Goal: Information Seeking & Learning: Learn about a topic

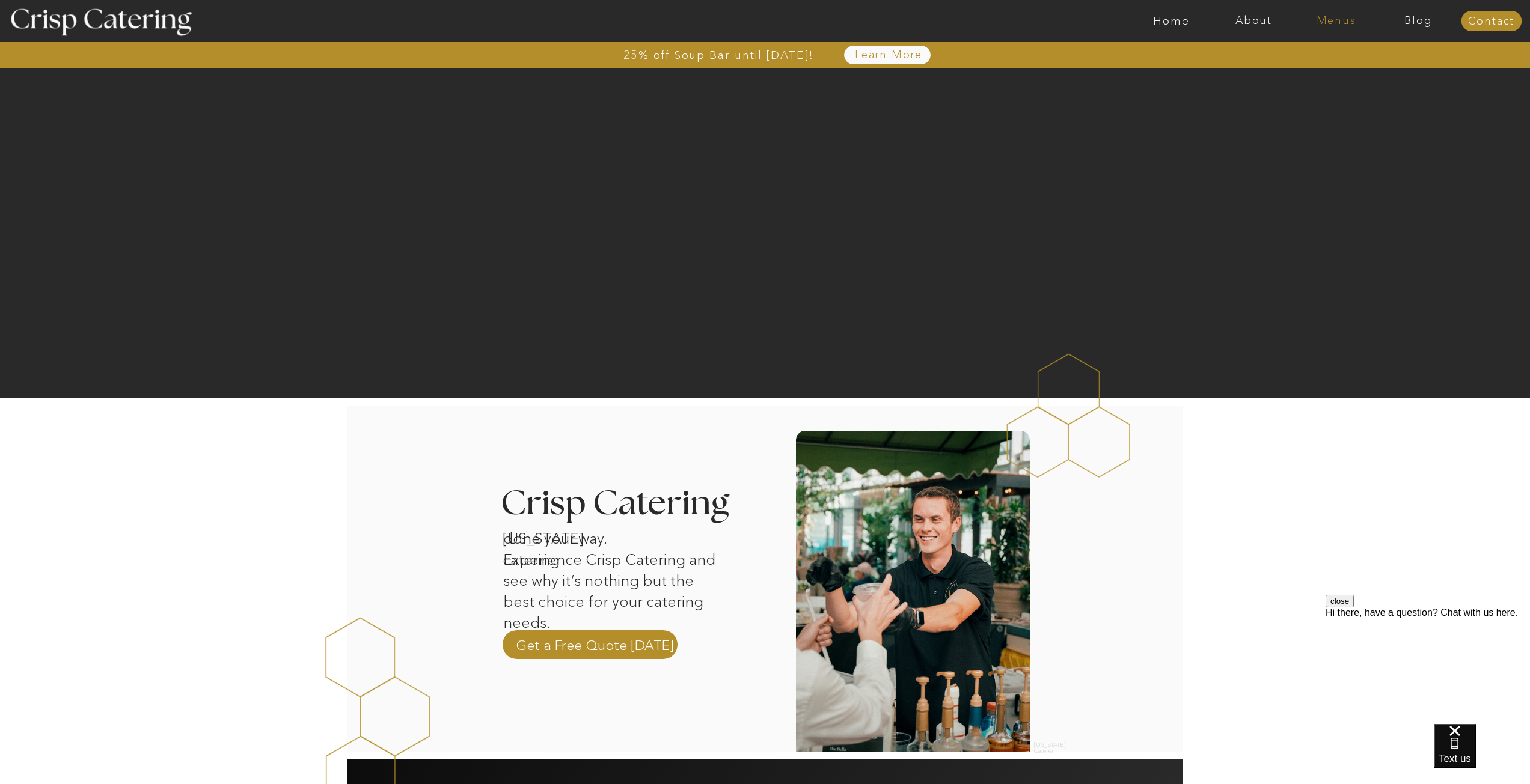
click at [1343, 16] on nav "Menus" at bounding box center [1336, 21] width 83 height 12
click at [1356, 73] on nav "Winter (Sep-Feb)" at bounding box center [1335, 71] width 98 height 11
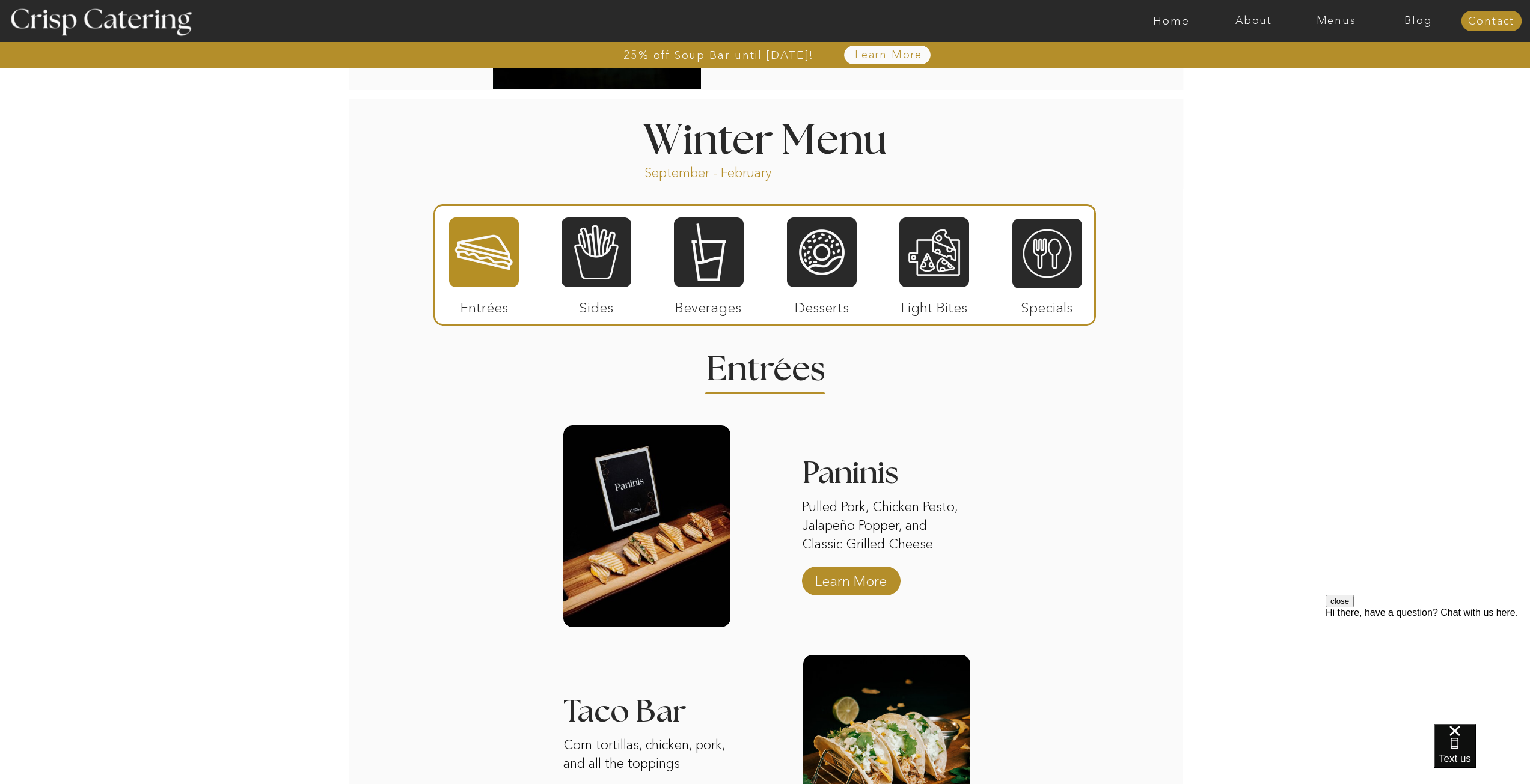
scroll to position [1153, 0]
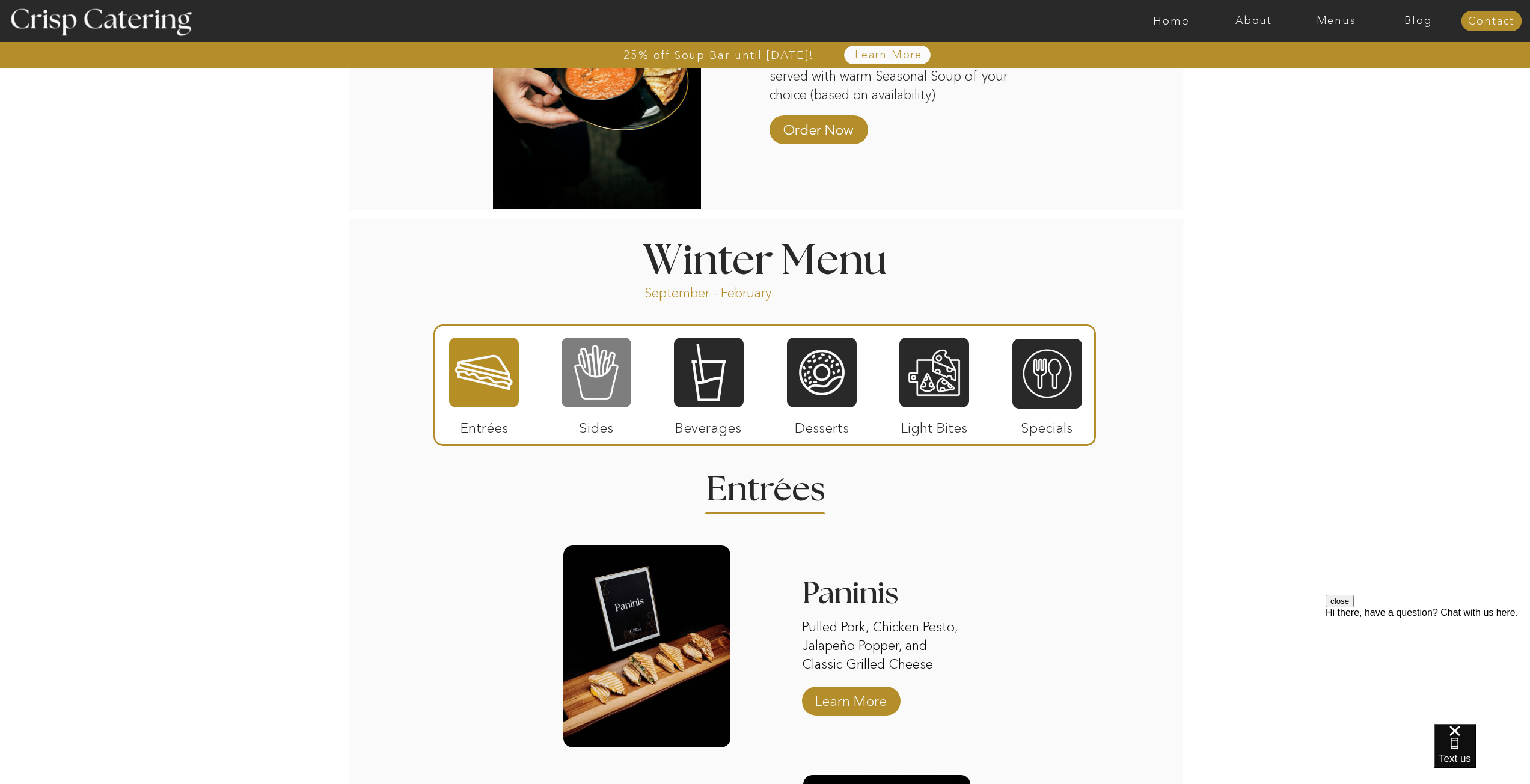
click at [588, 365] on div at bounding box center [596, 372] width 70 height 72
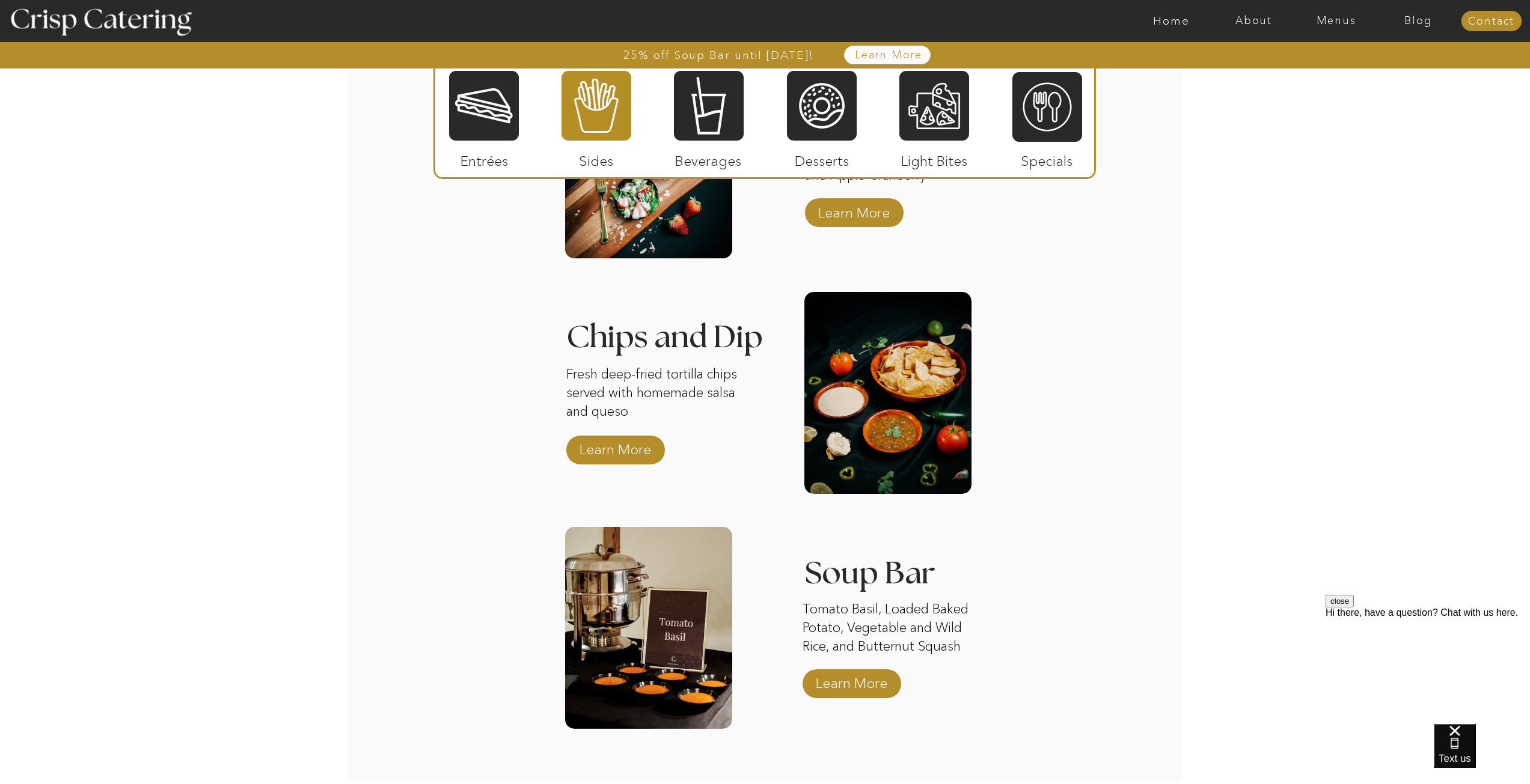
scroll to position [1875, 0]
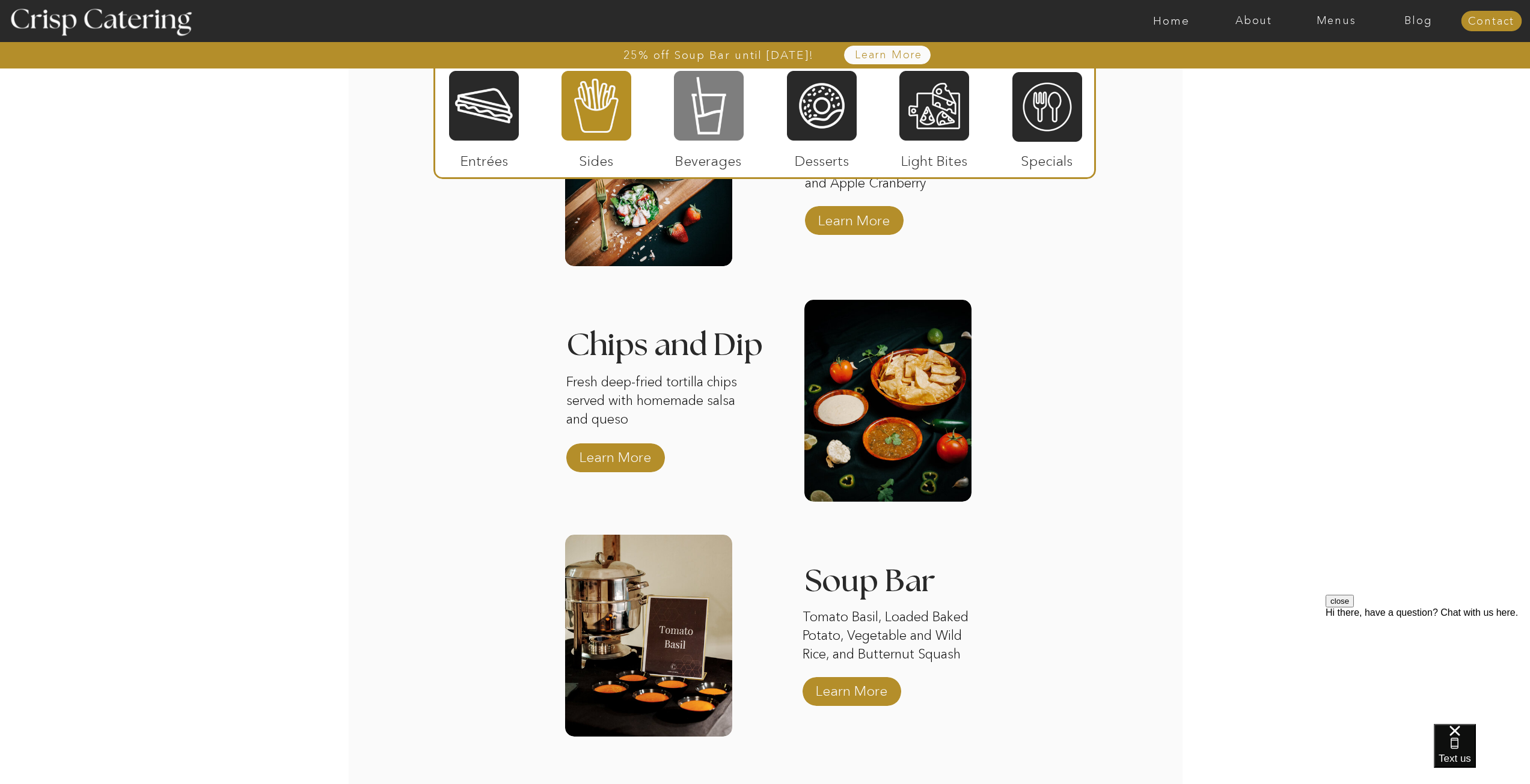
click at [707, 134] on div at bounding box center [709, 106] width 70 height 72
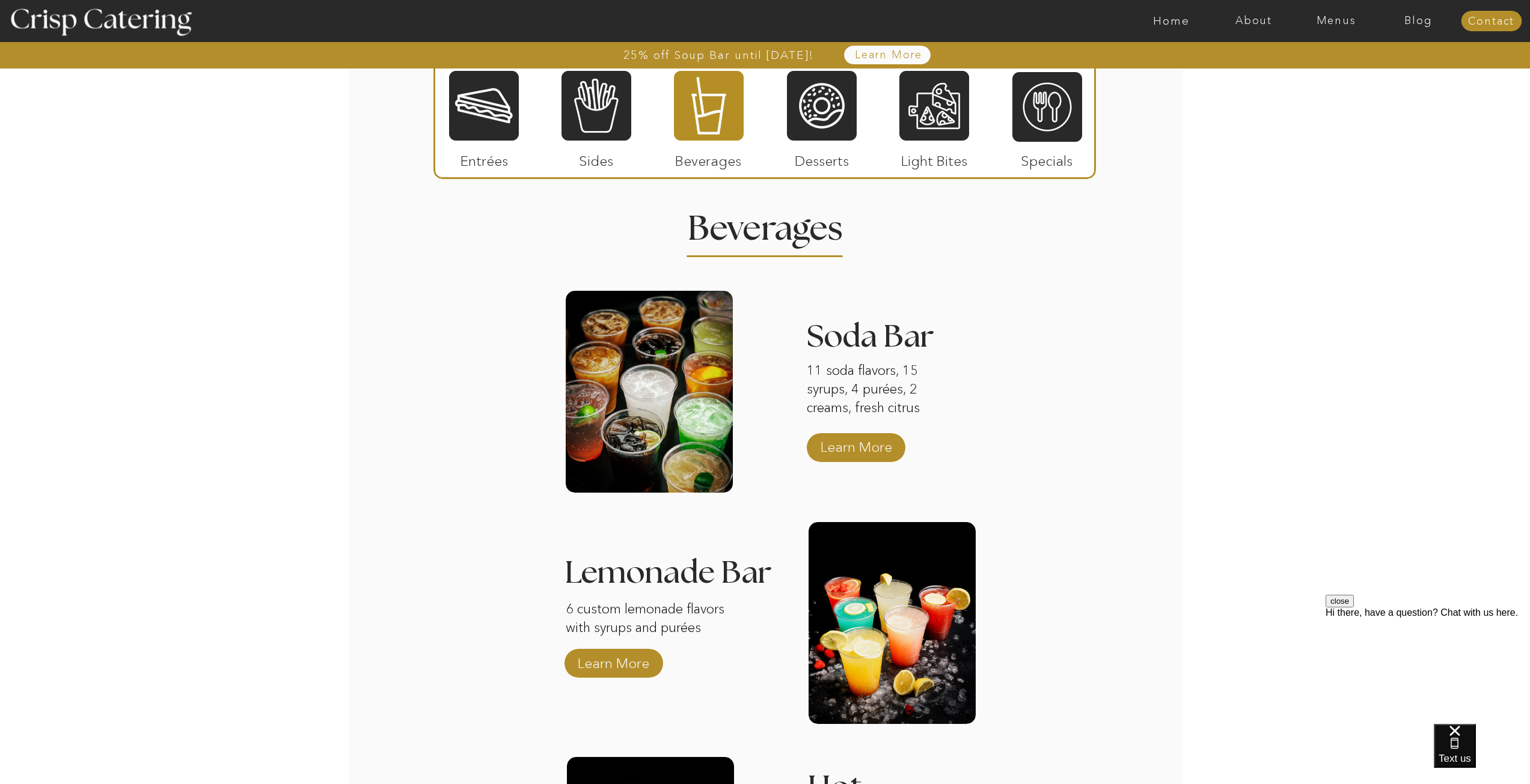
scroll to position [1394, 0]
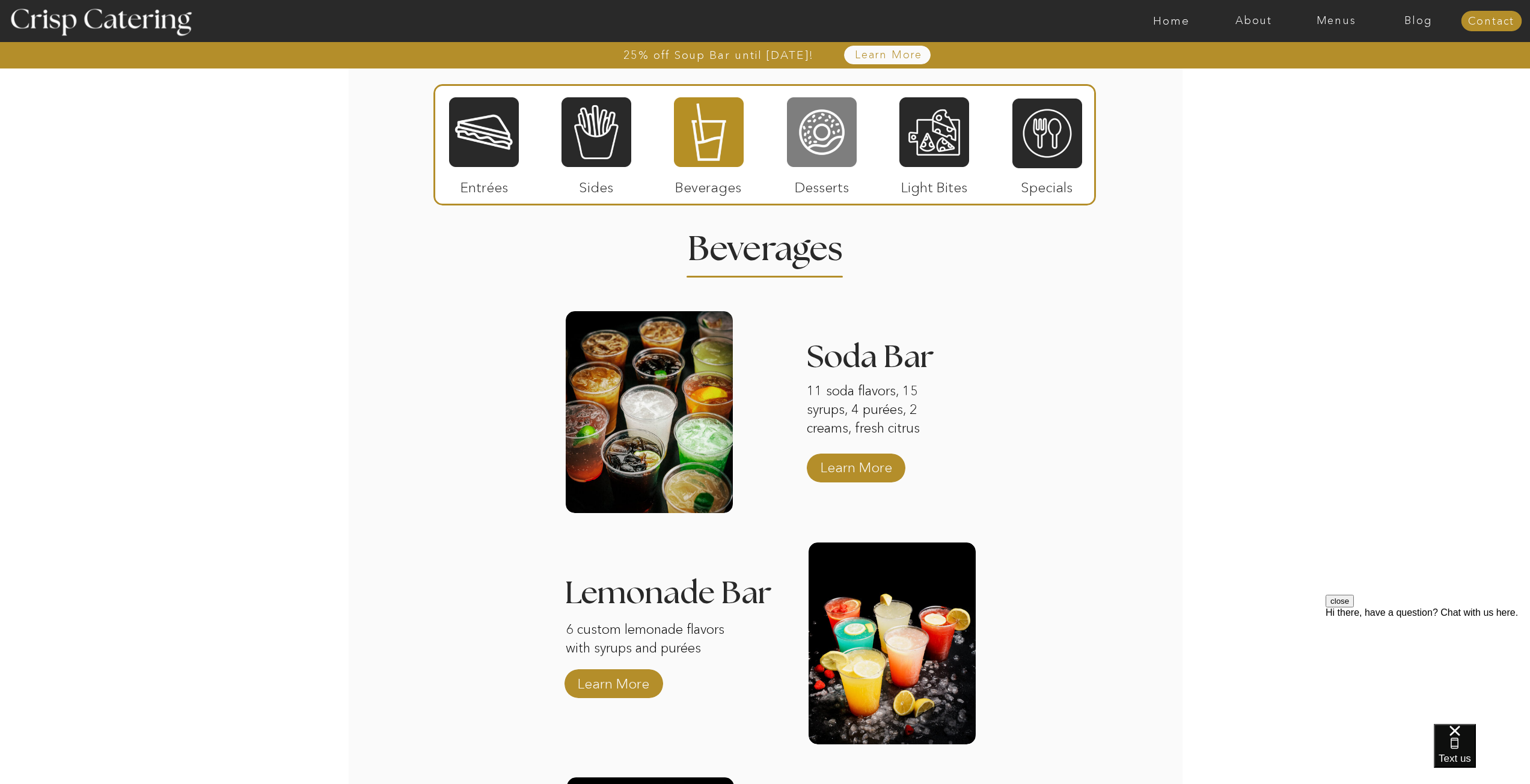
click at [827, 135] on div at bounding box center [822, 132] width 70 height 72
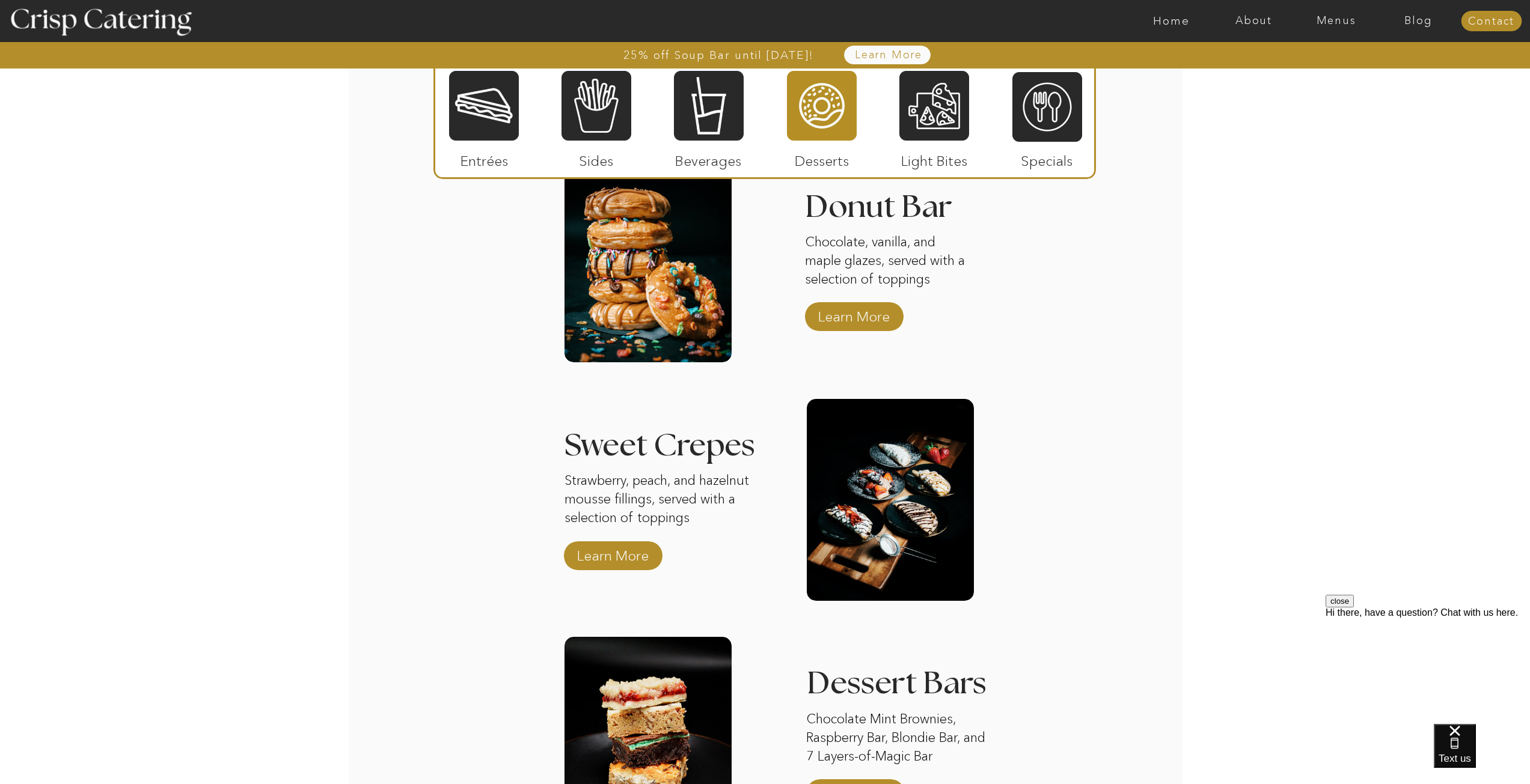
scroll to position [1514, 0]
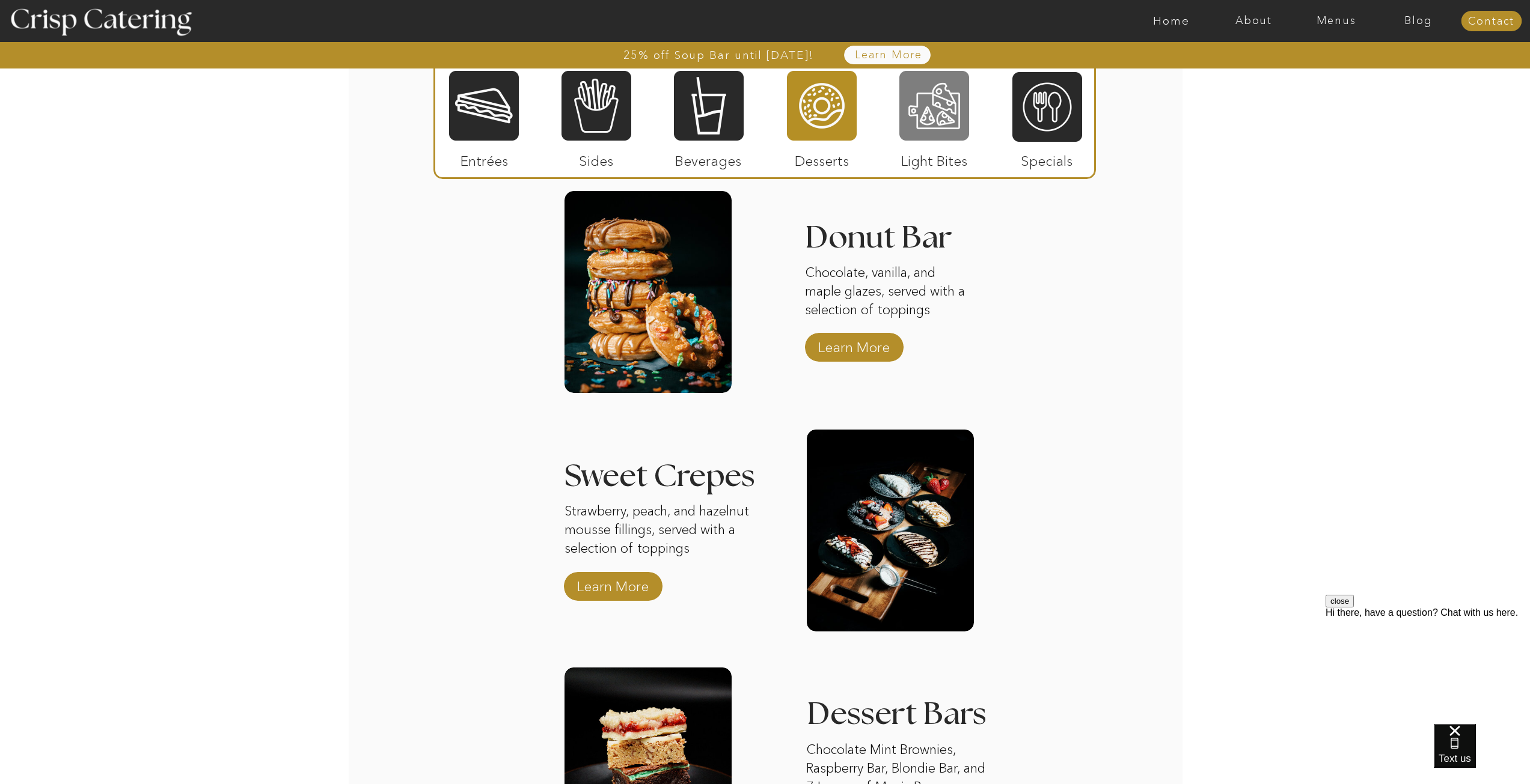
click at [927, 105] on div at bounding box center [934, 106] width 70 height 72
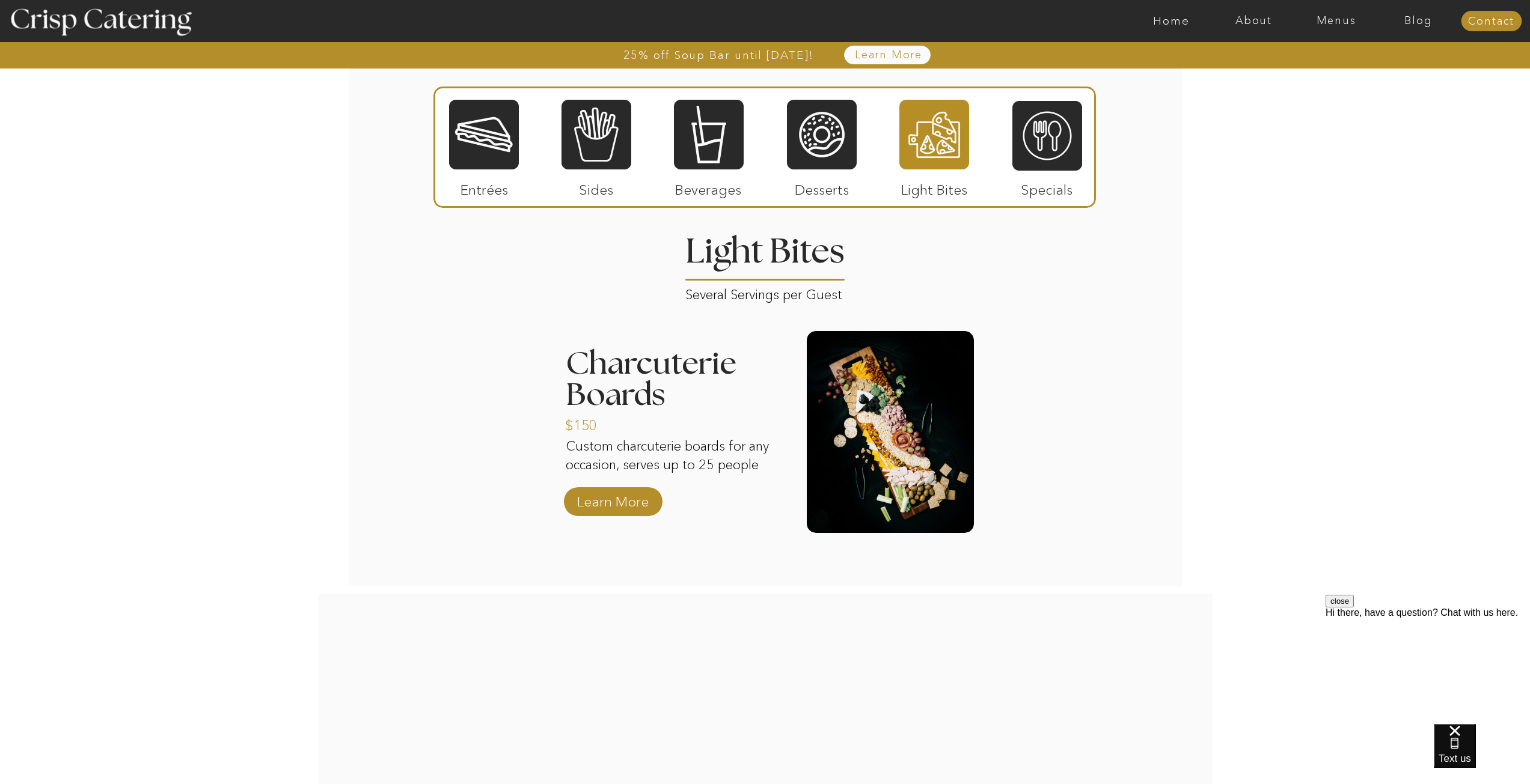
scroll to position [1394, 0]
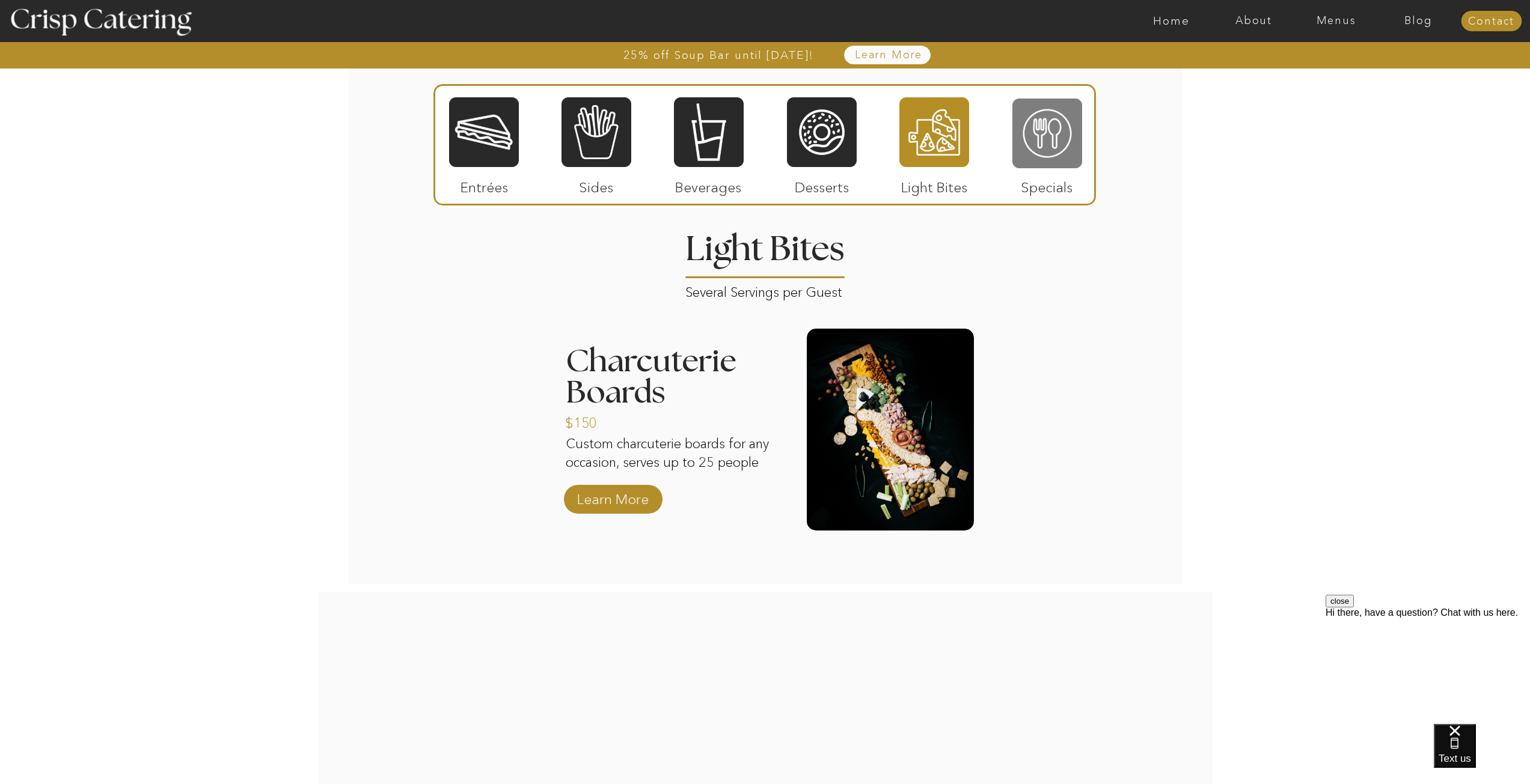
click at [1042, 160] on div at bounding box center [1047, 133] width 70 height 72
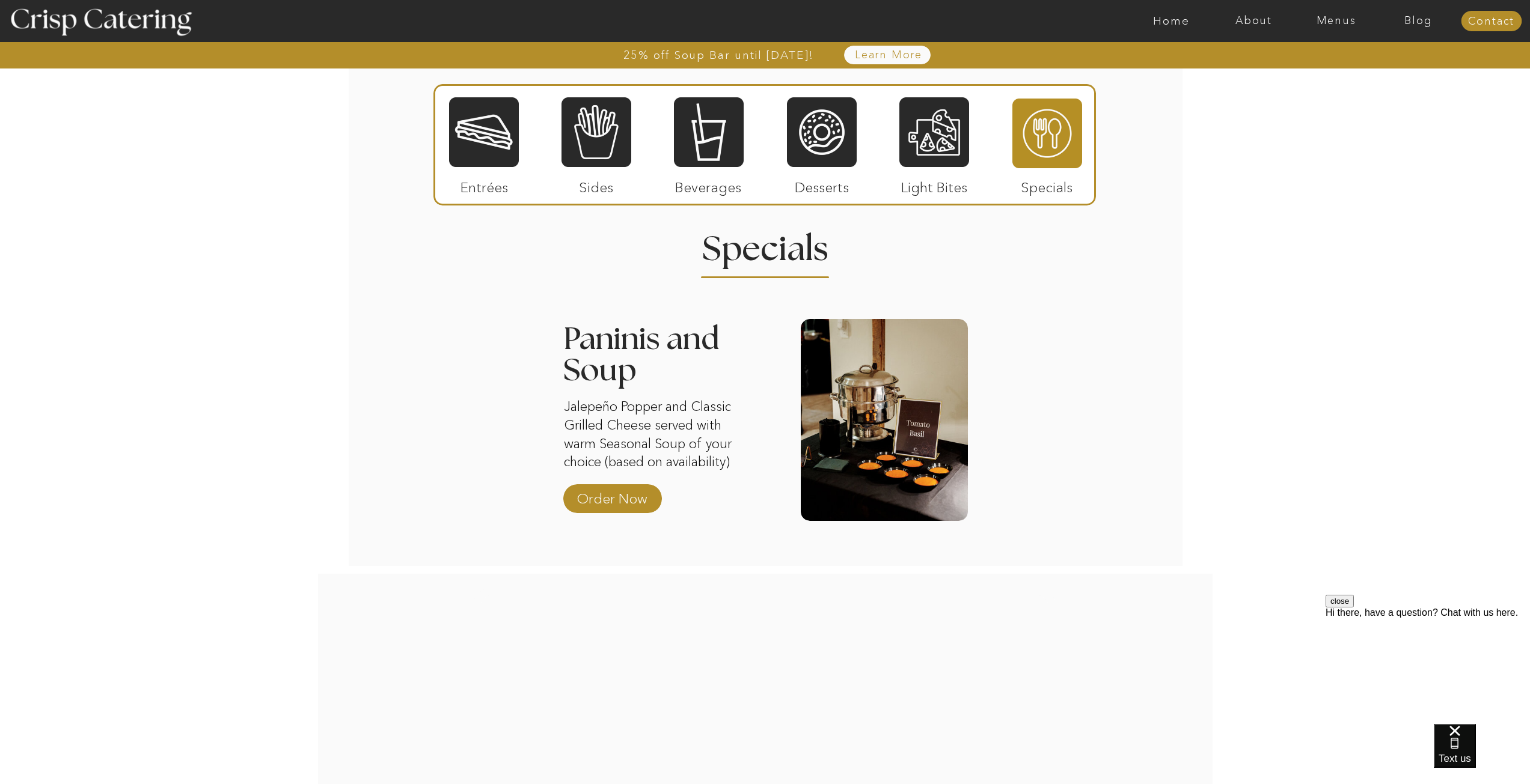
click at [497, 127] on div at bounding box center [484, 132] width 70 height 72
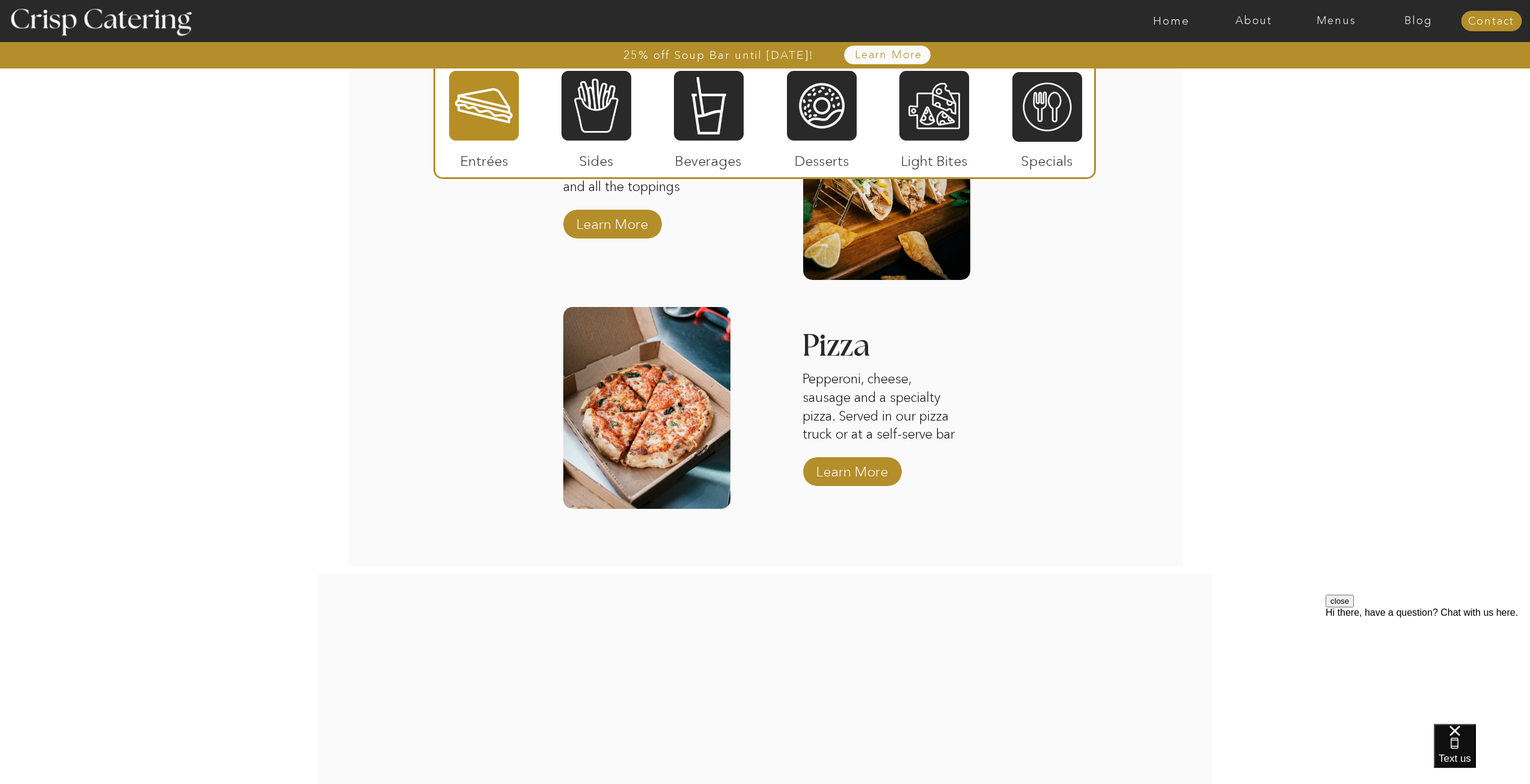
scroll to position [1754, 0]
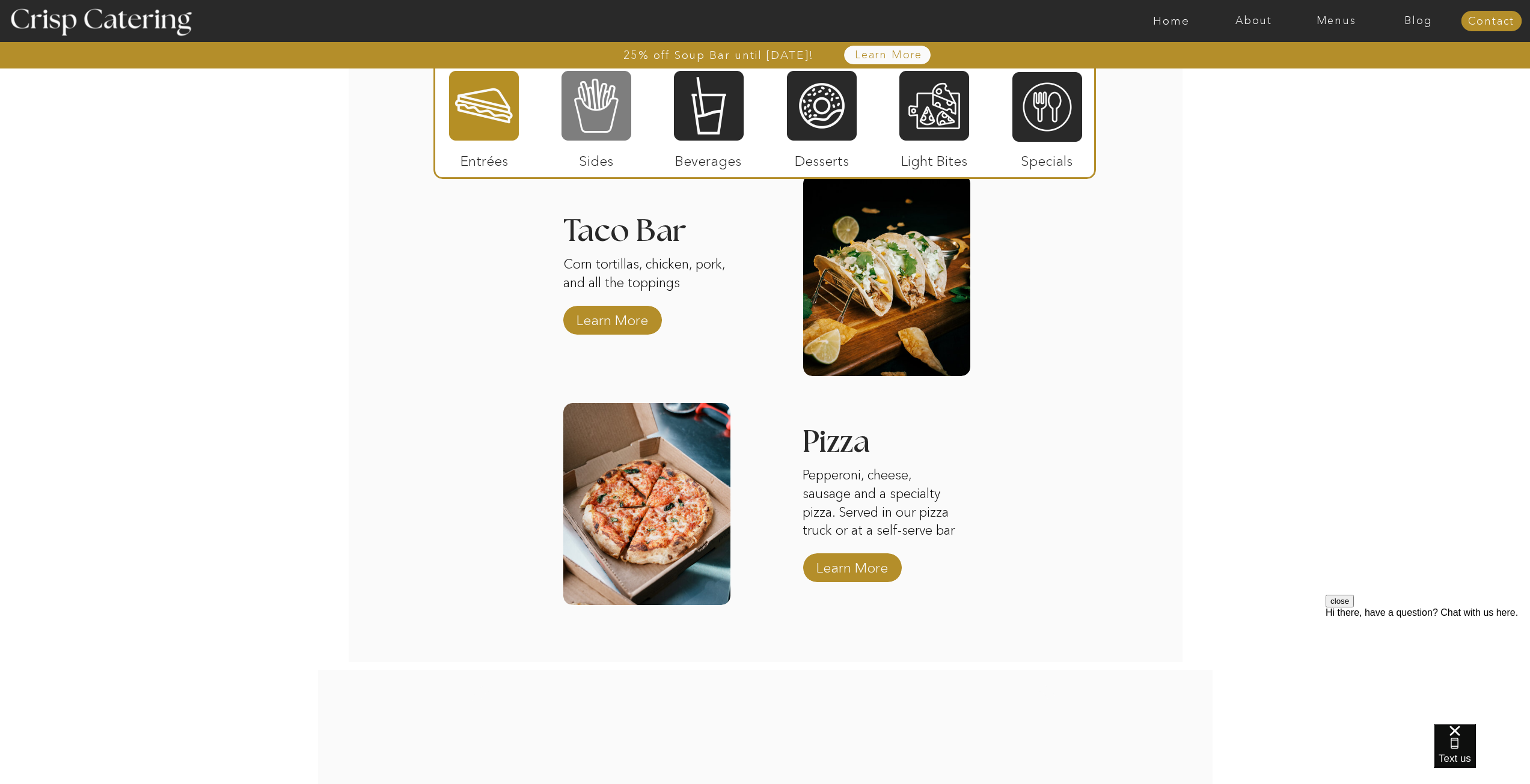
click at [606, 118] on div at bounding box center [596, 106] width 70 height 72
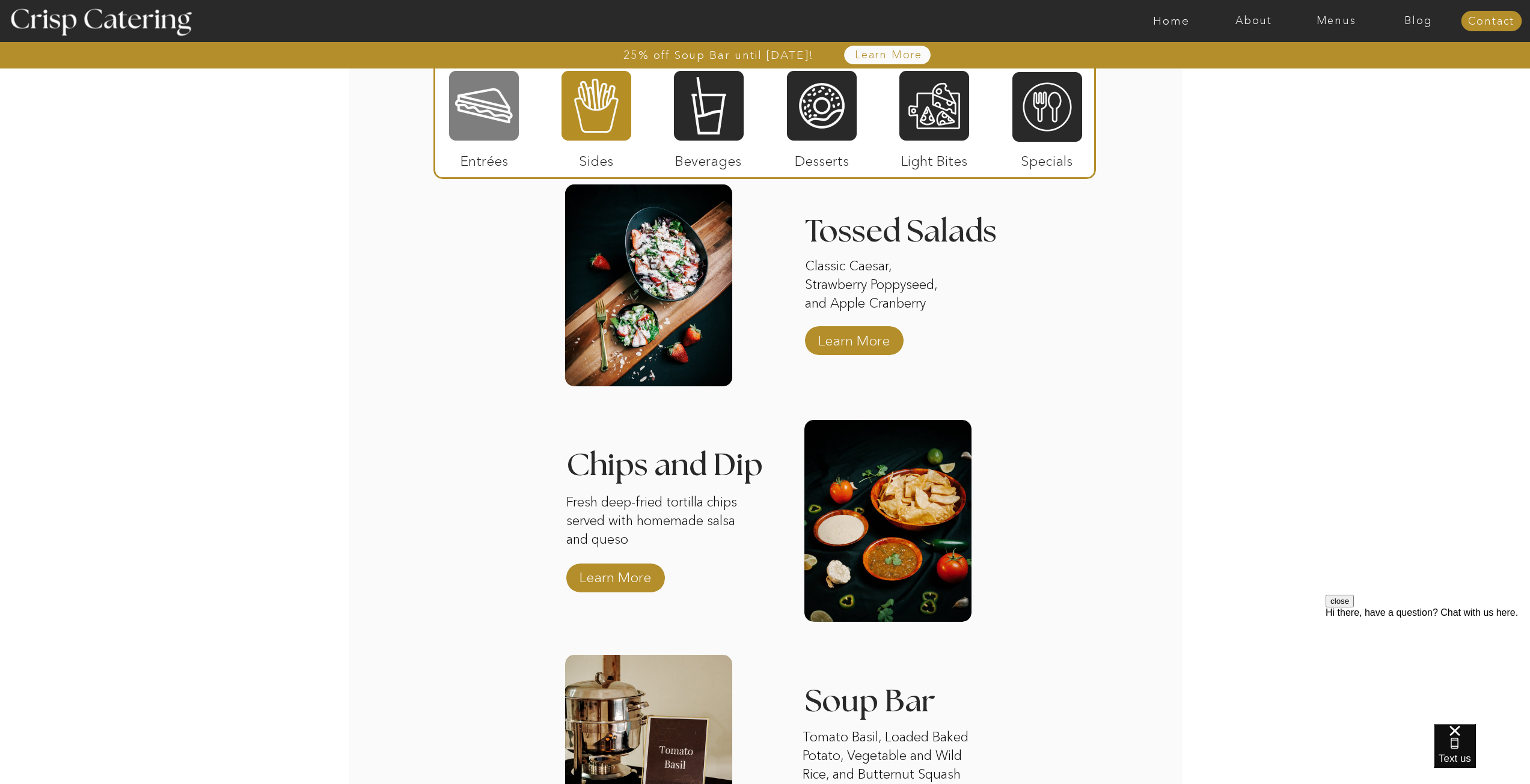
click at [492, 122] on div at bounding box center [484, 106] width 70 height 72
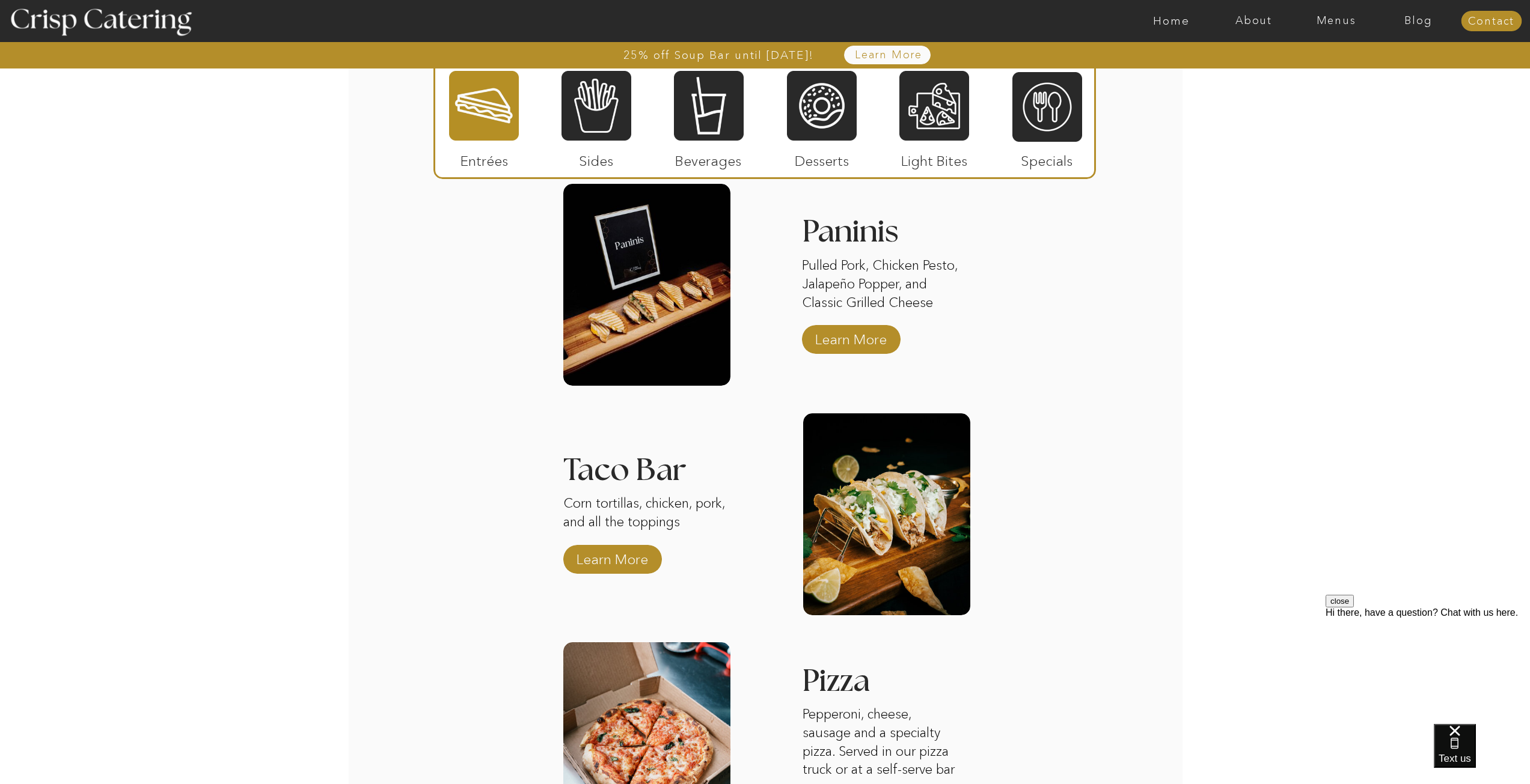
scroll to position [1514, 0]
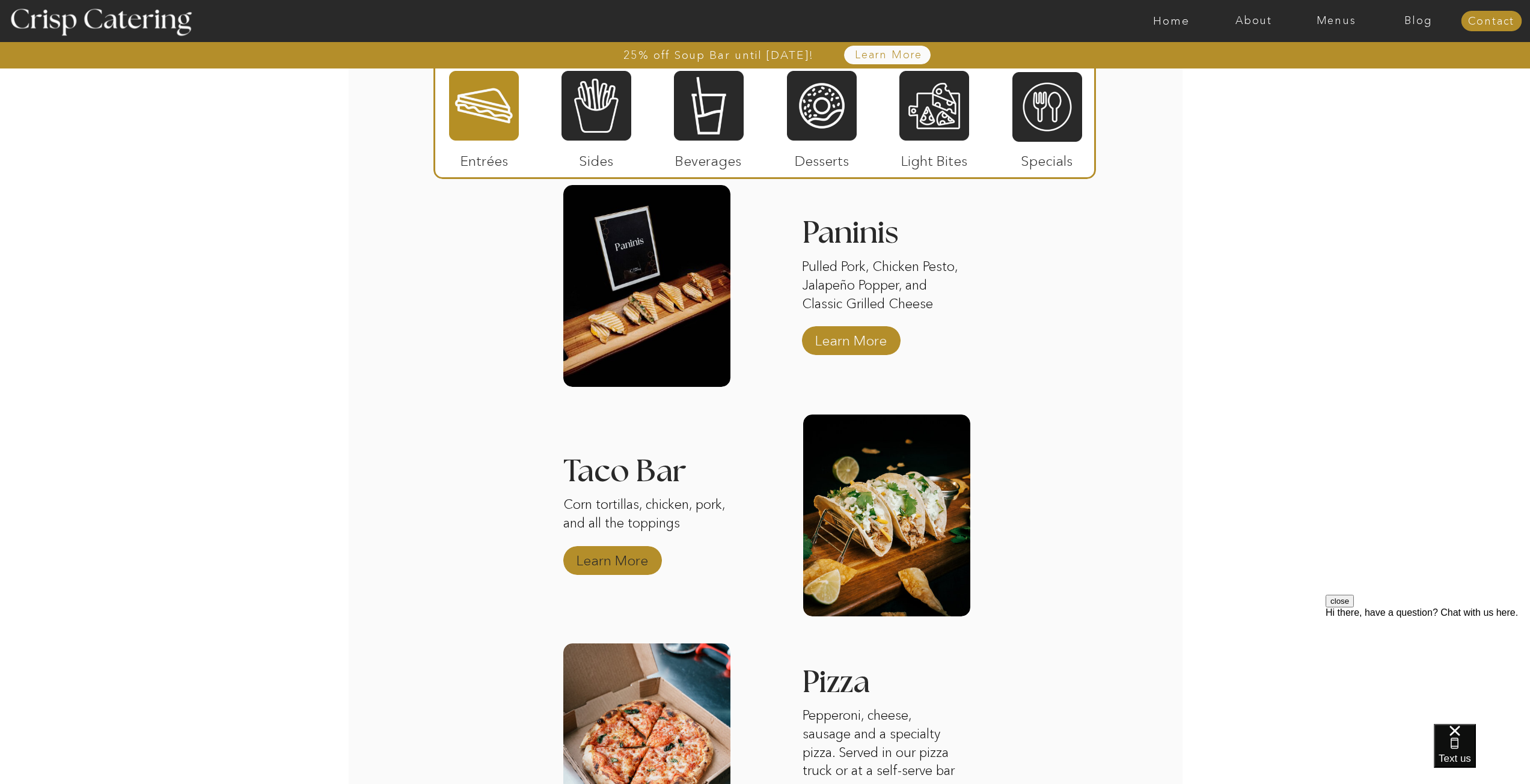
click at [616, 560] on p "Learn More" at bounding box center [612, 557] width 80 height 35
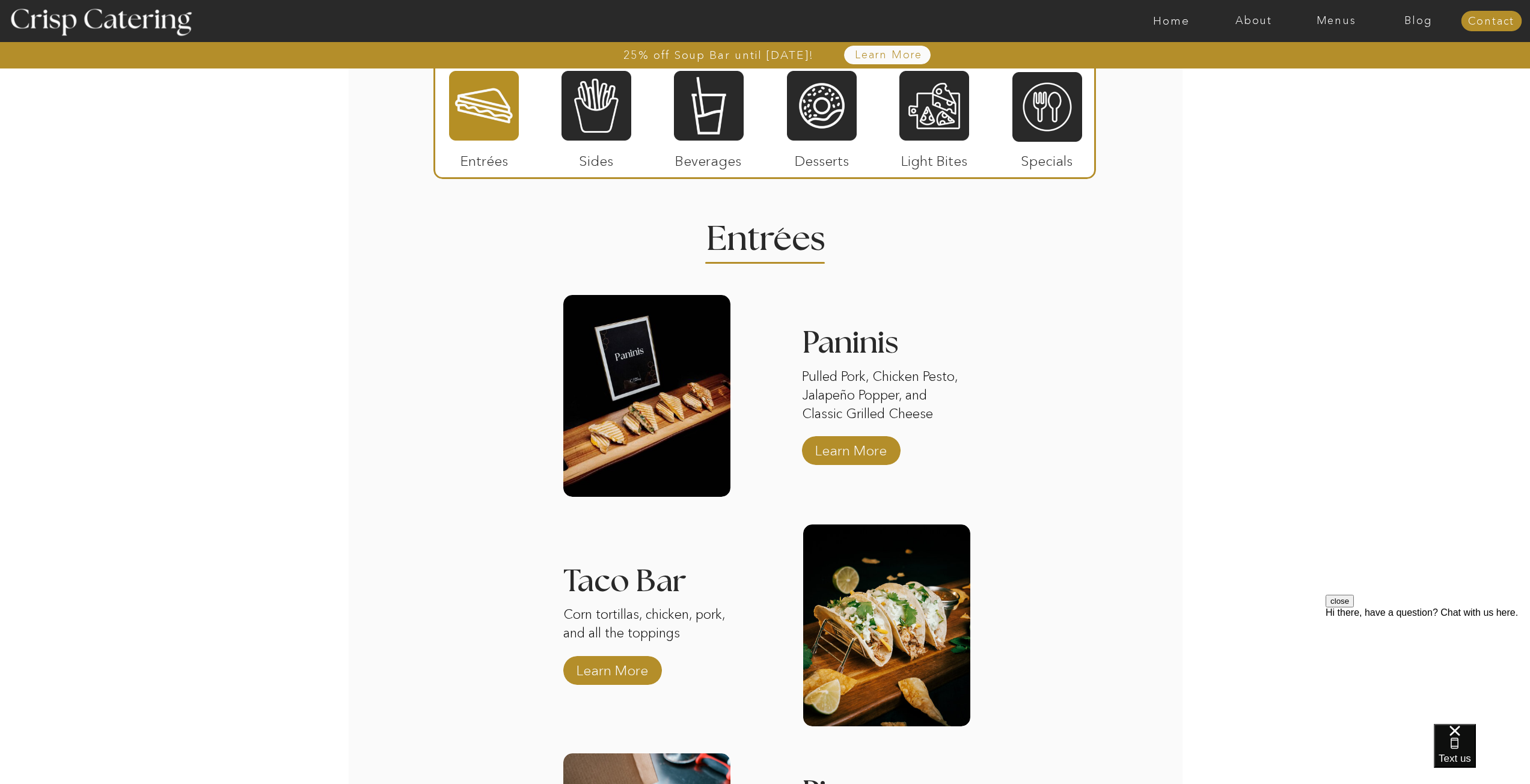
scroll to position [1394, 0]
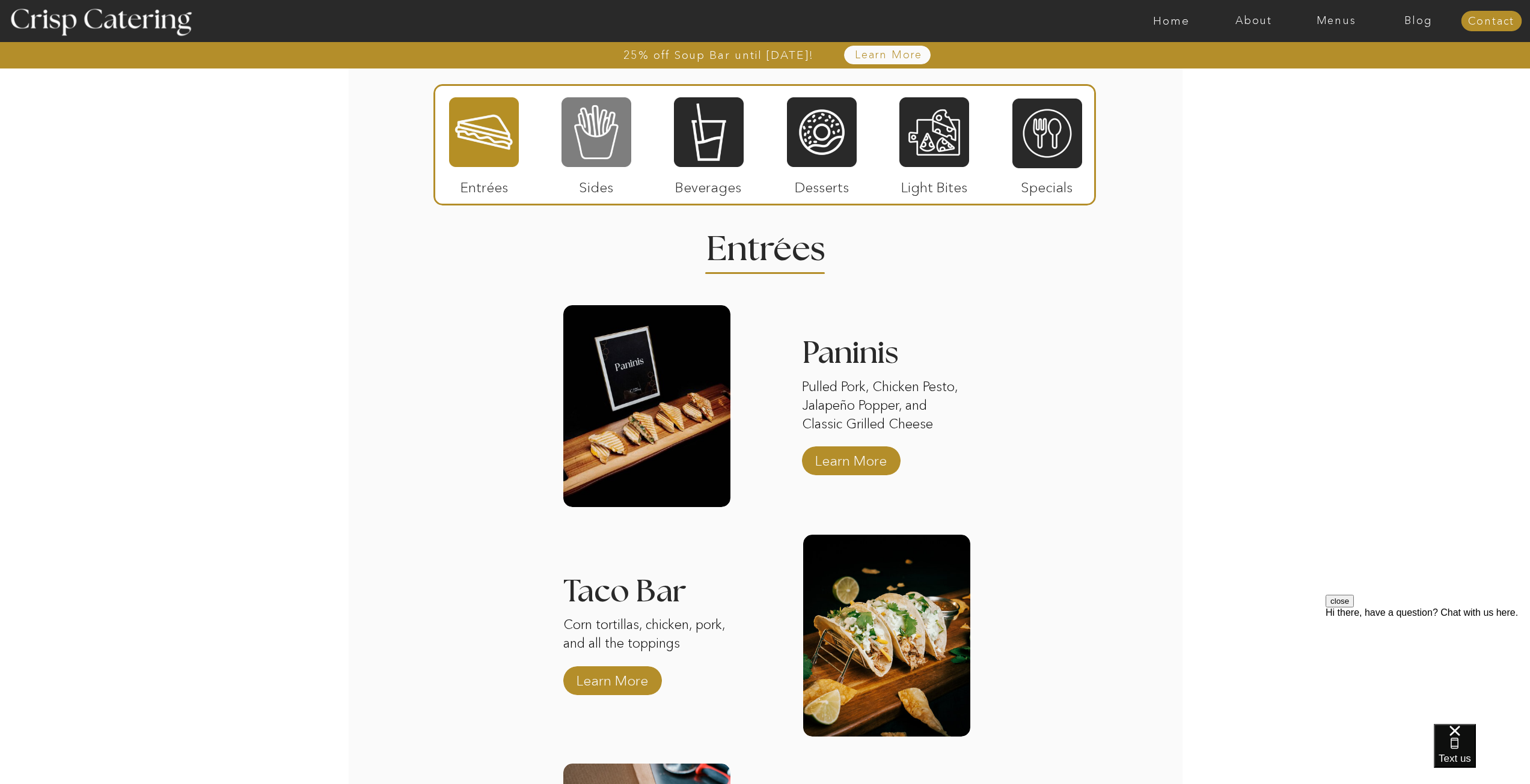
click at [603, 150] on div at bounding box center [596, 132] width 70 height 72
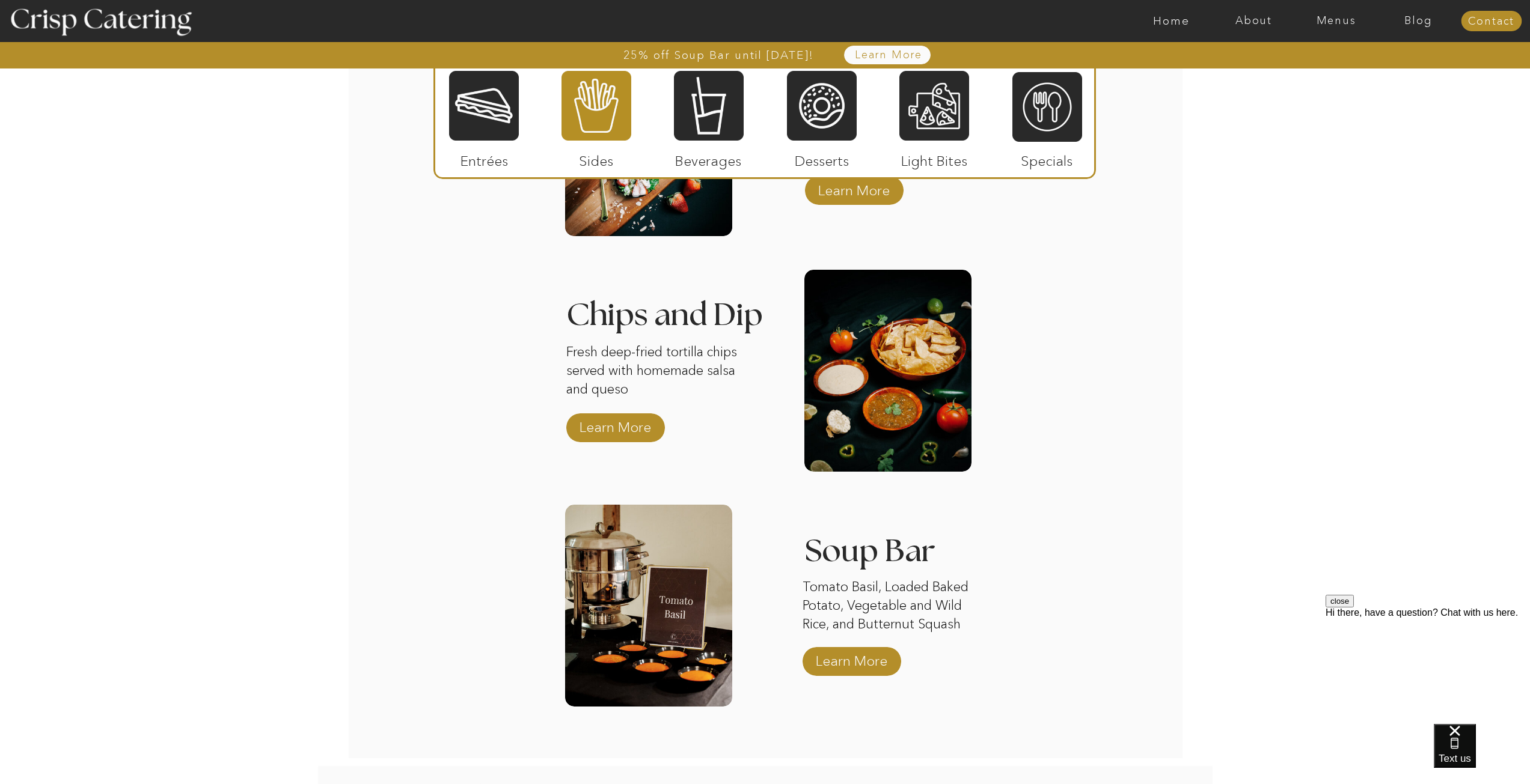
scroll to position [1935, 0]
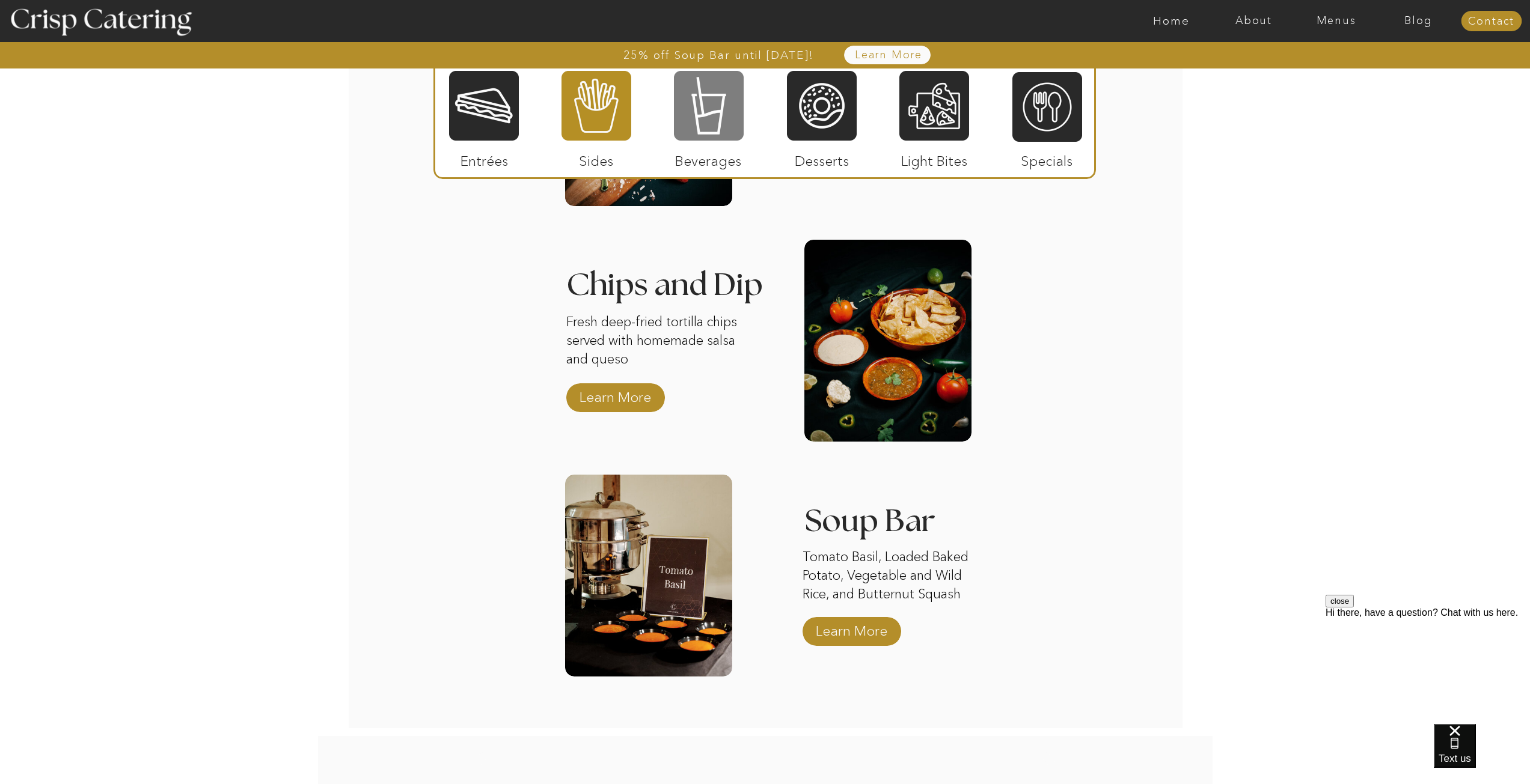
click at [712, 108] on div at bounding box center [709, 106] width 70 height 72
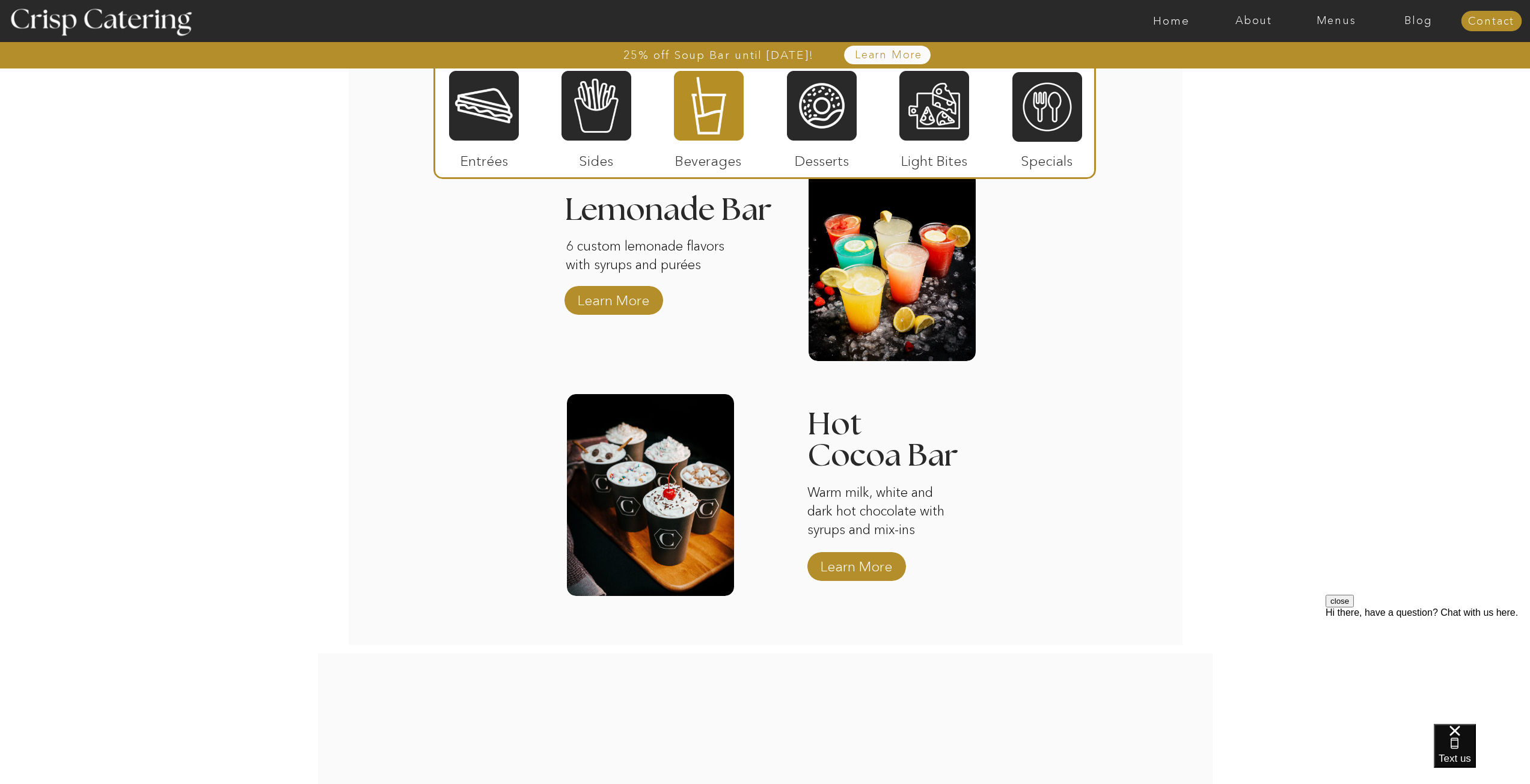
scroll to position [1635, 0]
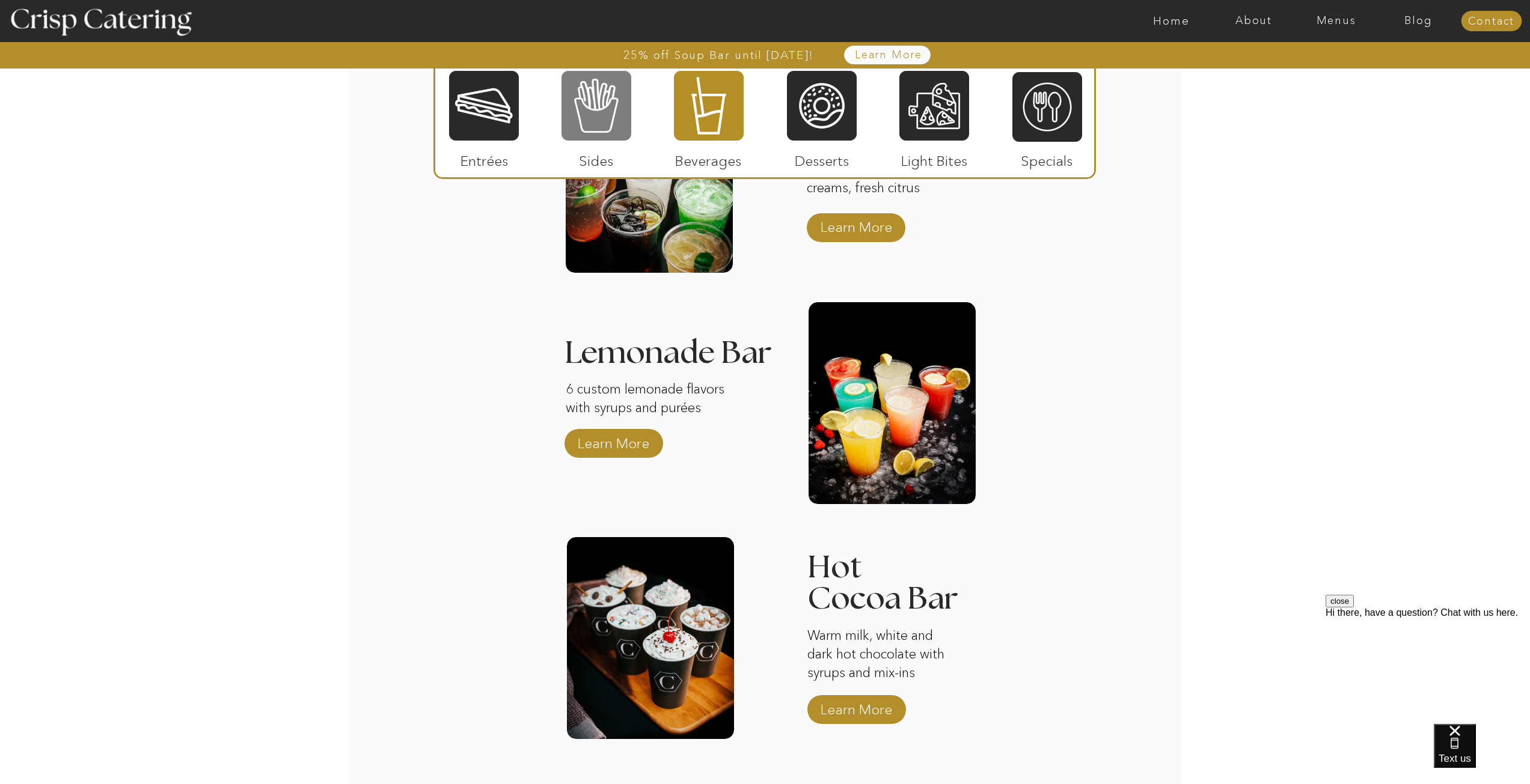
click at [600, 99] on div at bounding box center [596, 106] width 70 height 72
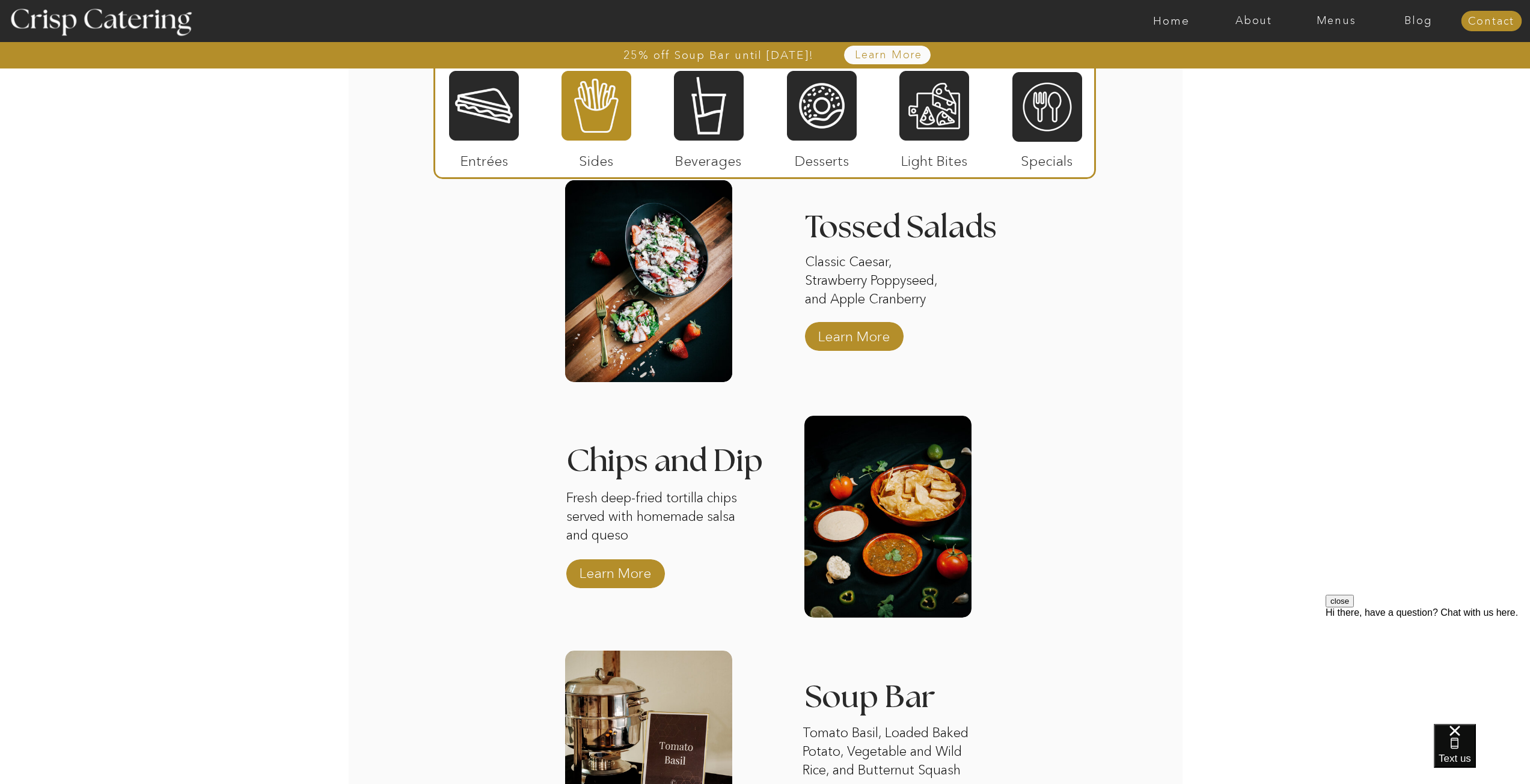
scroll to position [1695, 0]
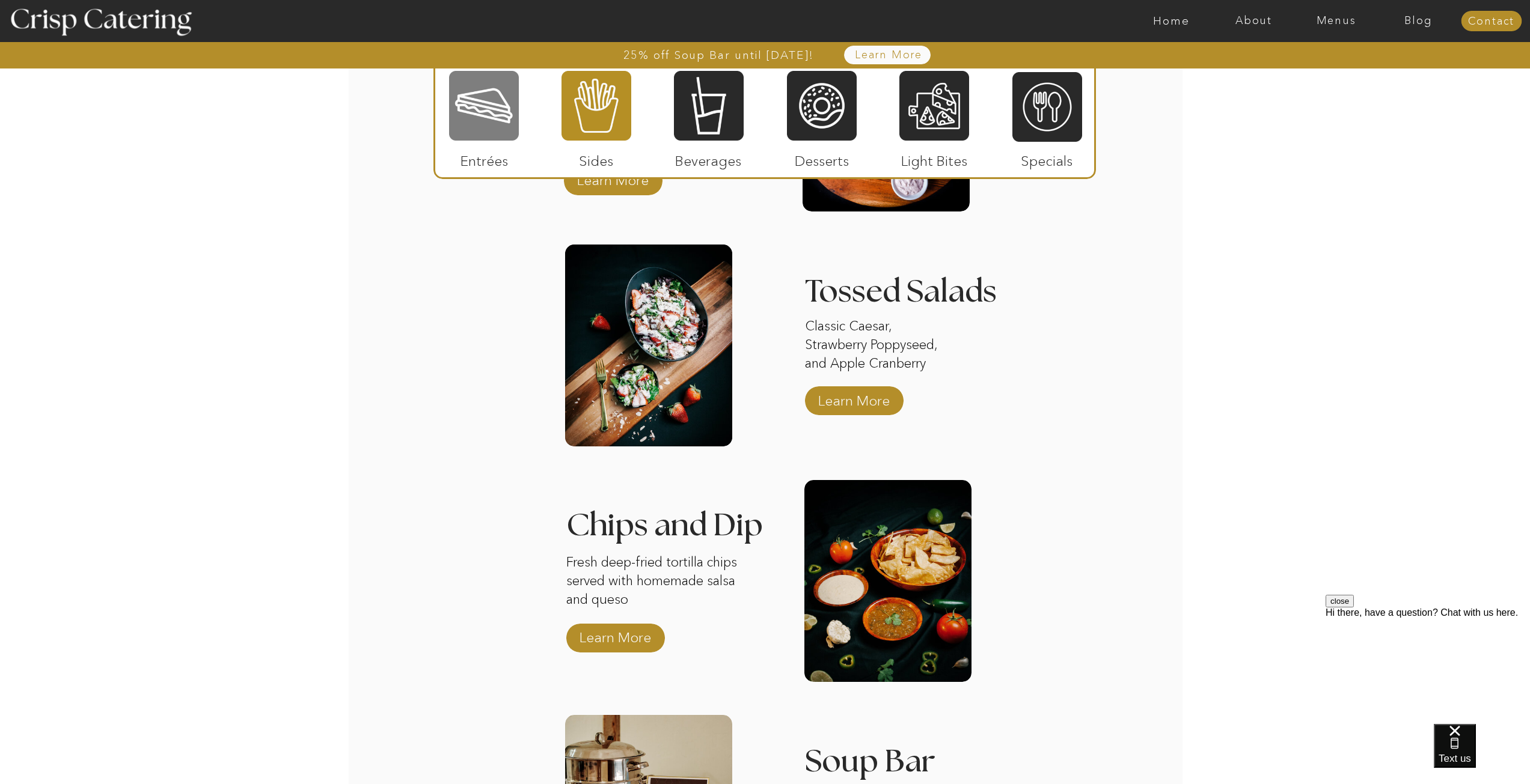
click at [491, 119] on div at bounding box center [484, 106] width 70 height 72
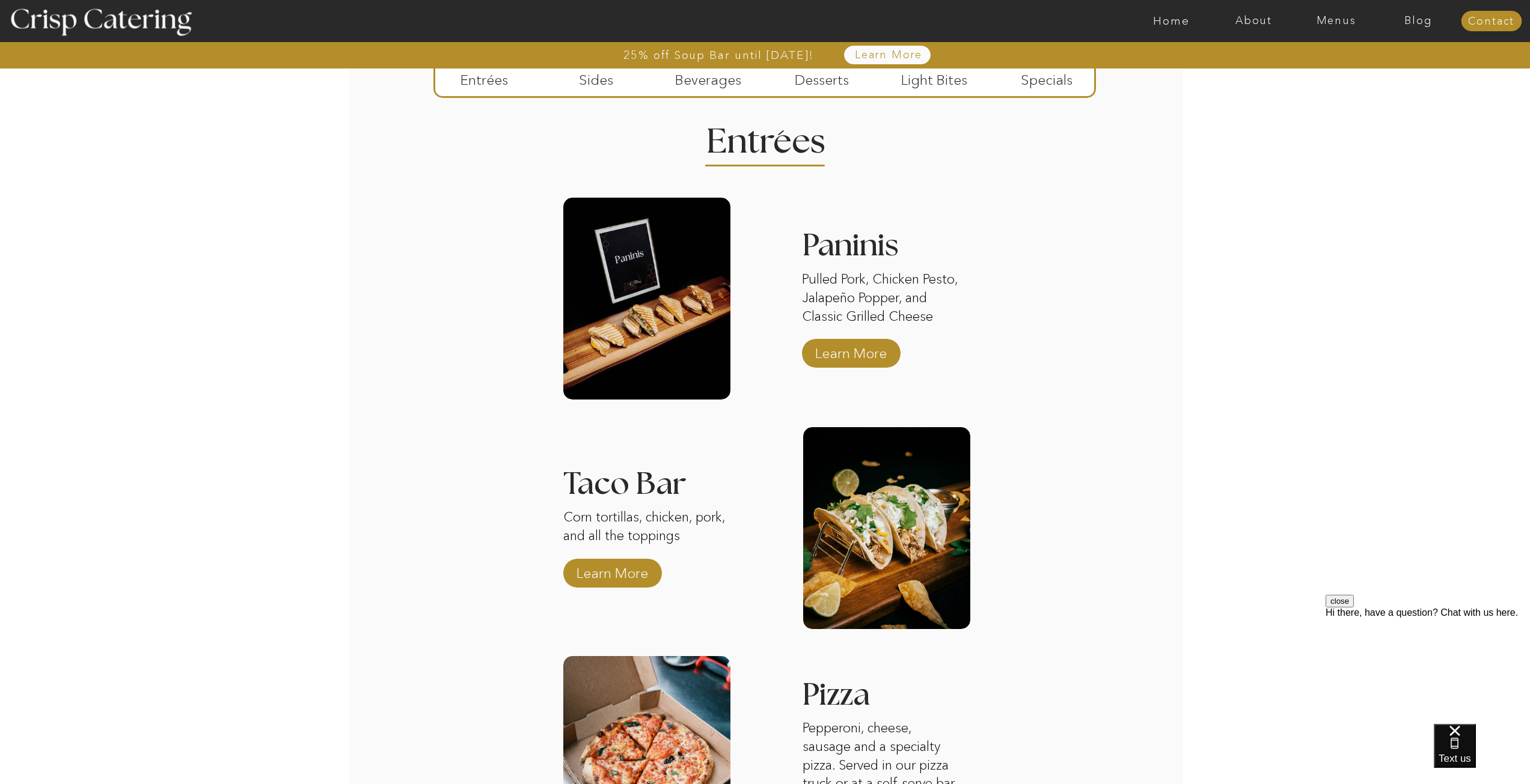
scroll to position [1514, 0]
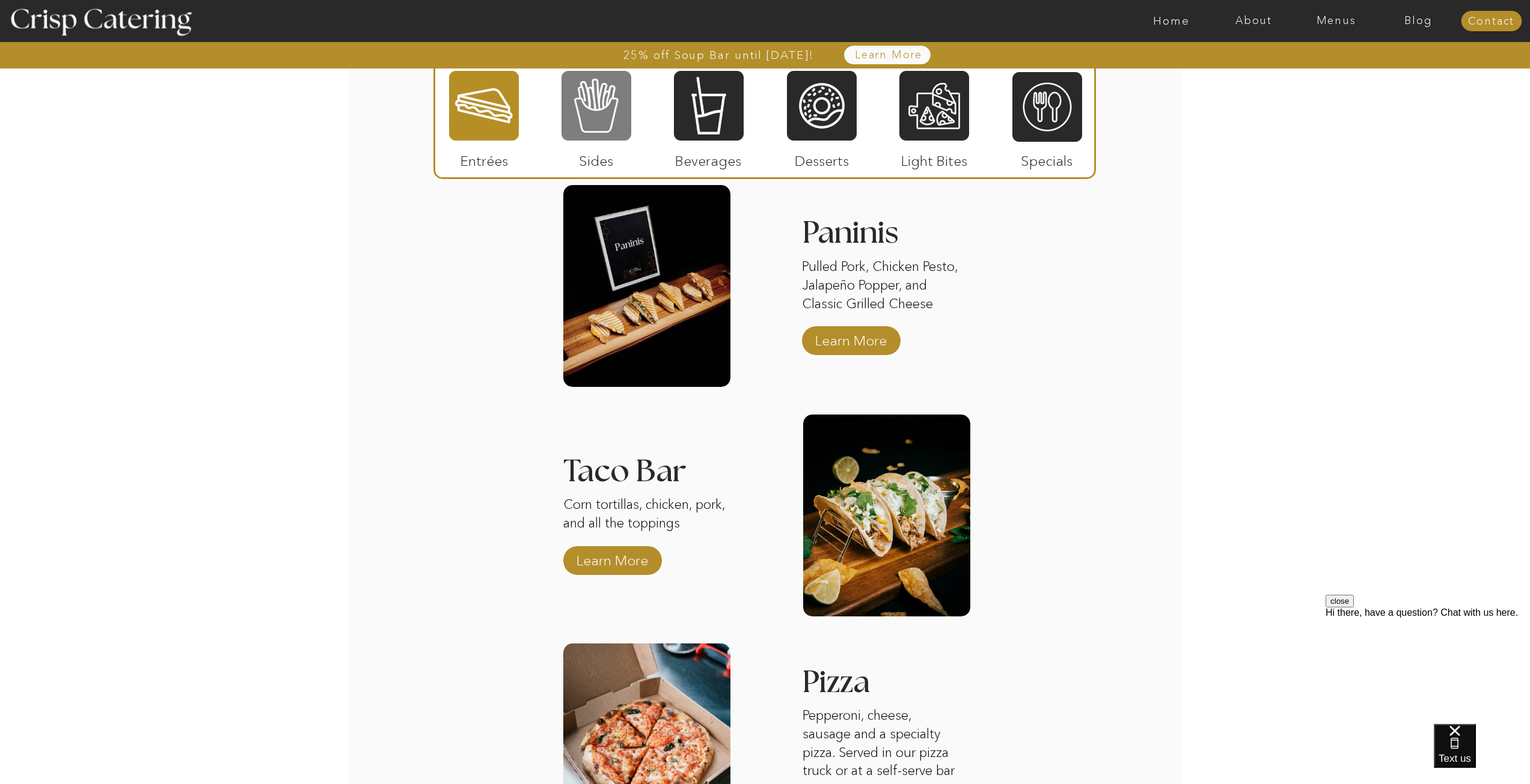
click at [625, 105] on div at bounding box center [596, 106] width 70 height 72
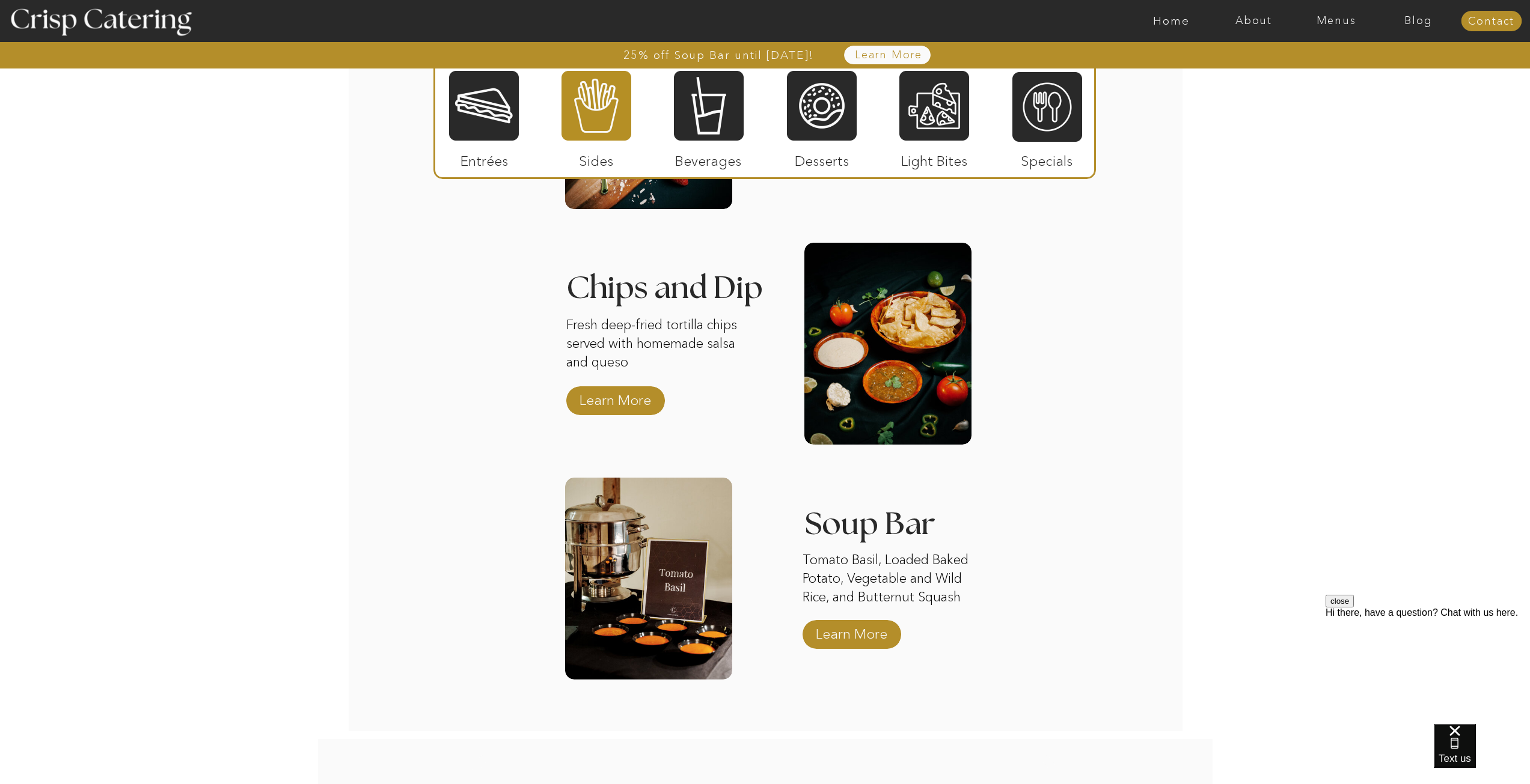
scroll to position [1935, 0]
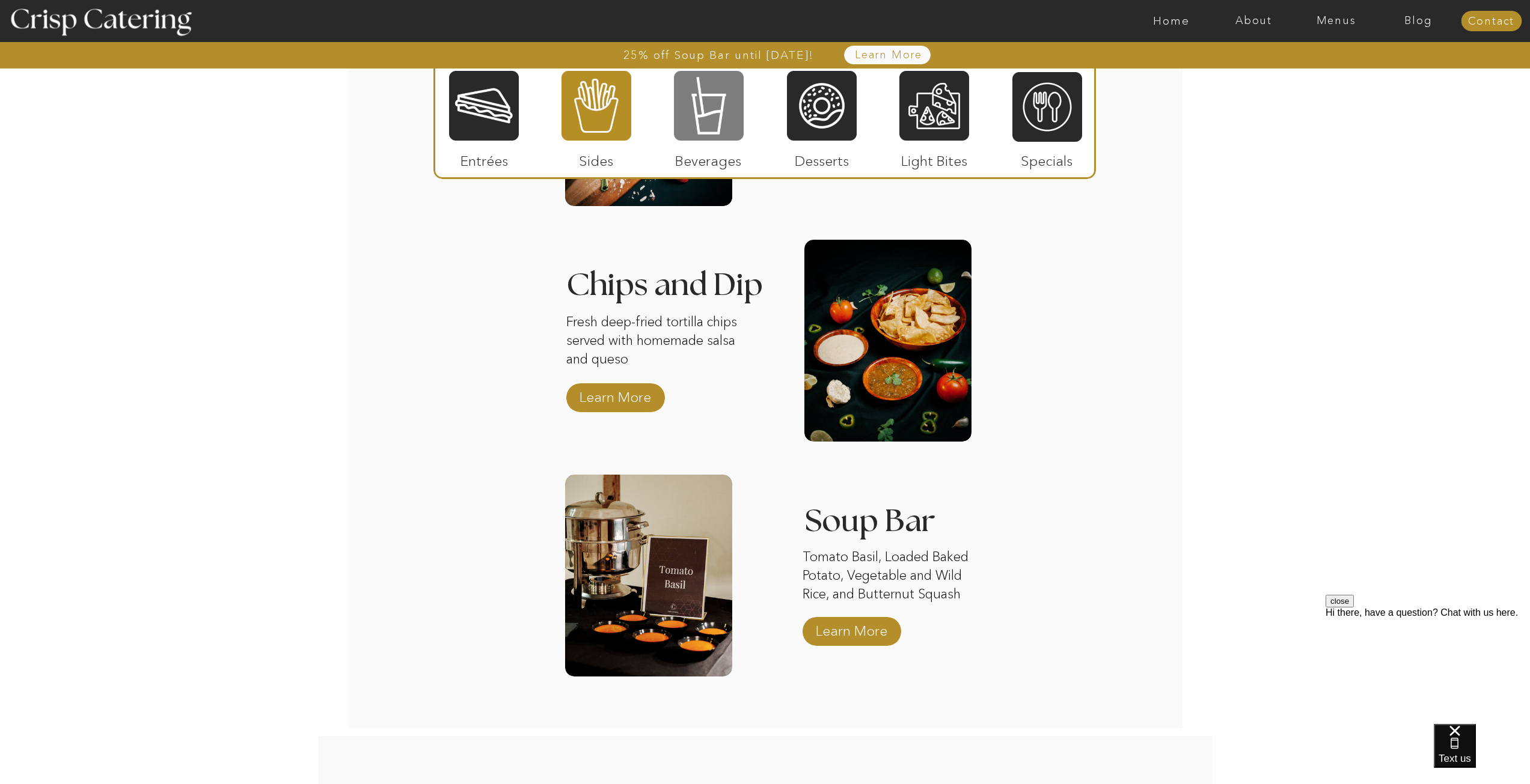
click at [720, 102] on div at bounding box center [709, 106] width 70 height 72
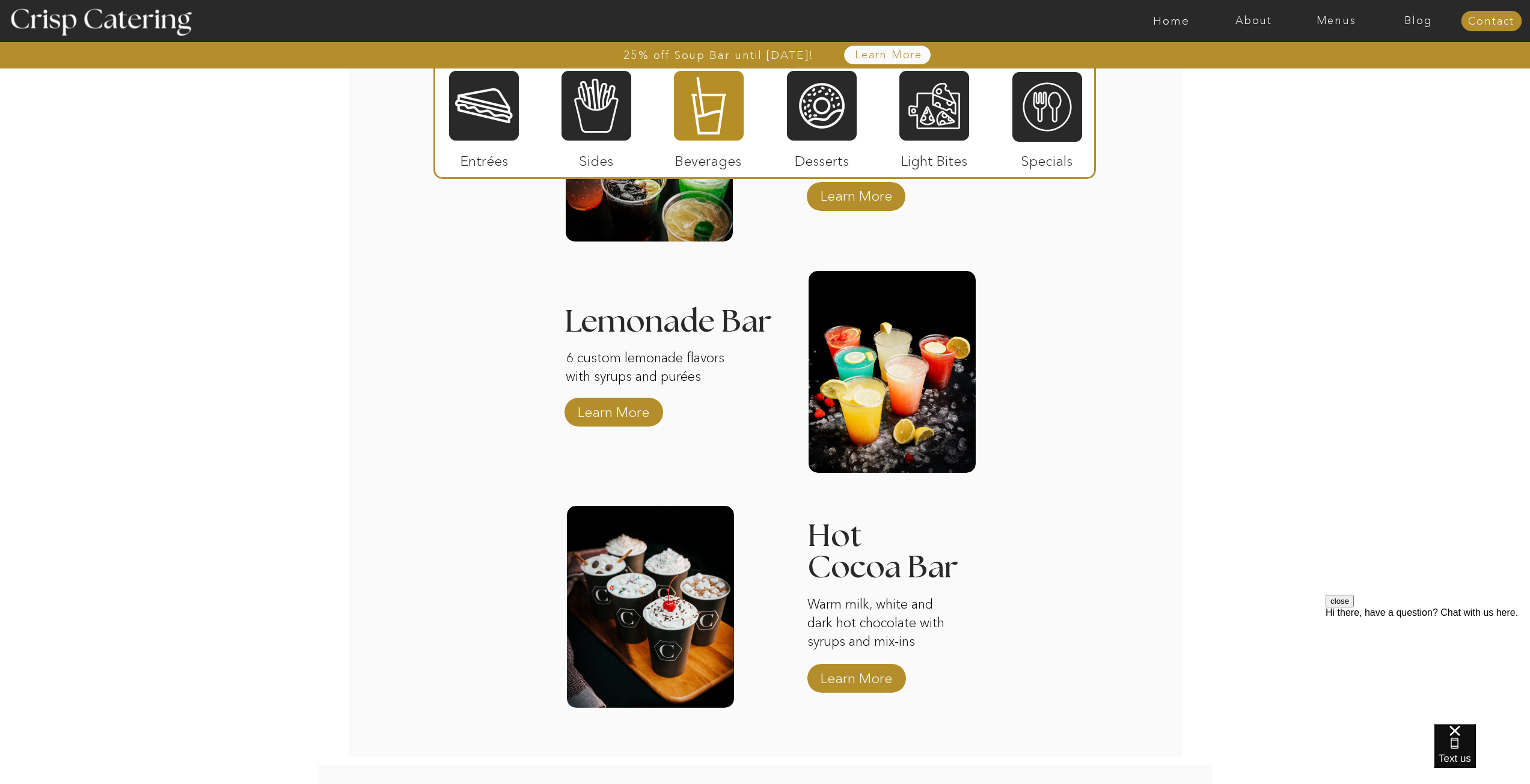
scroll to position [1695, 0]
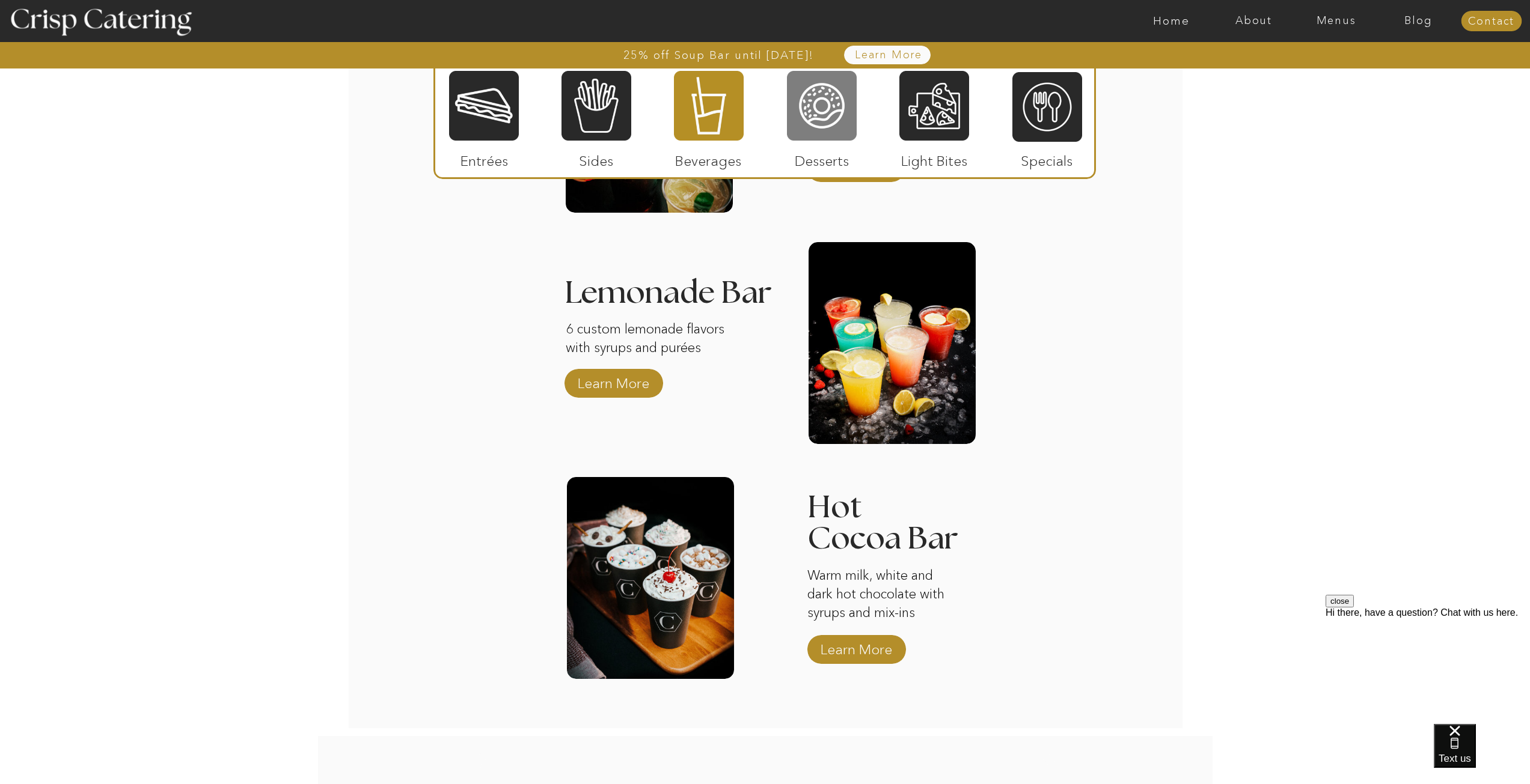
click at [814, 128] on div at bounding box center [822, 106] width 70 height 72
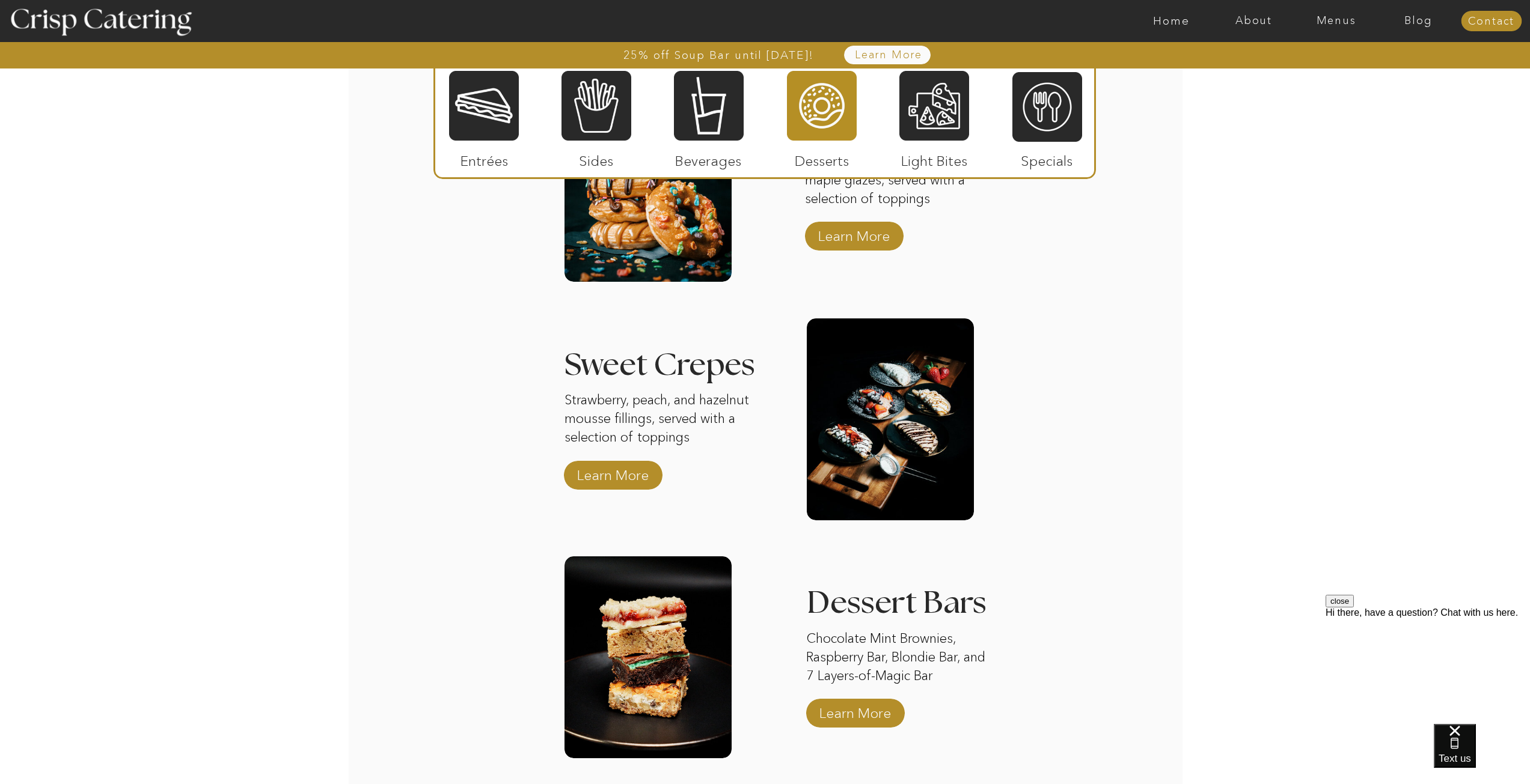
scroll to position [1635, 0]
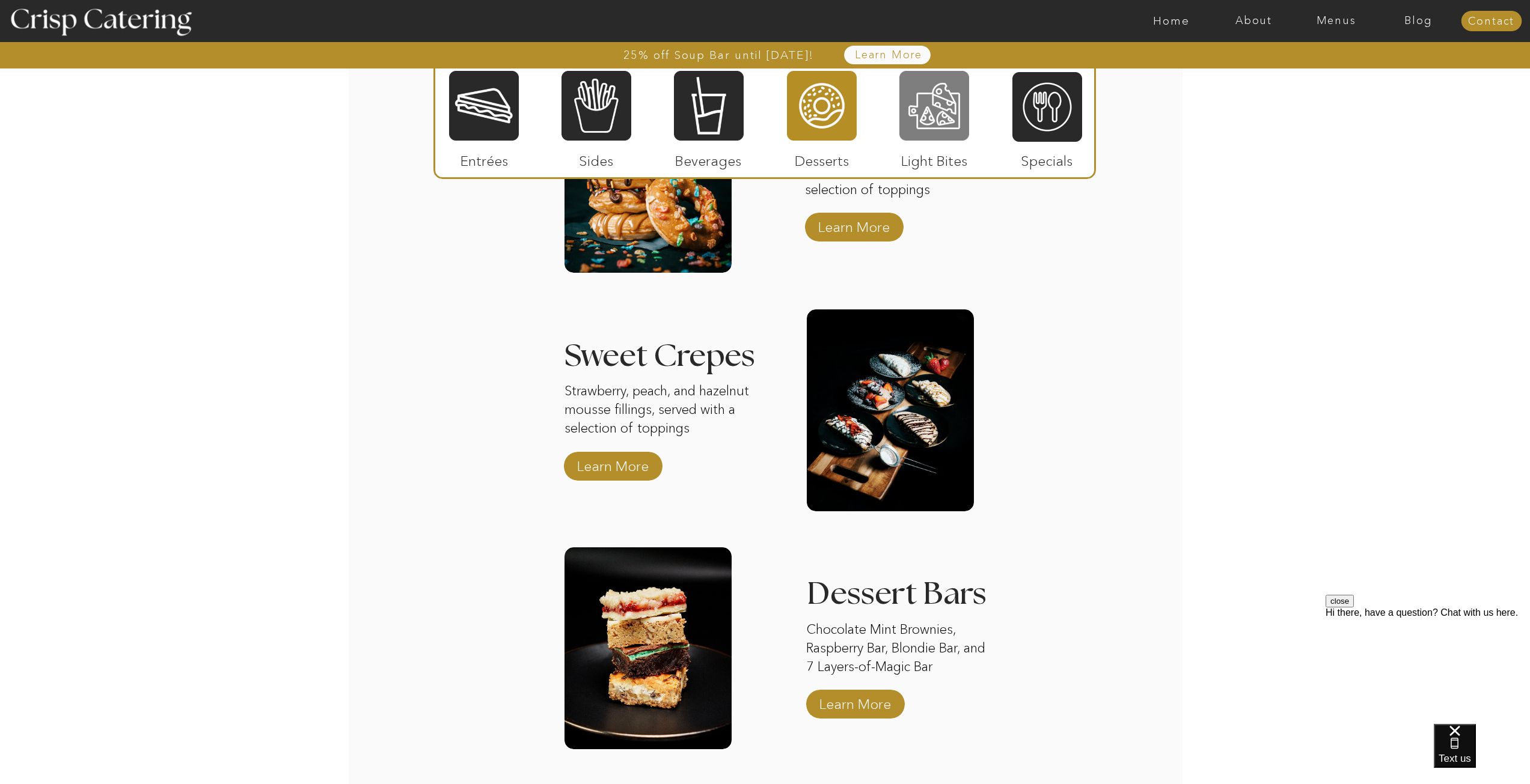
click at [923, 125] on div at bounding box center [934, 106] width 70 height 72
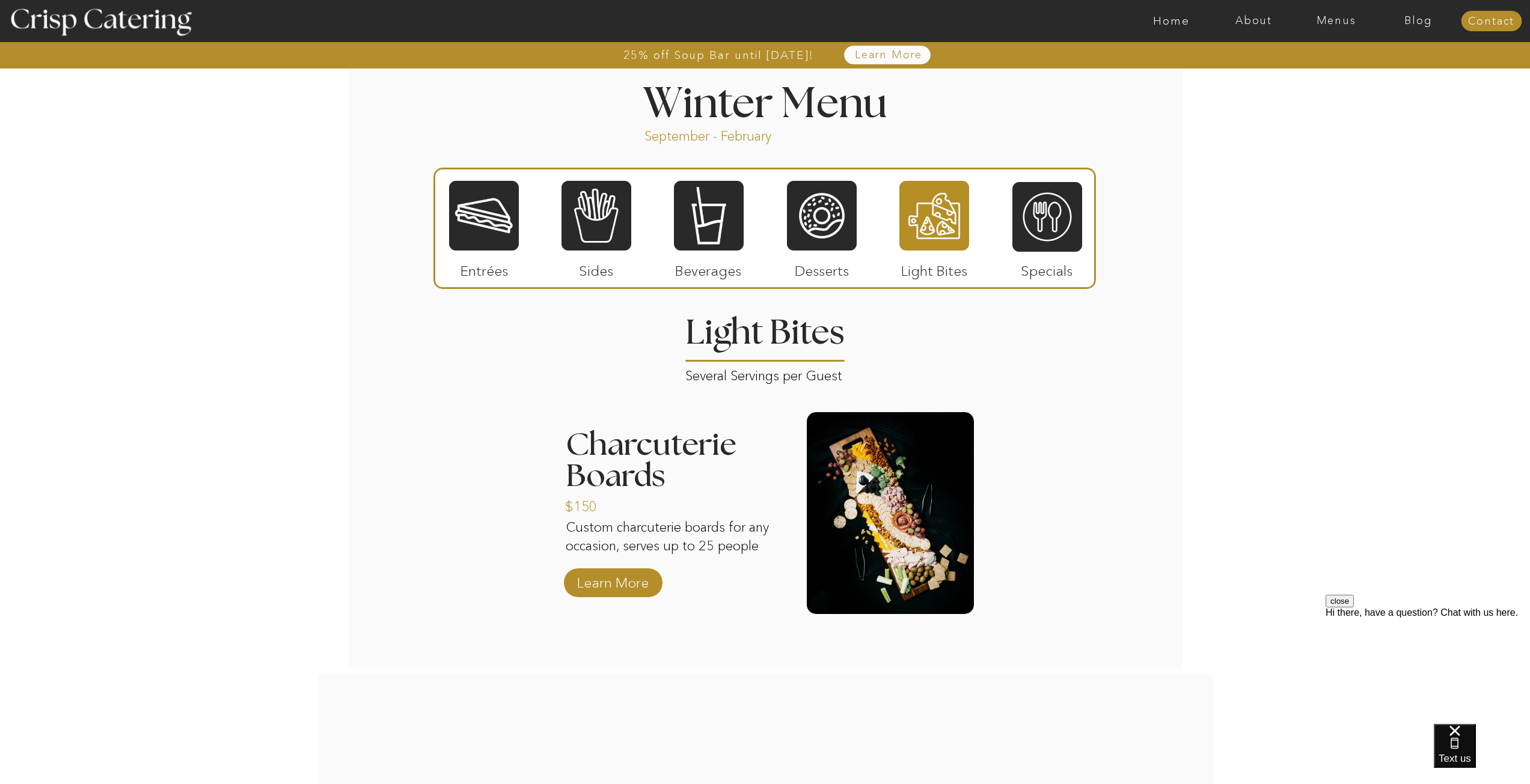
scroll to position [1214, 0]
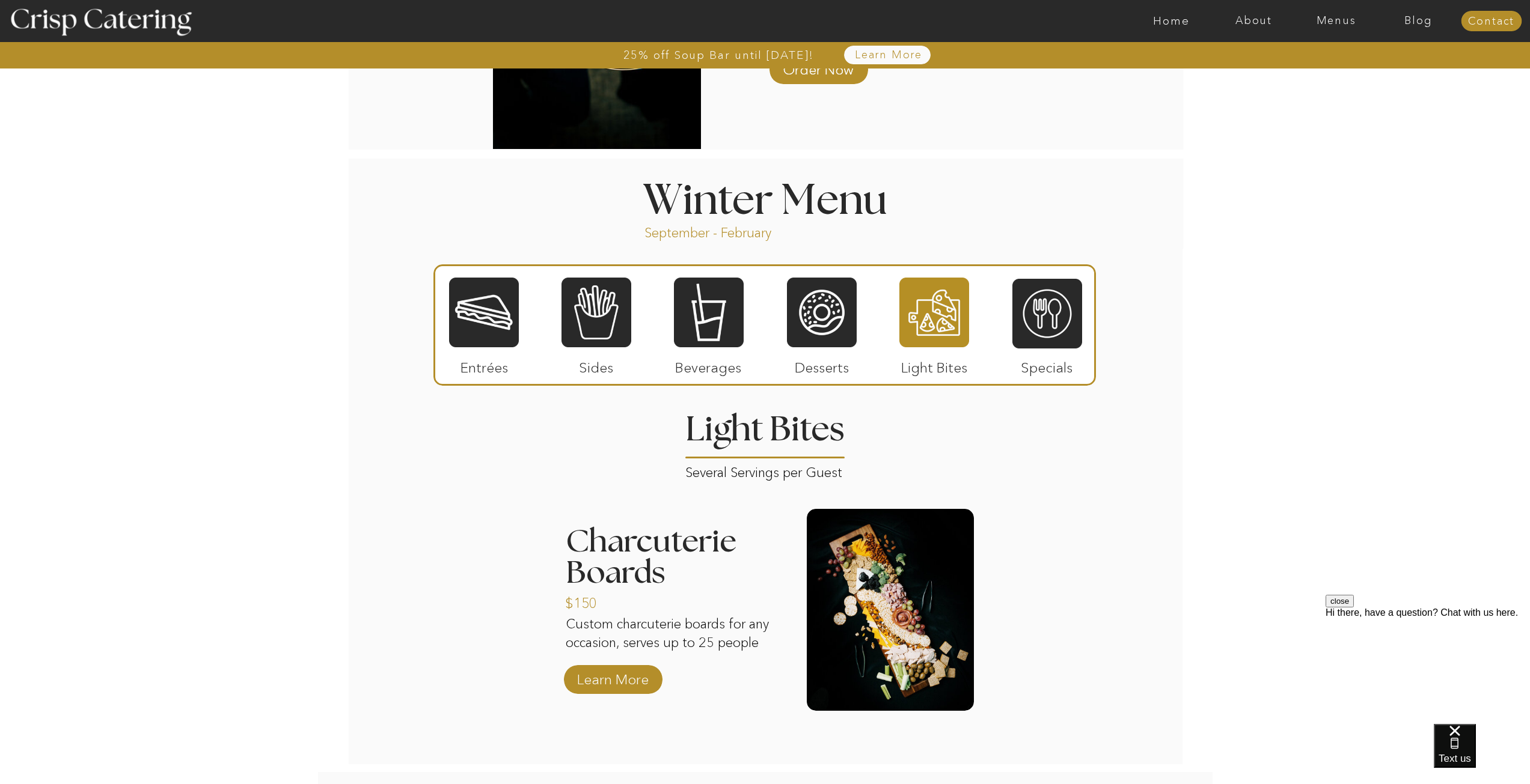
drag, startPoint x: 1074, startPoint y: 313, endPoint x: 1063, endPoint y: 315, distance: 11.2
click at [1073, 313] on div at bounding box center [1047, 313] width 70 height 72
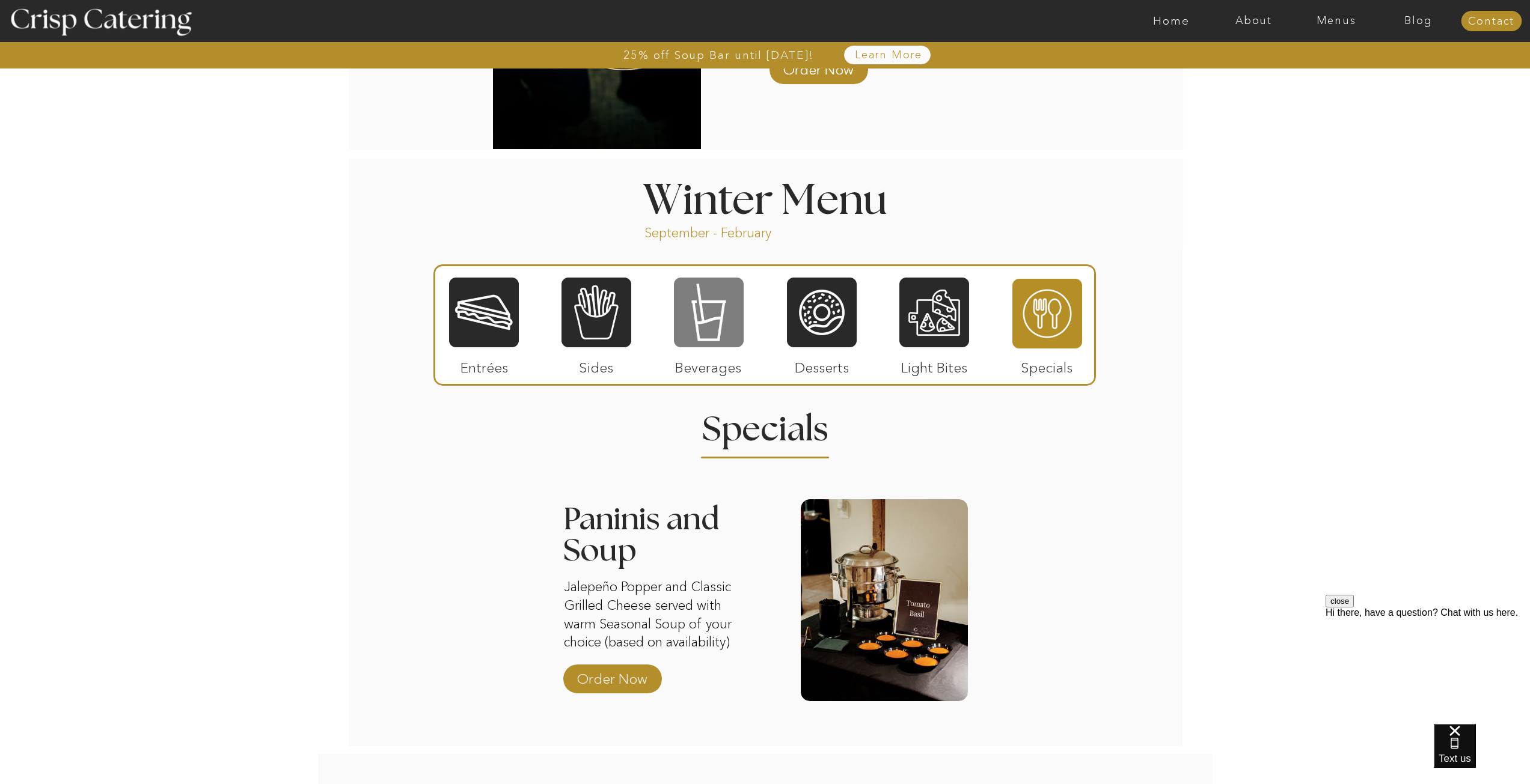
click at [716, 333] on div at bounding box center [709, 313] width 70 height 72
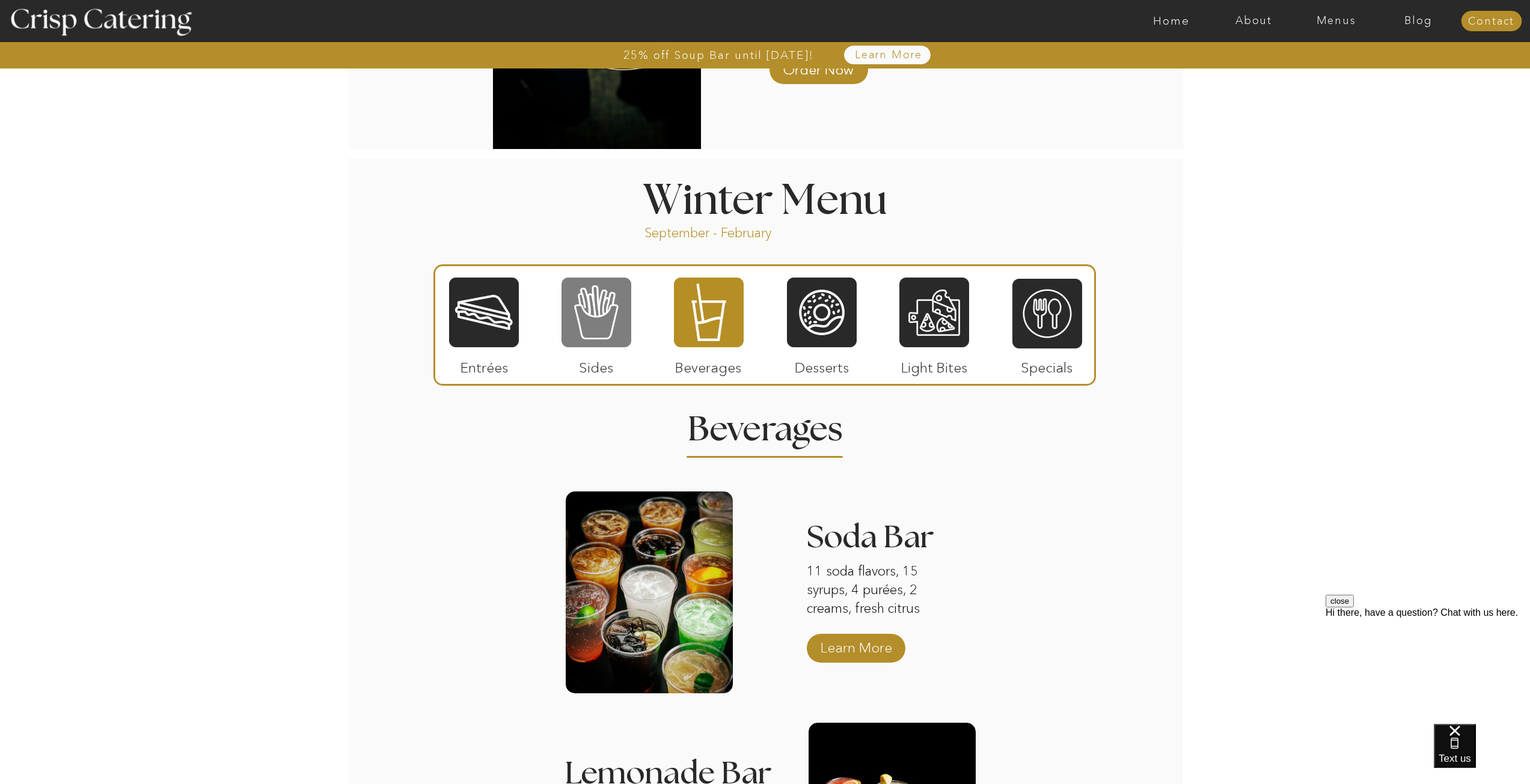
click at [594, 325] on div at bounding box center [596, 313] width 70 height 72
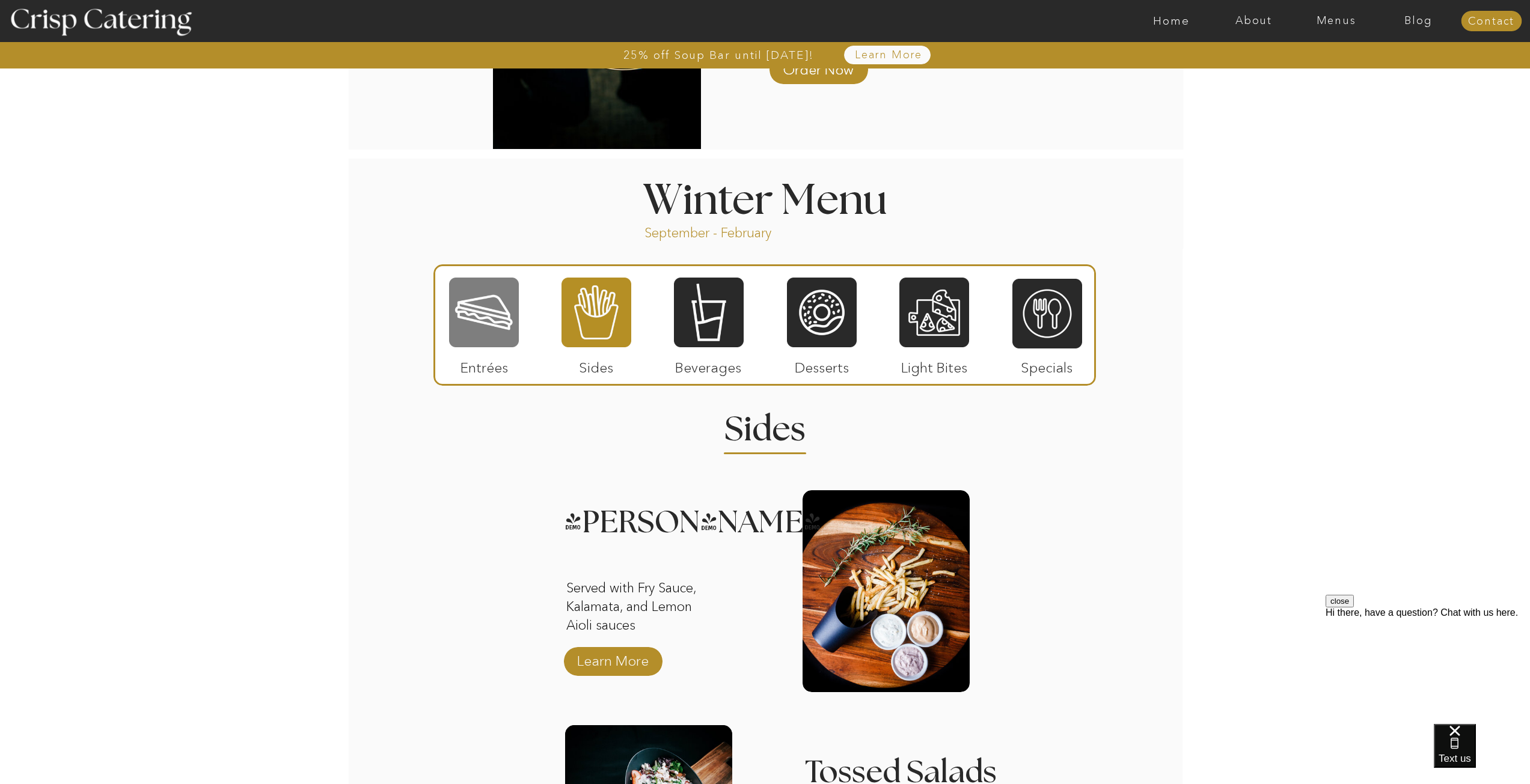
click at [481, 305] on div at bounding box center [484, 313] width 70 height 72
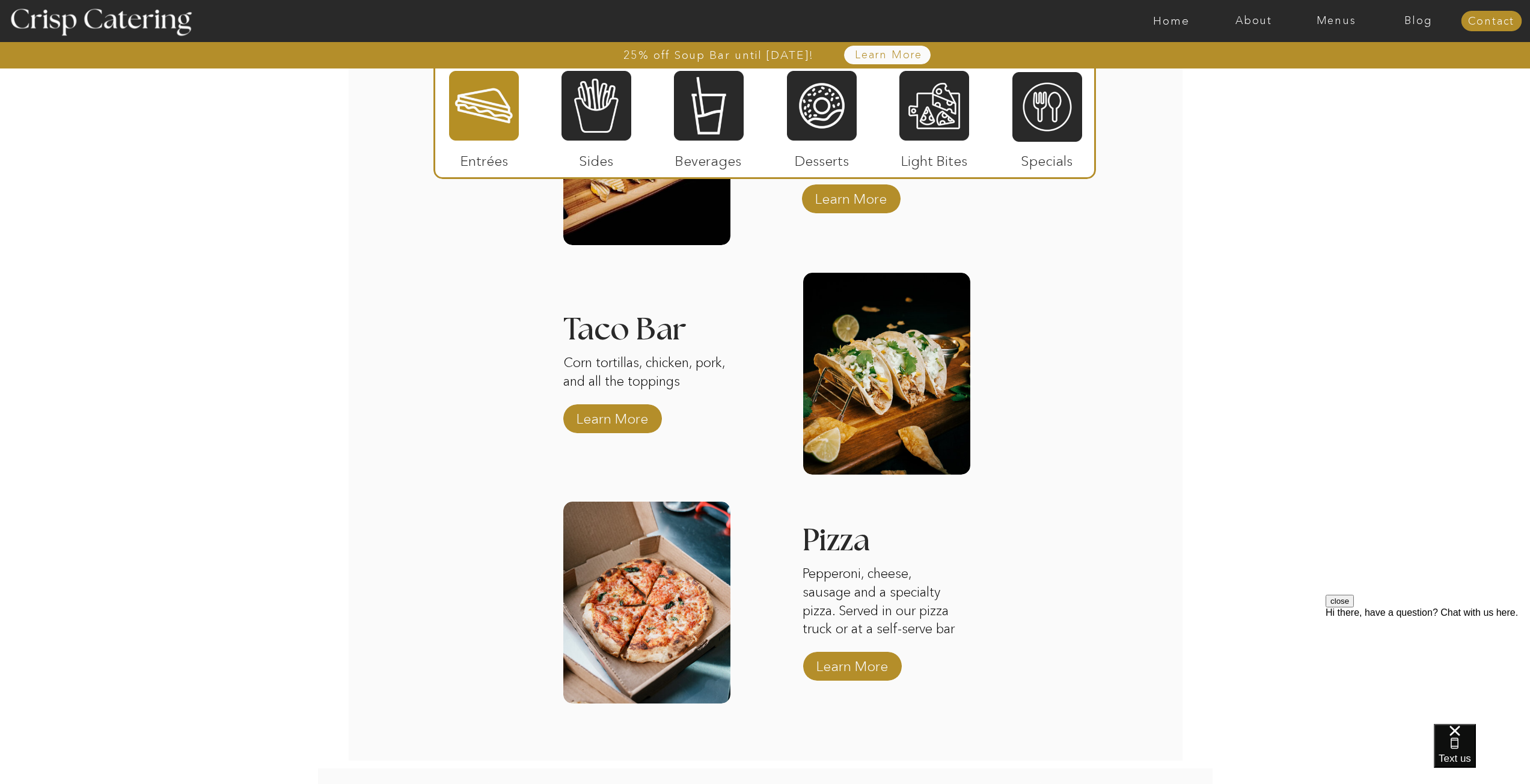
scroll to position [1514, 0]
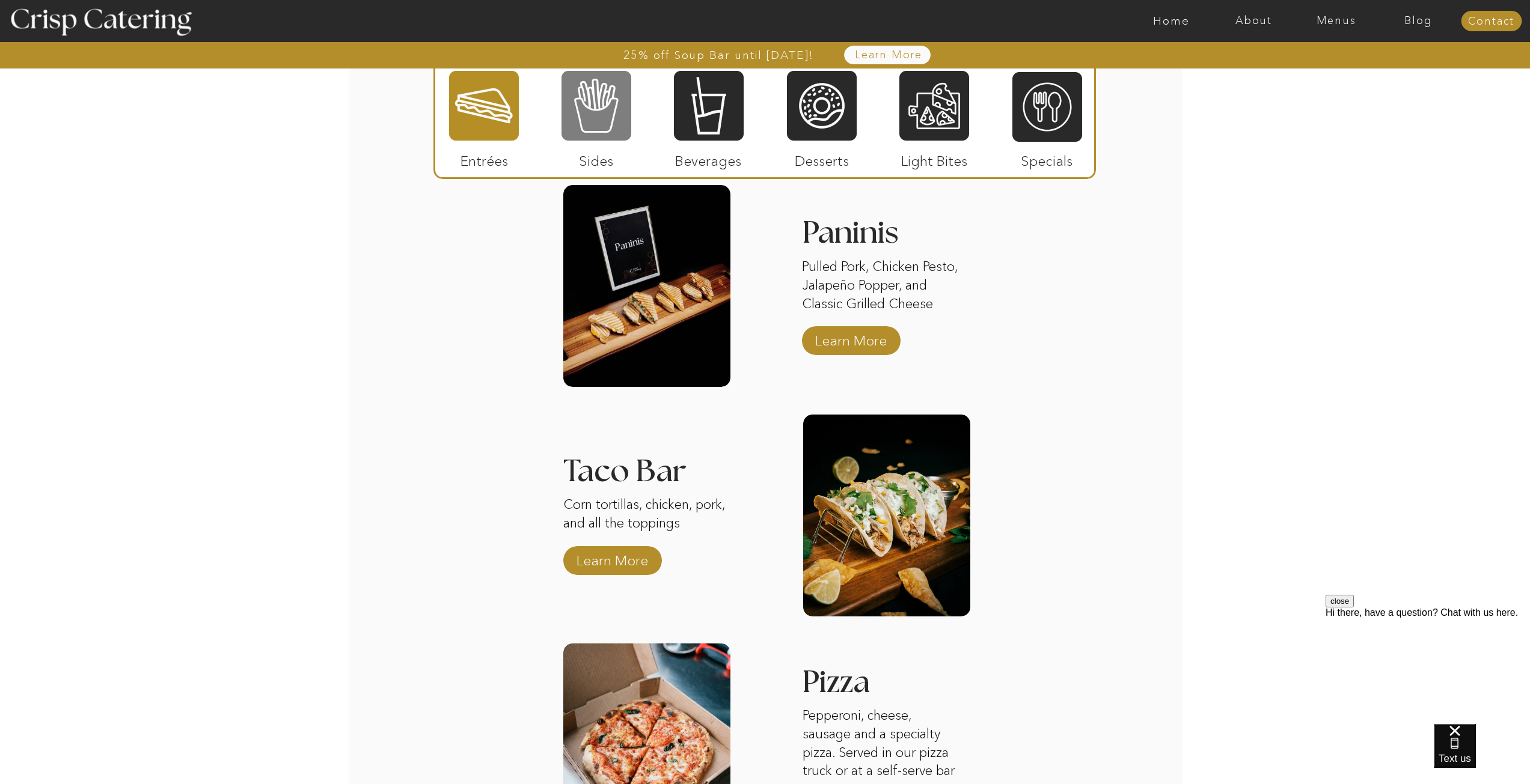
click at [601, 107] on div at bounding box center [596, 106] width 70 height 72
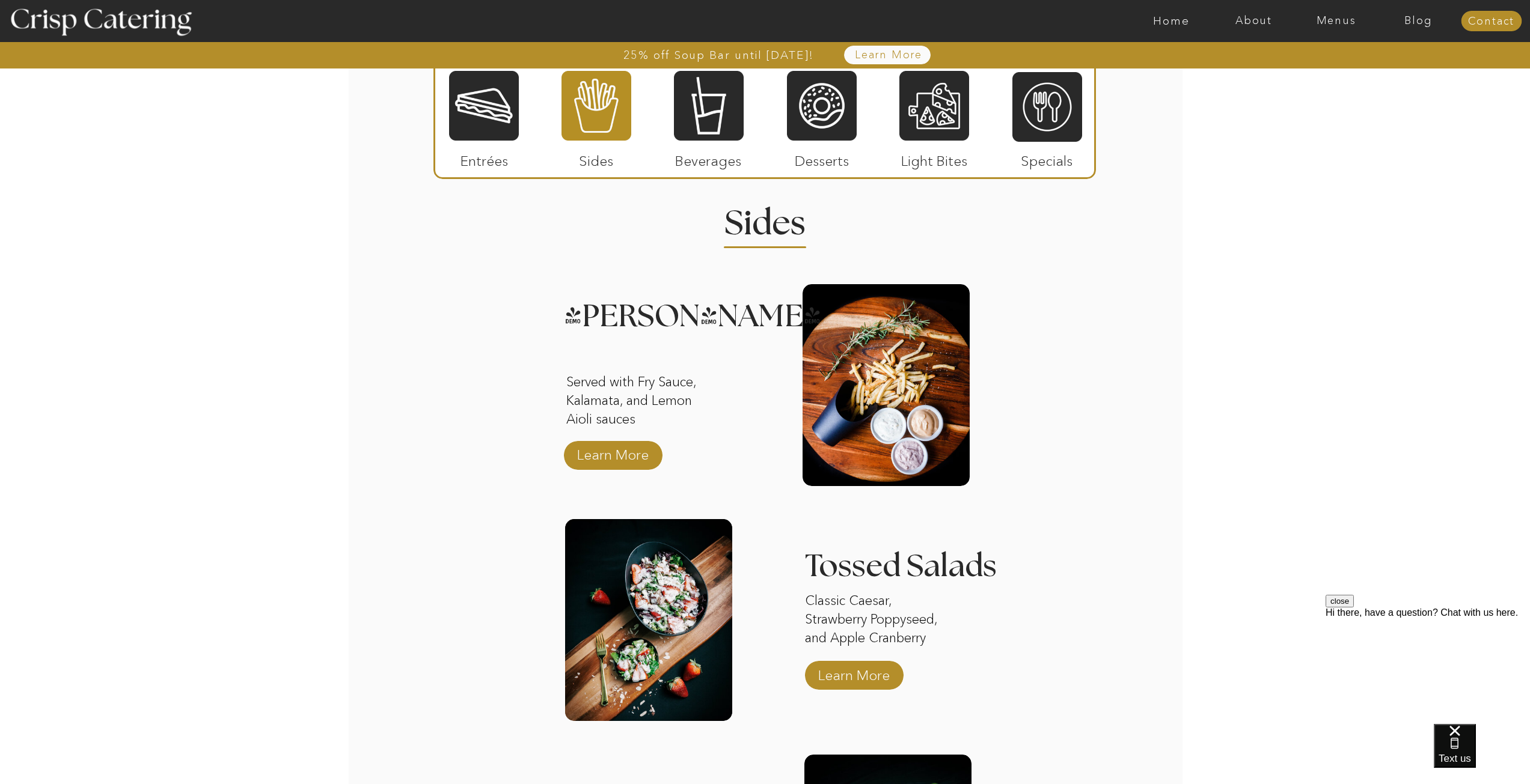
scroll to position [1442, 0]
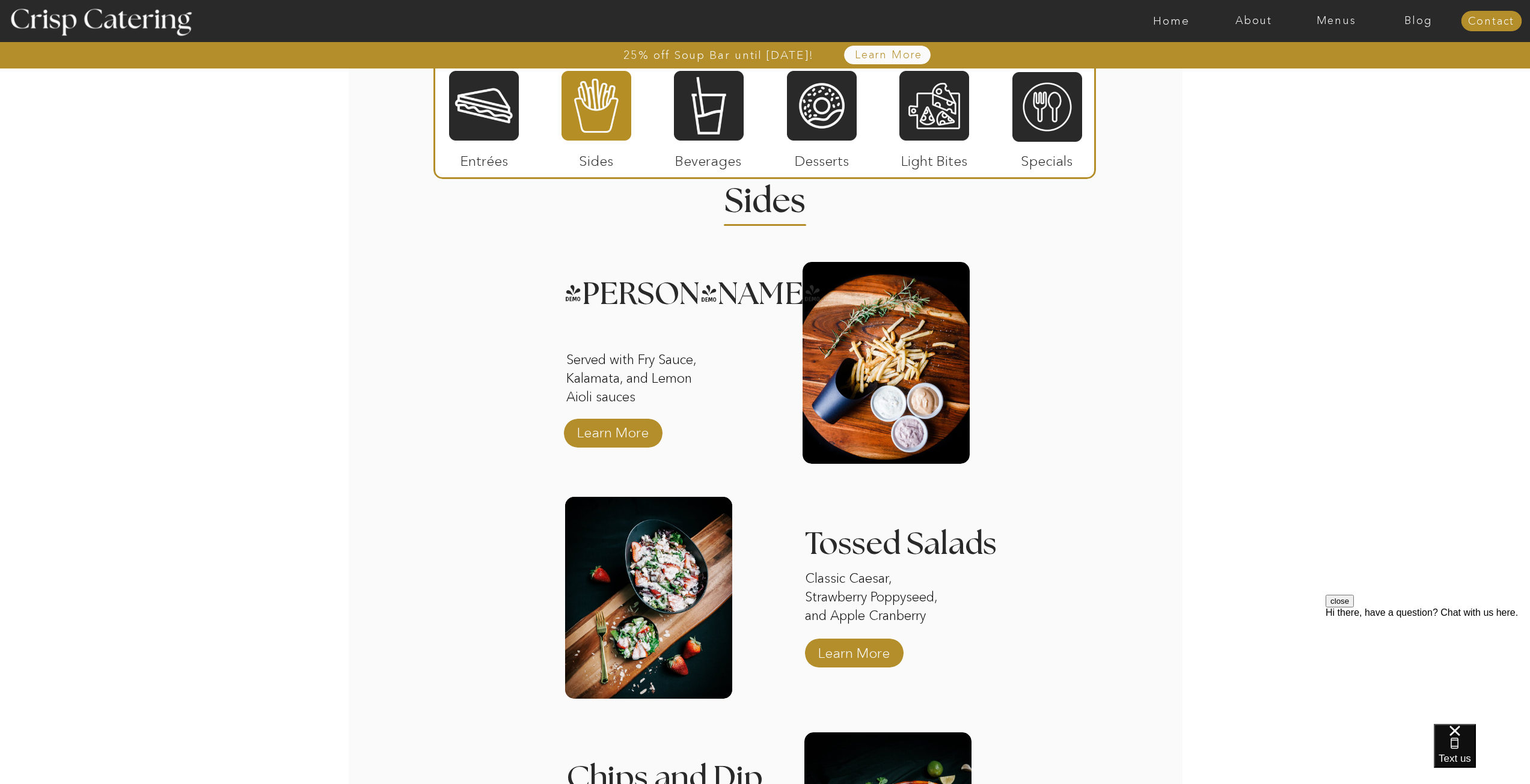
click at [489, 137] on div at bounding box center [484, 106] width 70 height 72
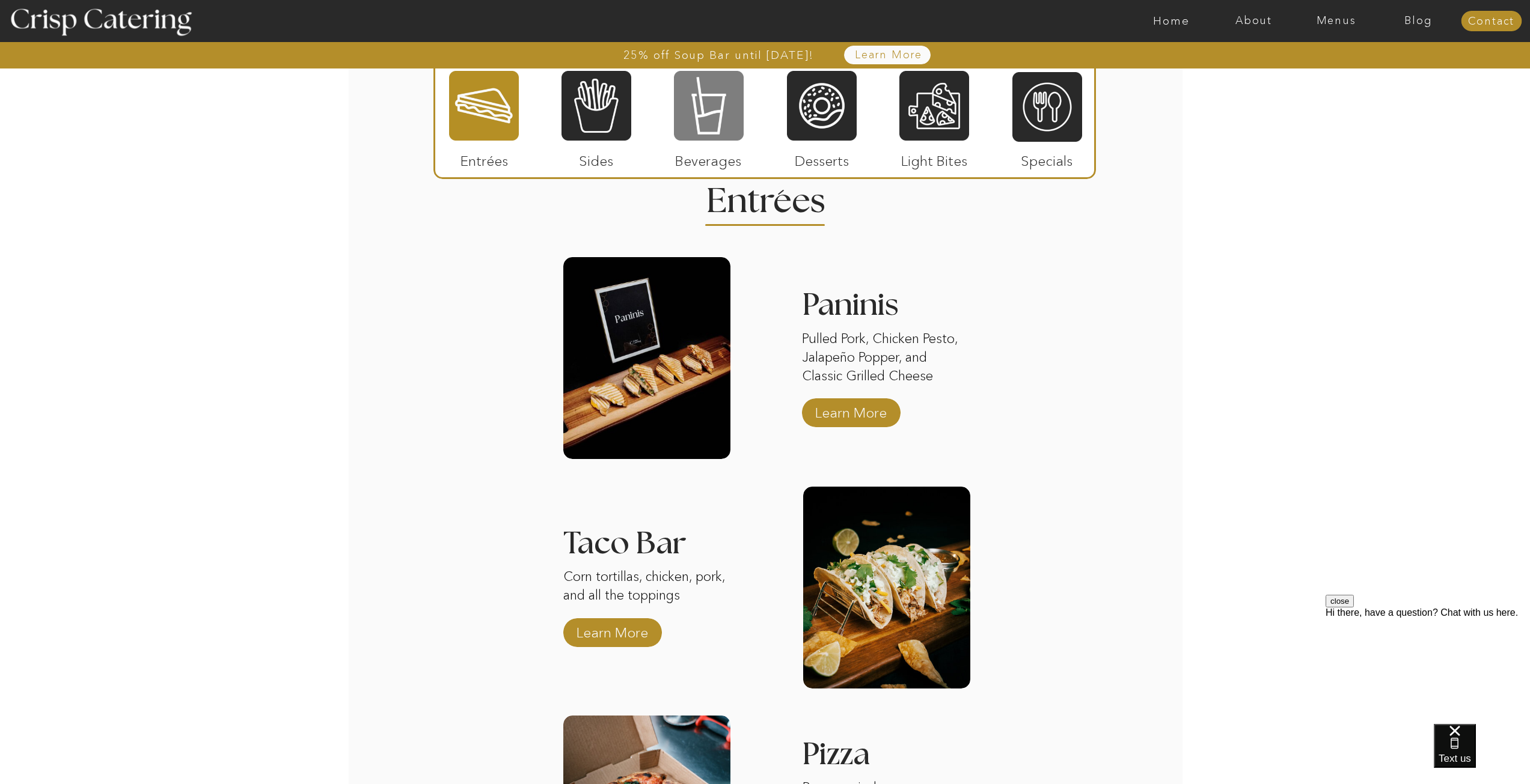
click at [730, 126] on div at bounding box center [709, 106] width 70 height 72
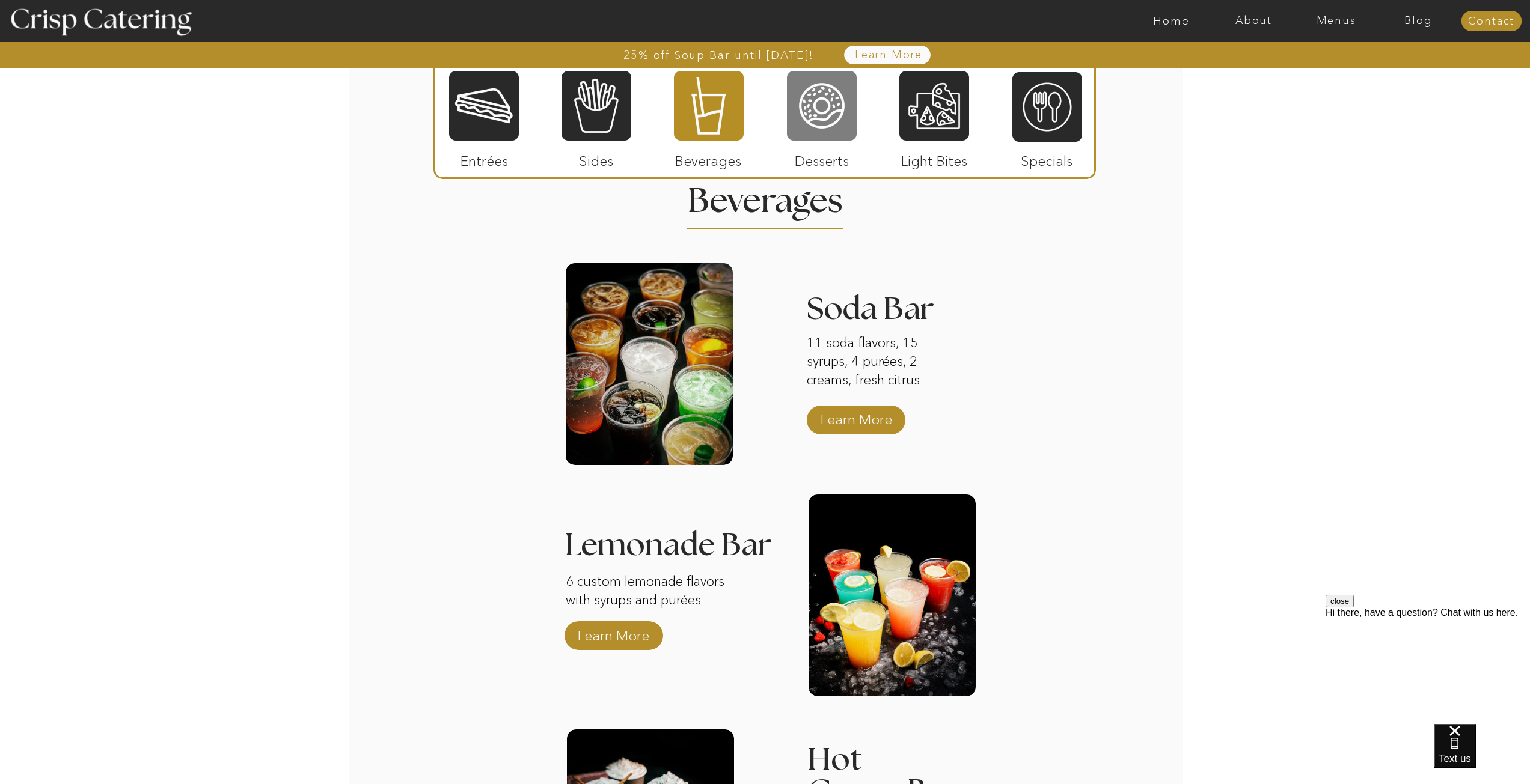
click at [809, 124] on div at bounding box center [822, 106] width 70 height 72
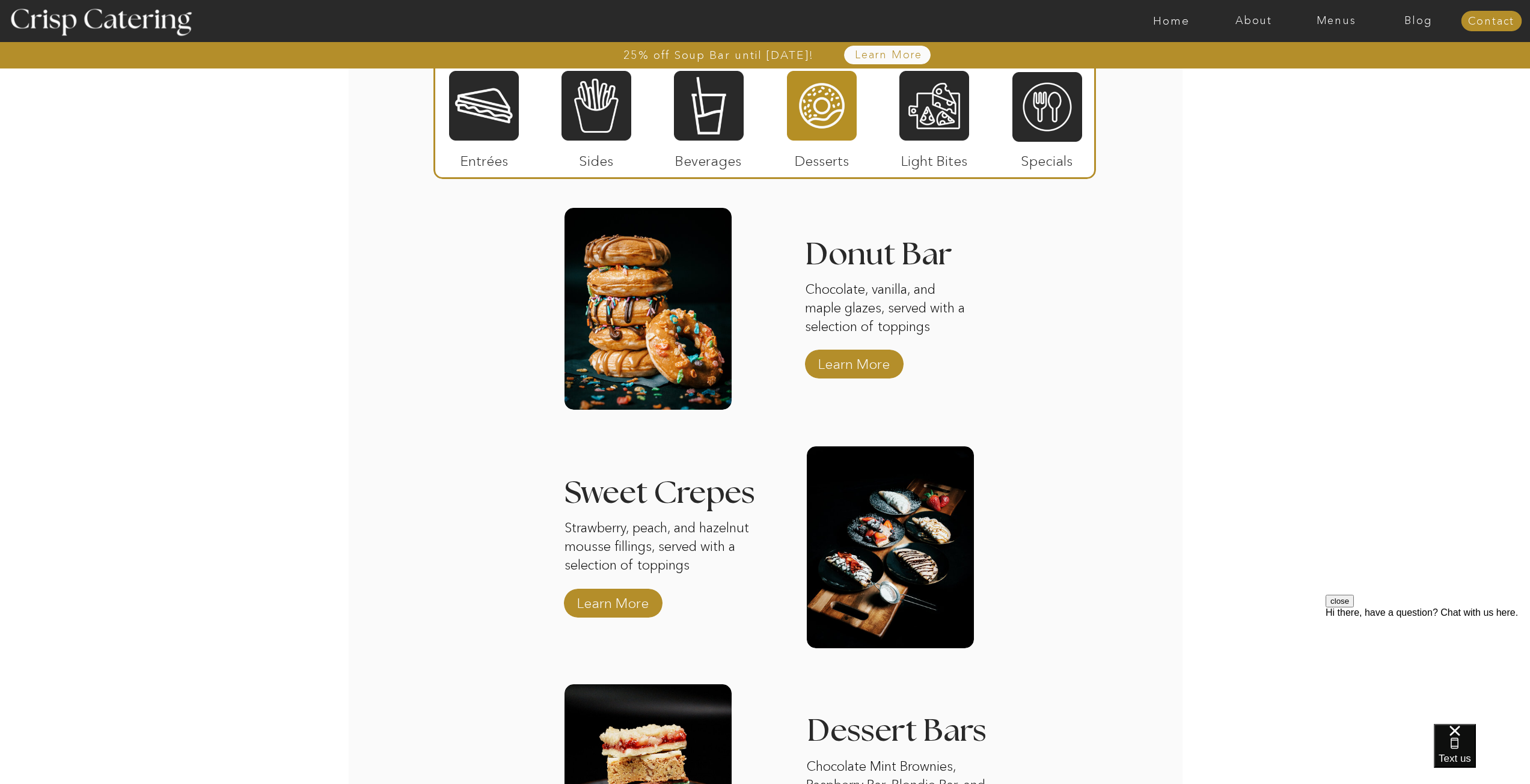
scroll to position [1743, 0]
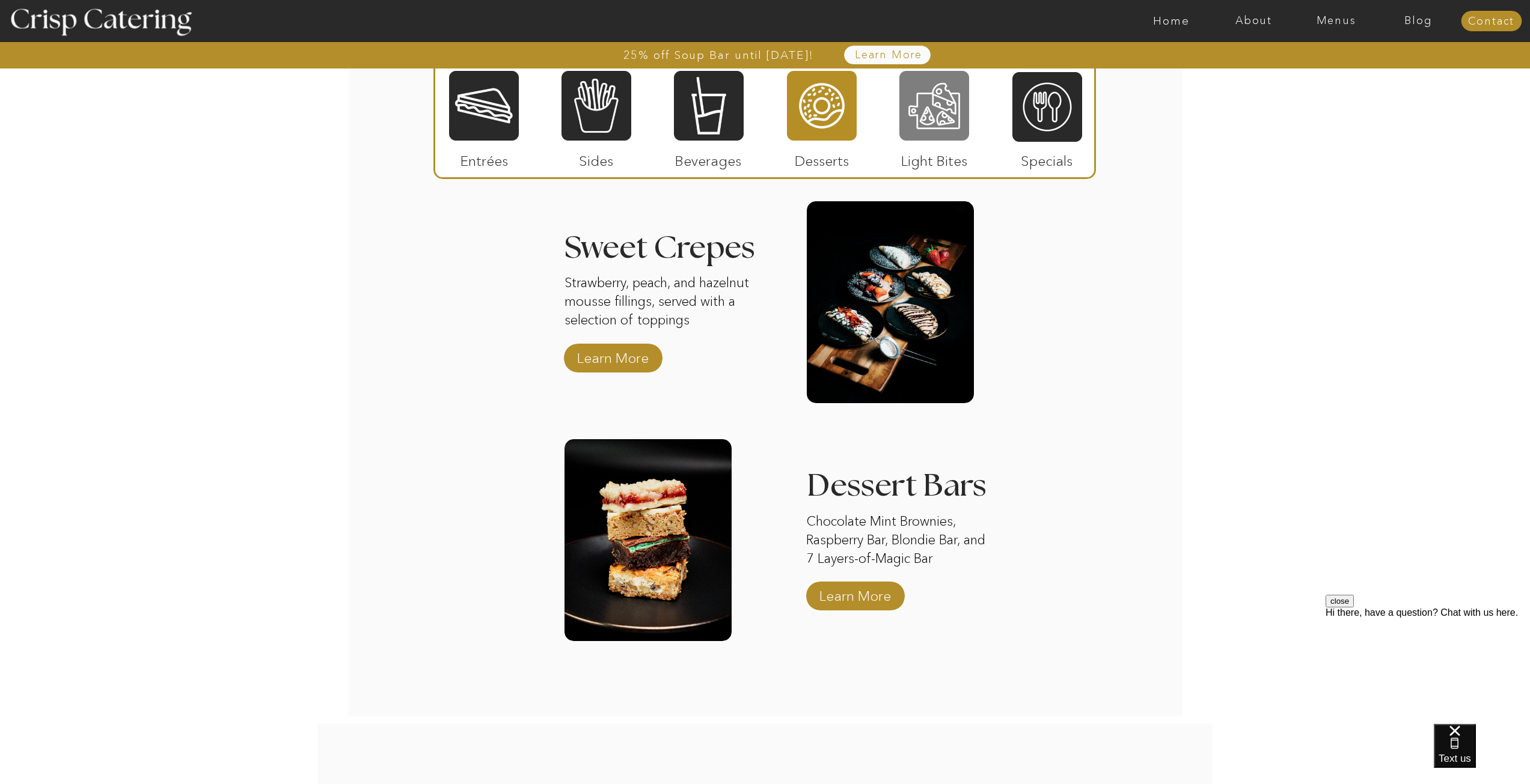
click at [932, 112] on div at bounding box center [934, 106] width 70 height 72
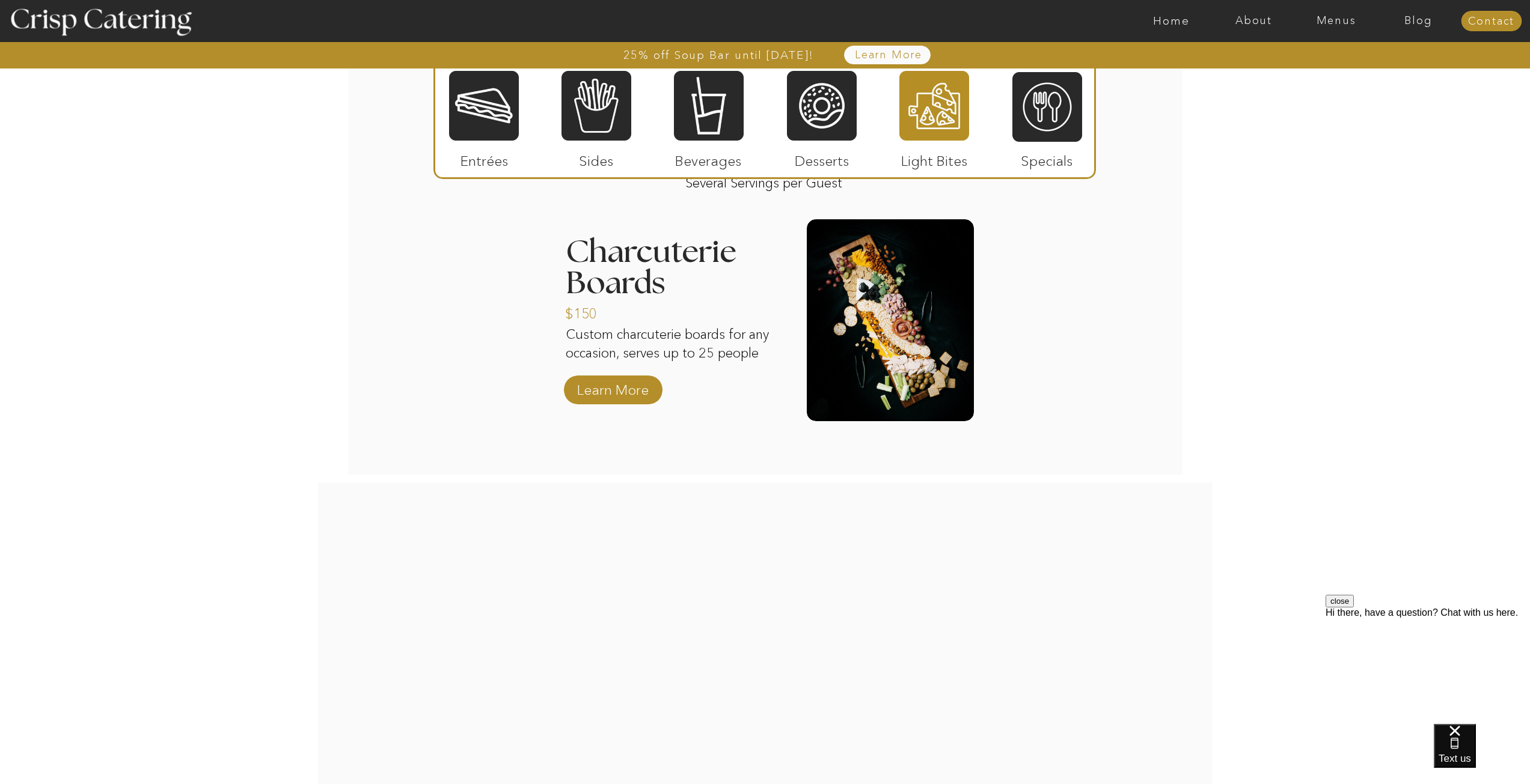
scroll to position [1502, 0]
click at [1048, 133] on div at bounding box center [1047, 107] width 70 height 72
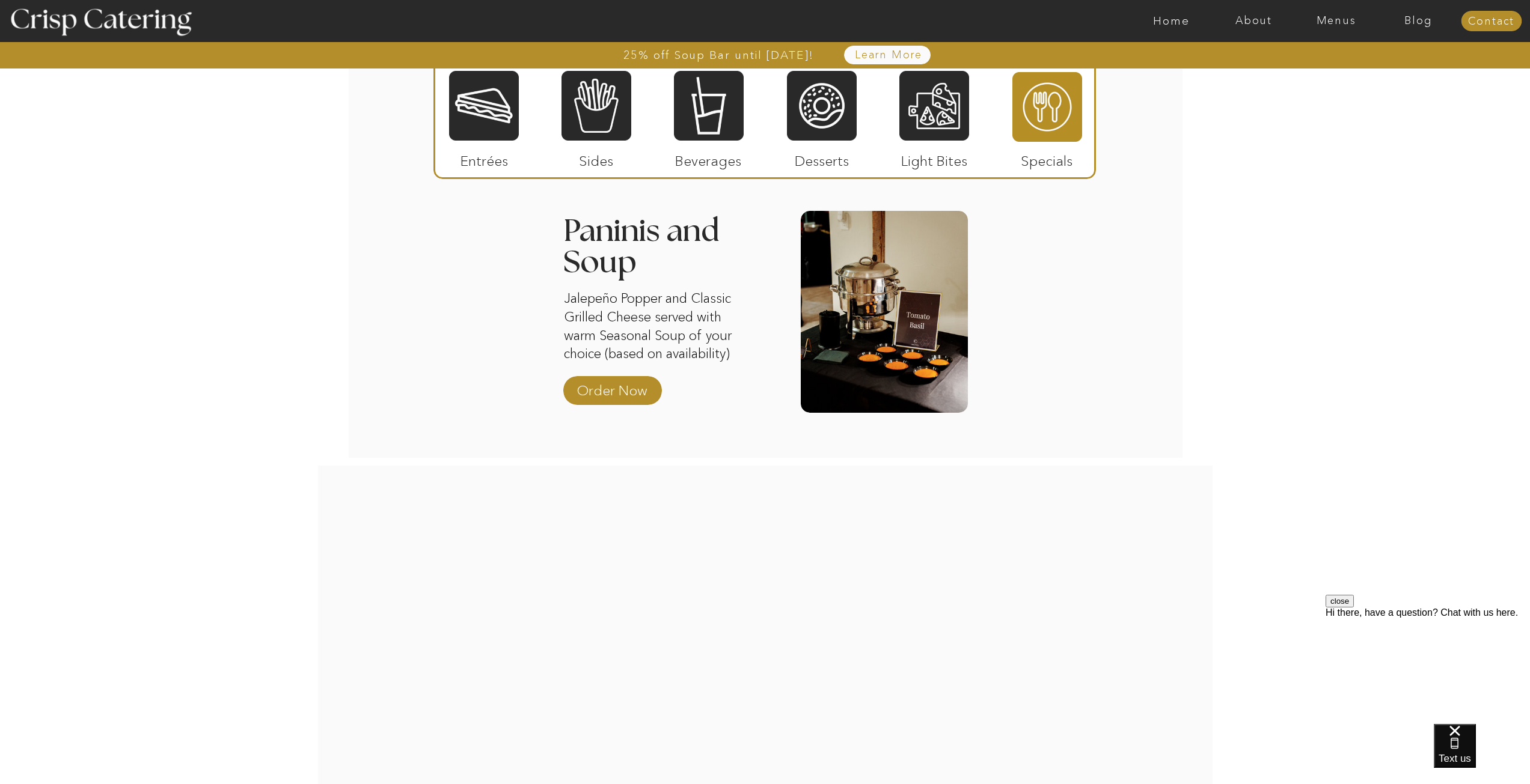
click at [491, 133] on div at bounding box center [484, 106] width 70 height 72
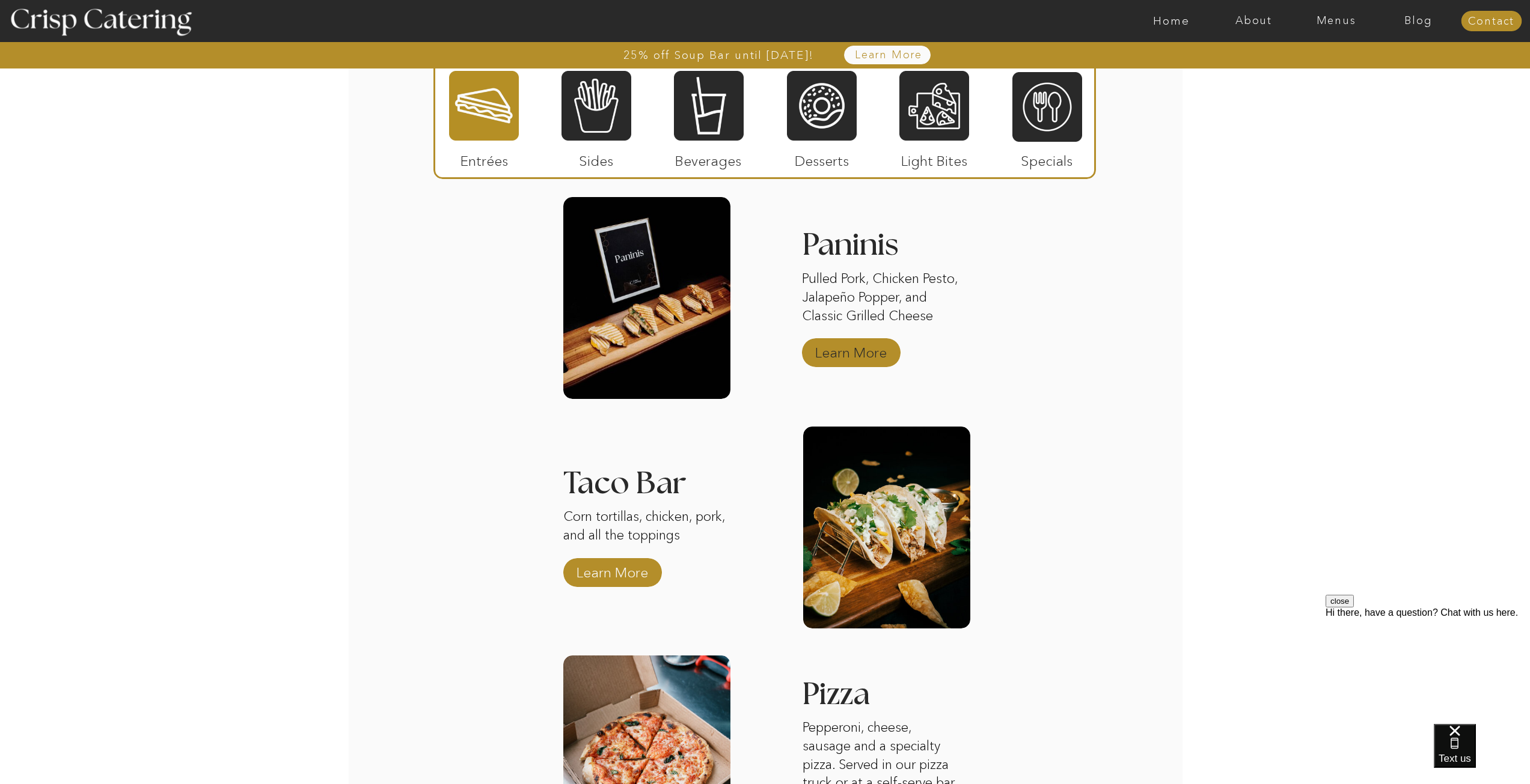
click at [847, 358] on p "Learn More" at bounding box center [850, 349] width 80 height 35
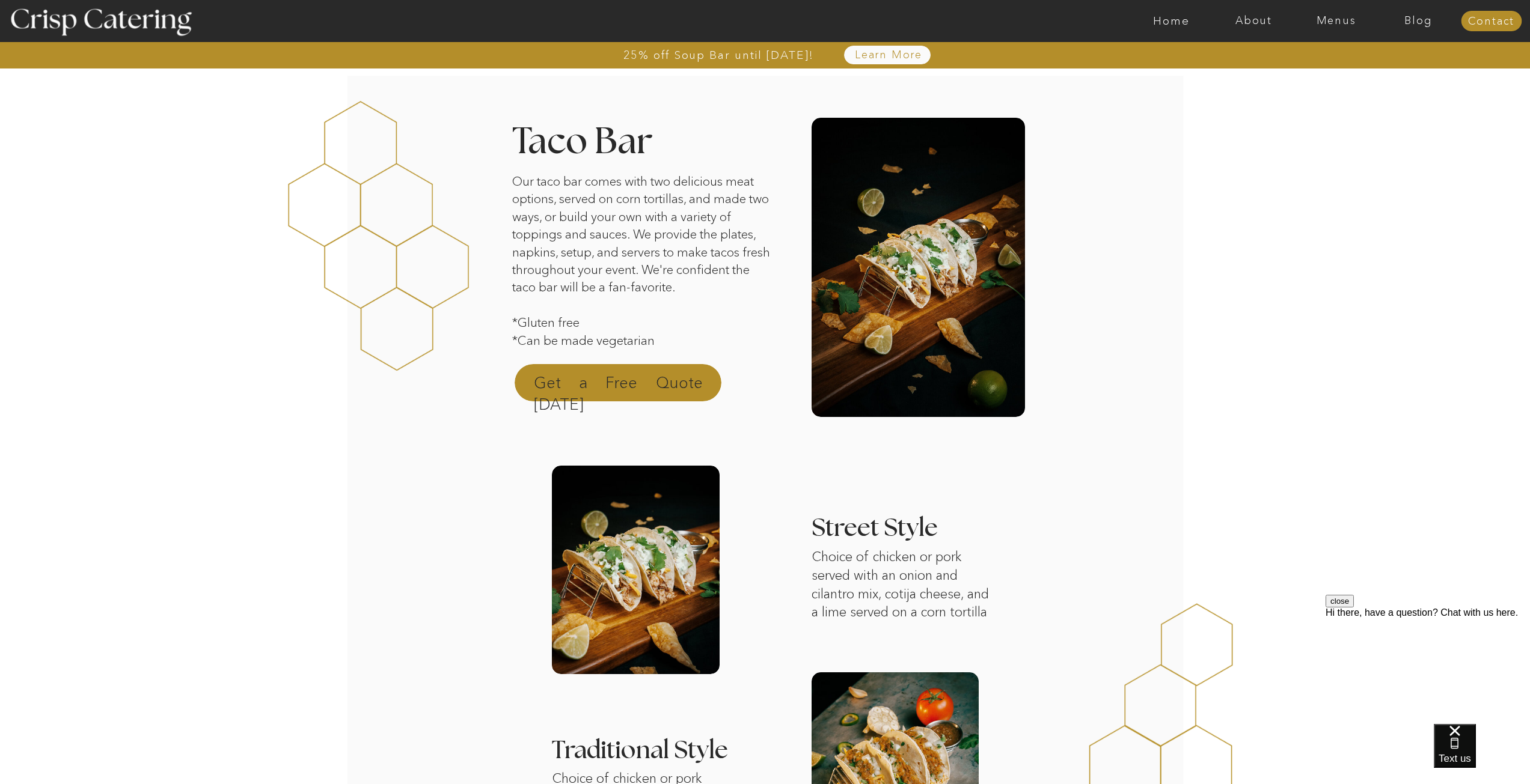
click at [667, 383] on p "Get a Free Quote Today" at bounding box center [619, 387] width 169 height 29
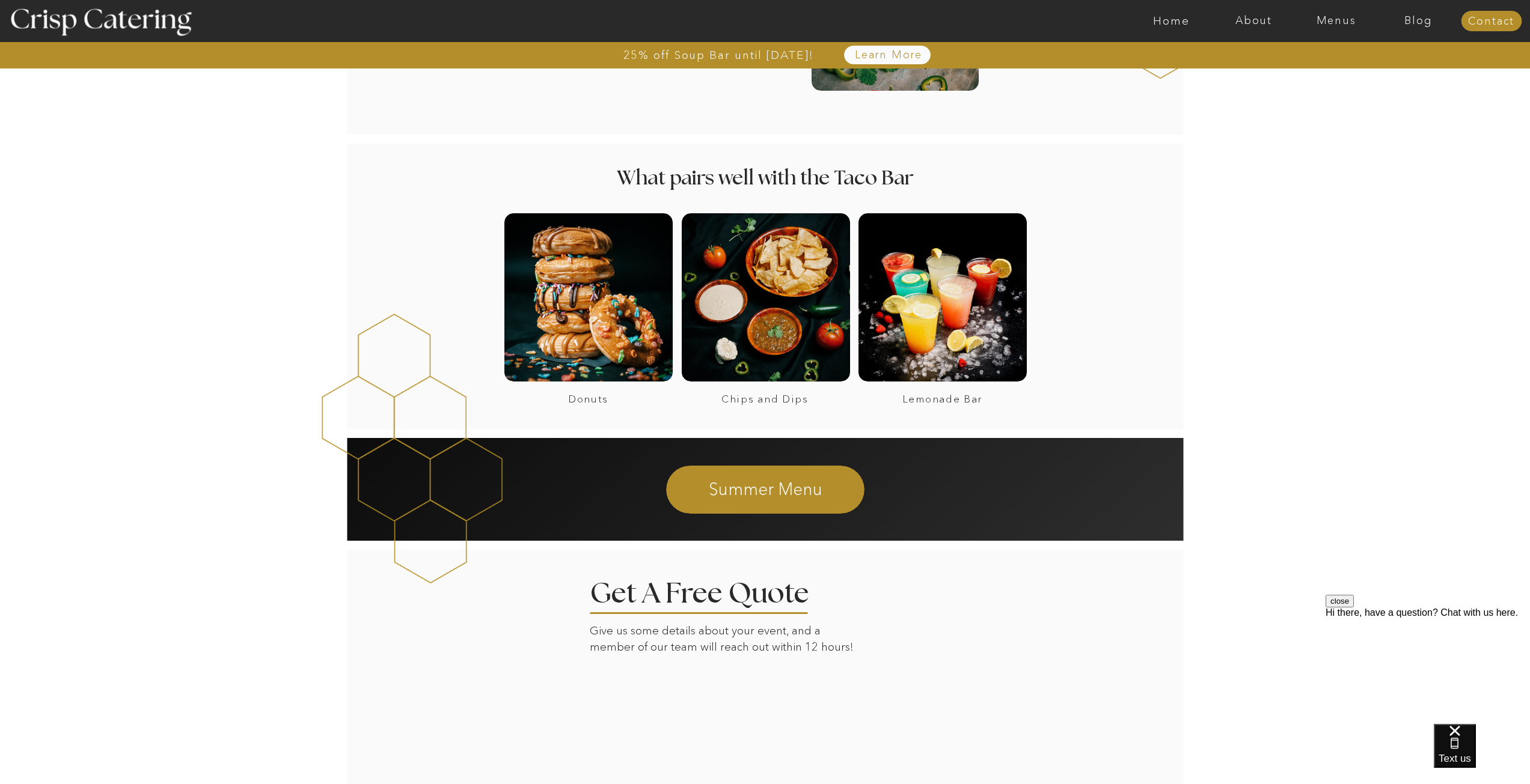
scroll to position [713, 0]
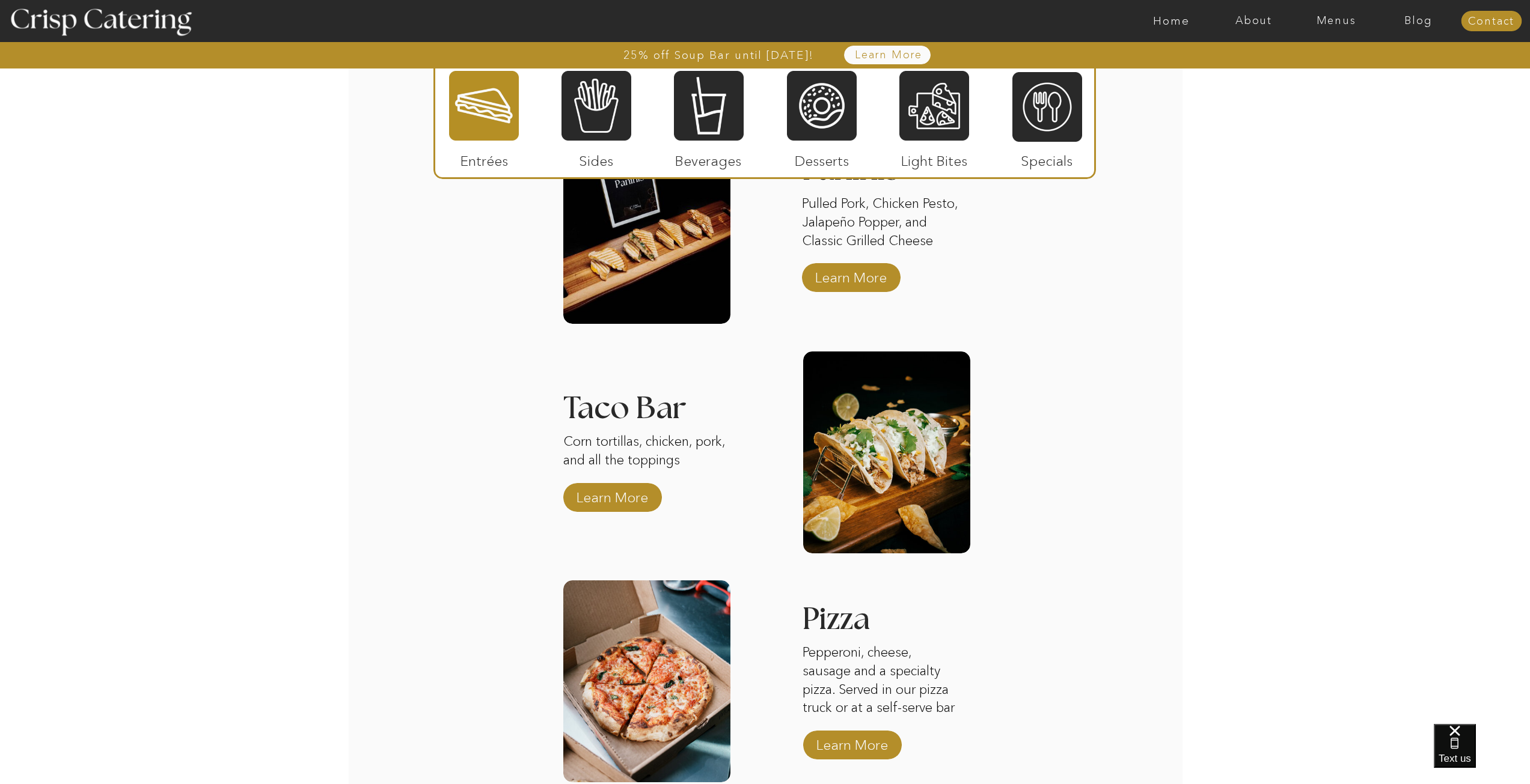
scroll to position [1622, 0]
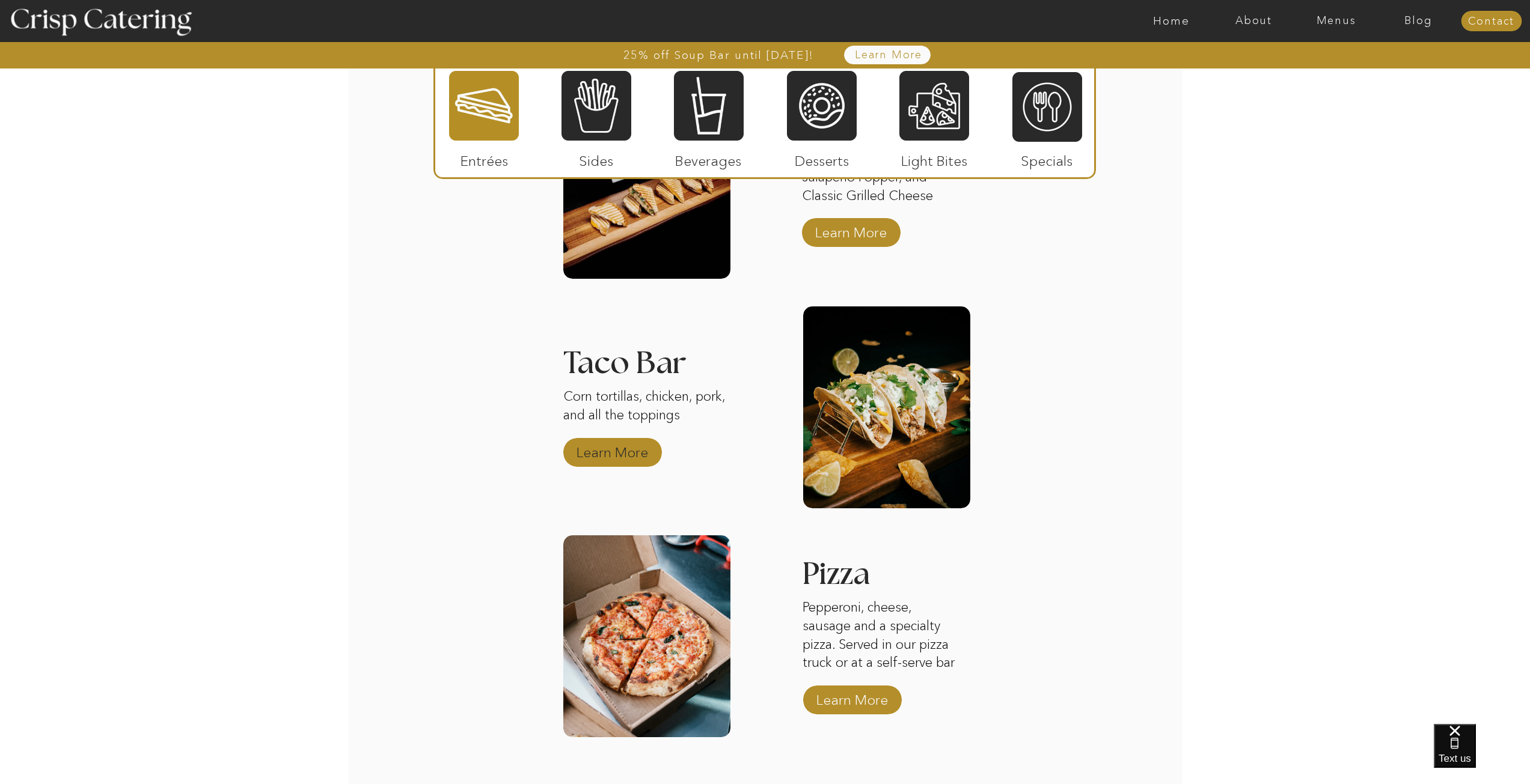
click at [635, 443] on p "Learn More" at bounding box center [612, 449] width 80 height 35
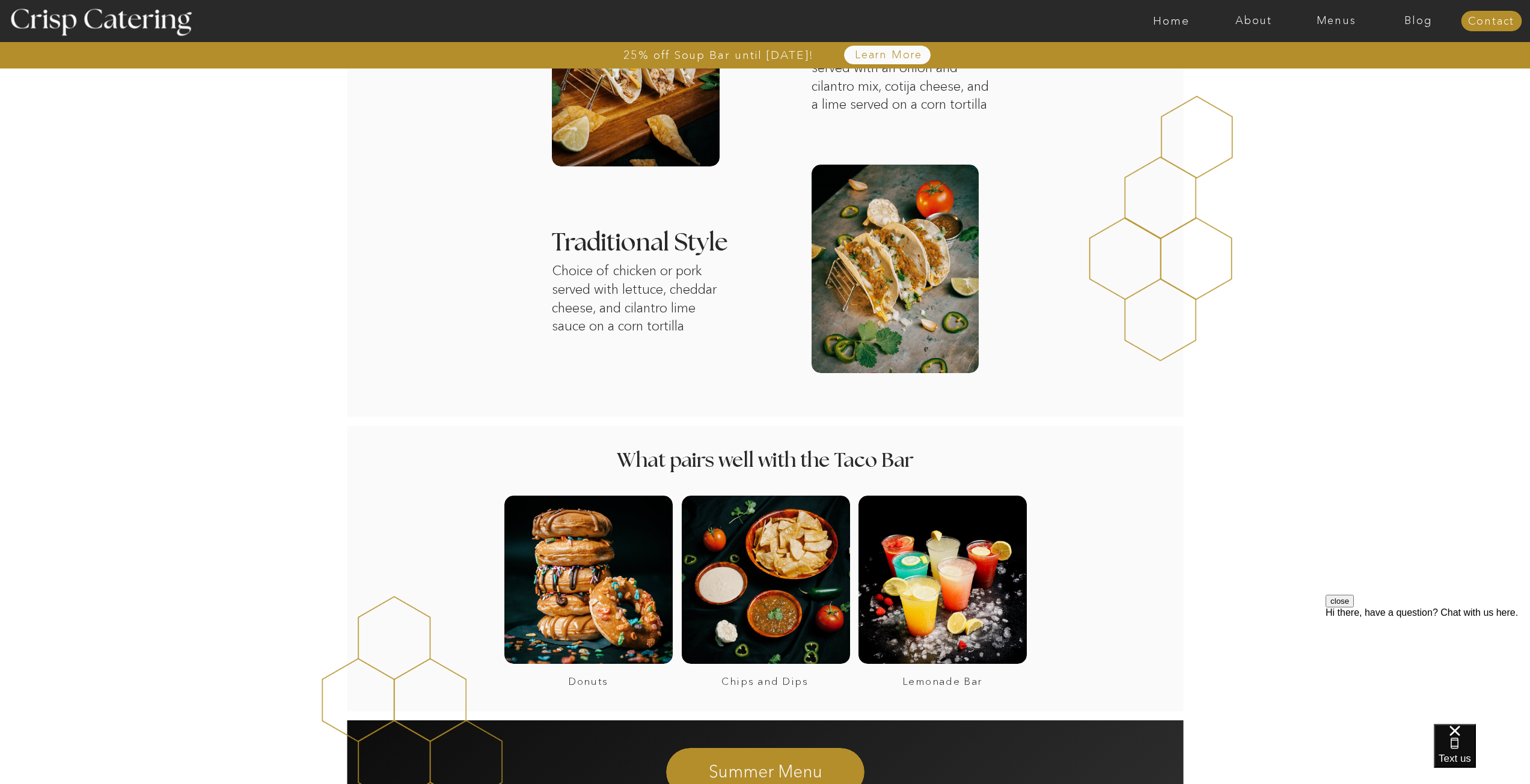
scroll to position [601, 0]
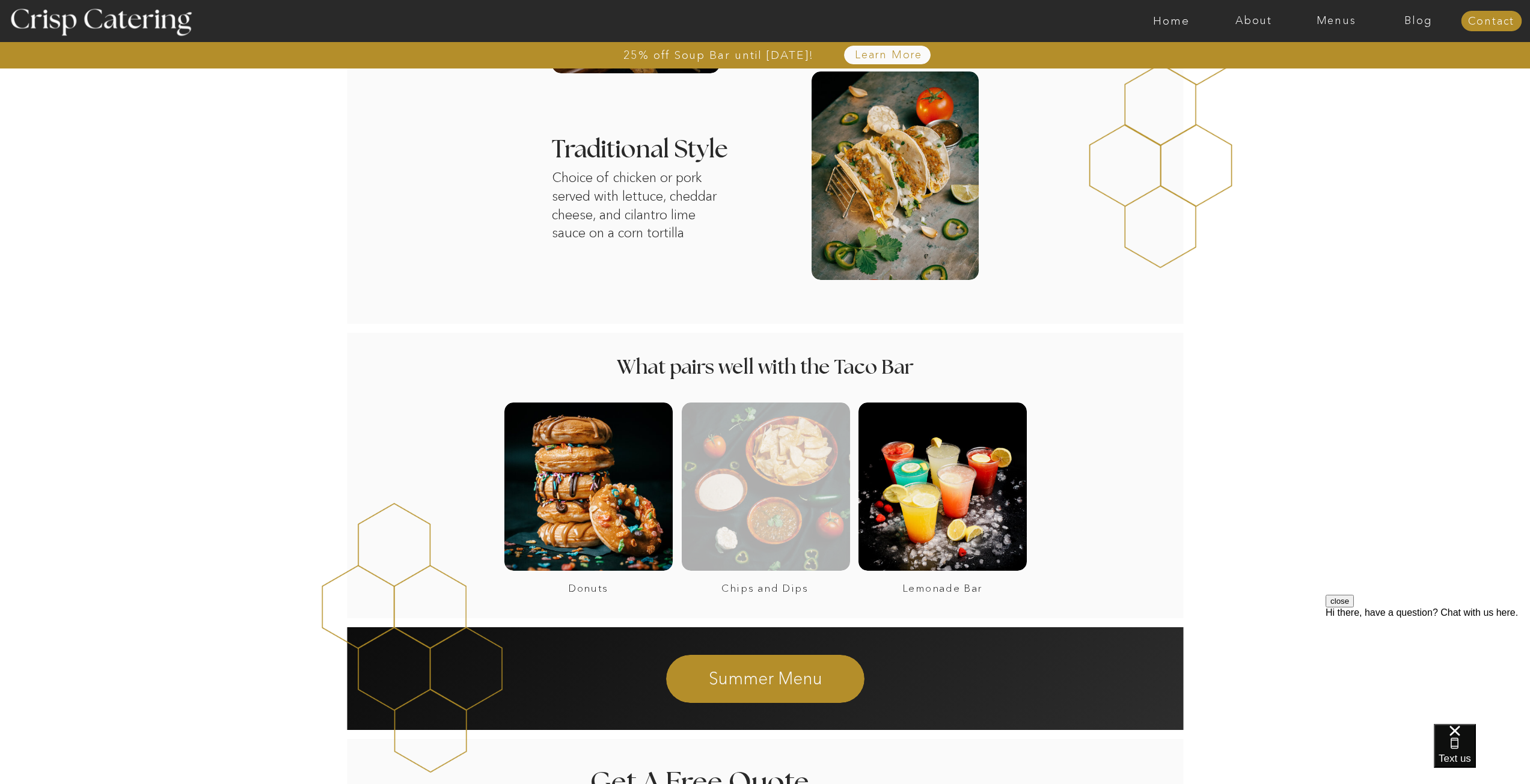
click at [752, 528] on div at bounding box center [766, 487] width 169 height 168
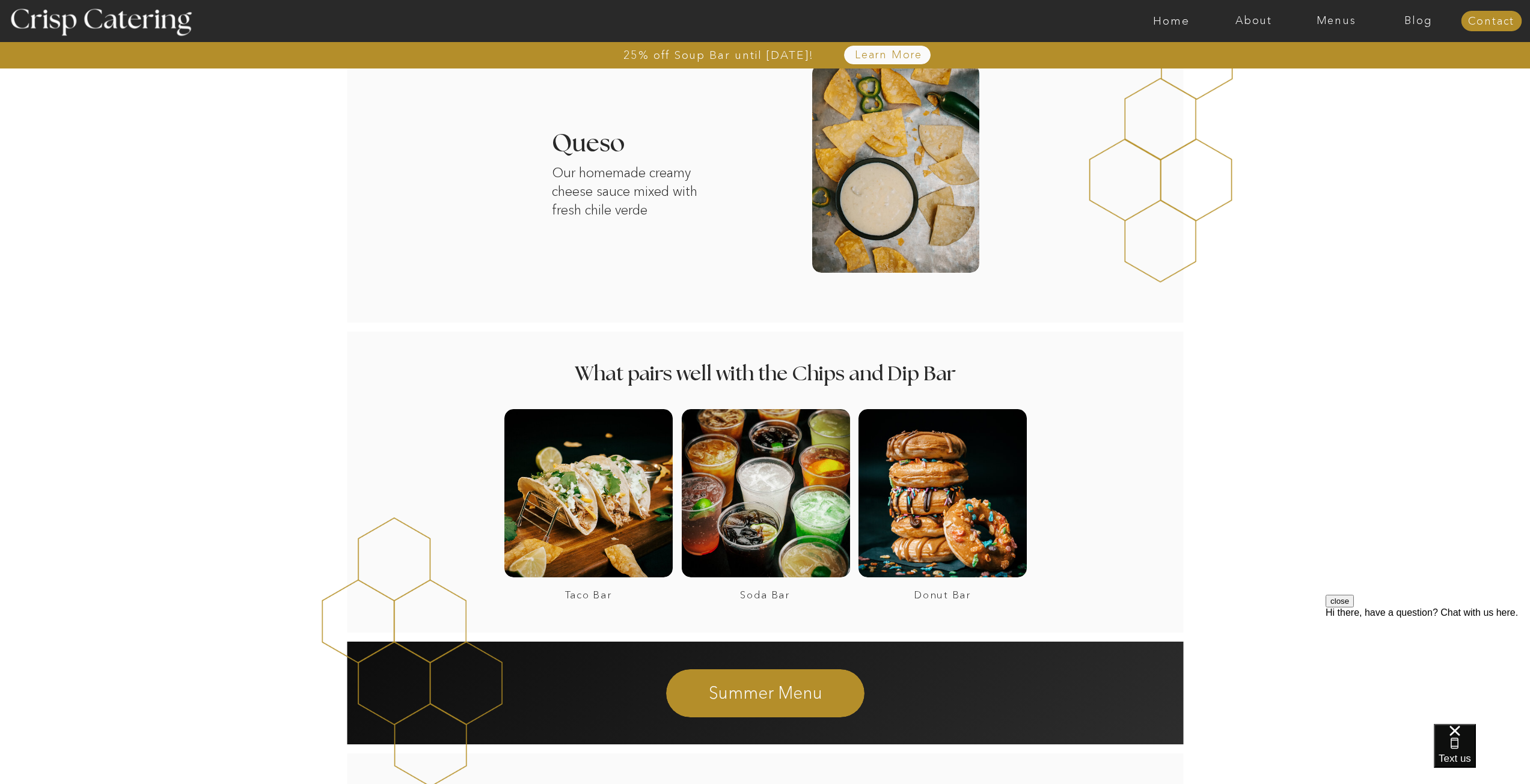
scroll to position [661, 0]
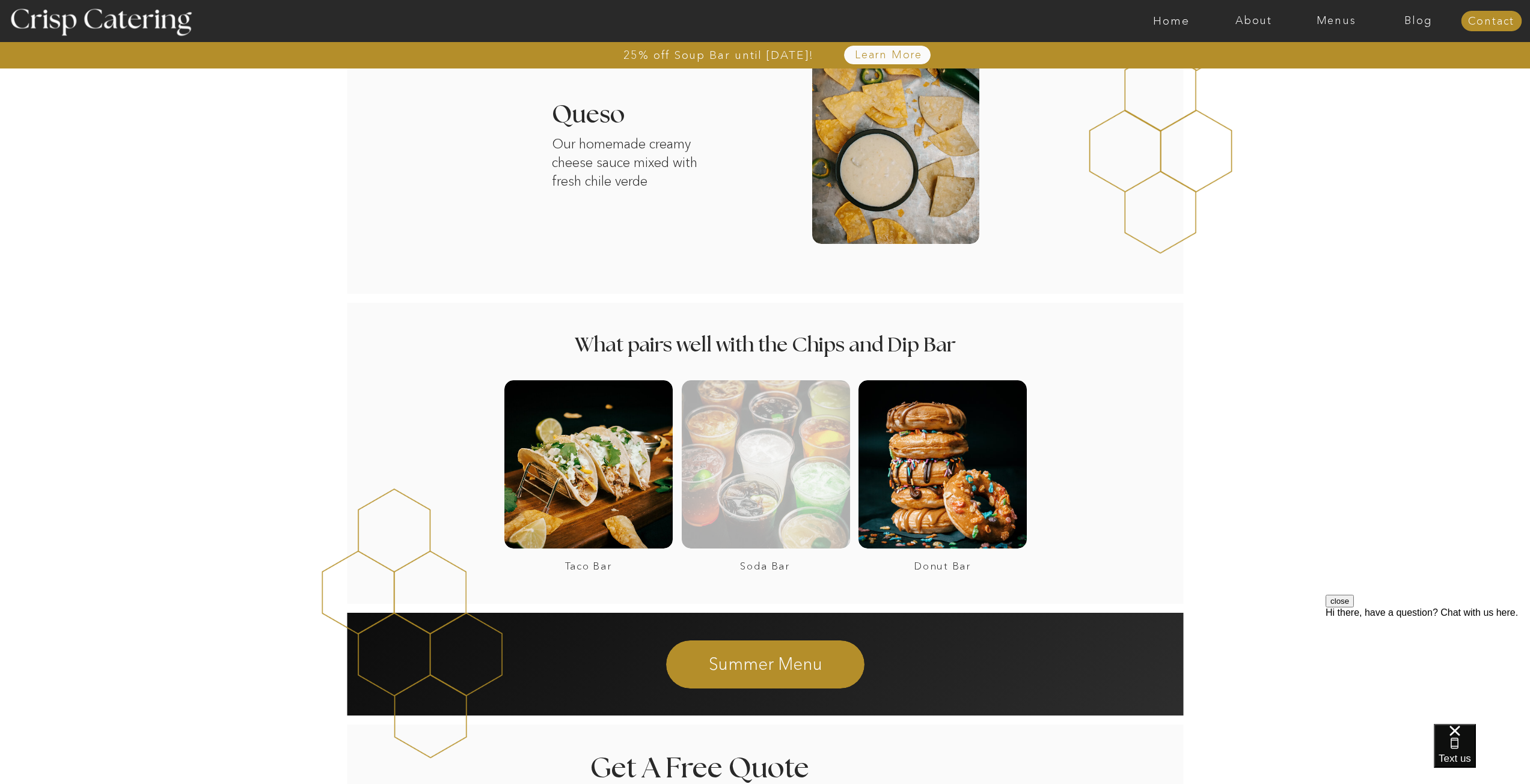
click at [787, 489] on div at bounding box center [766, 464] width 169 height 168
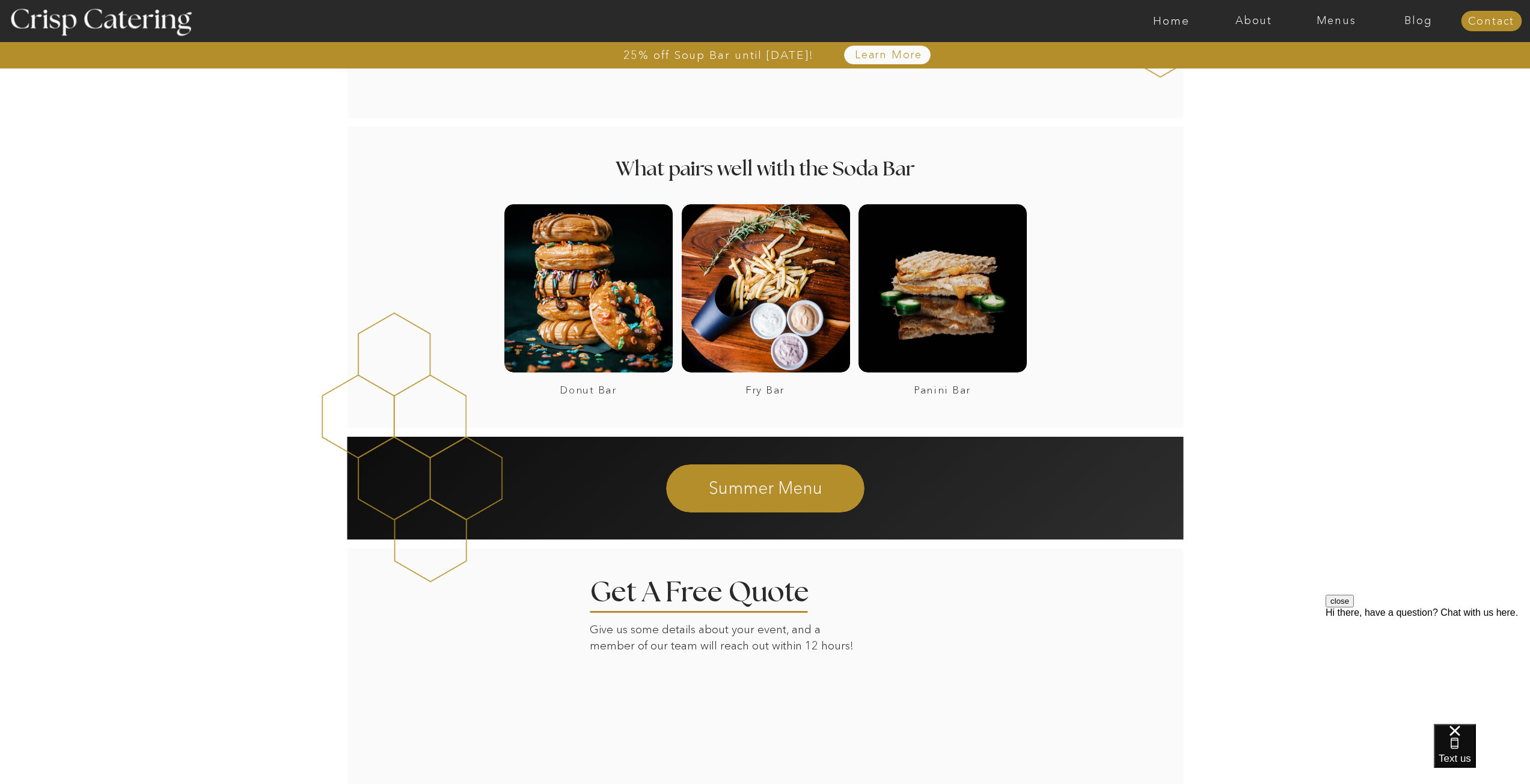
scroll to position [1682, 0]
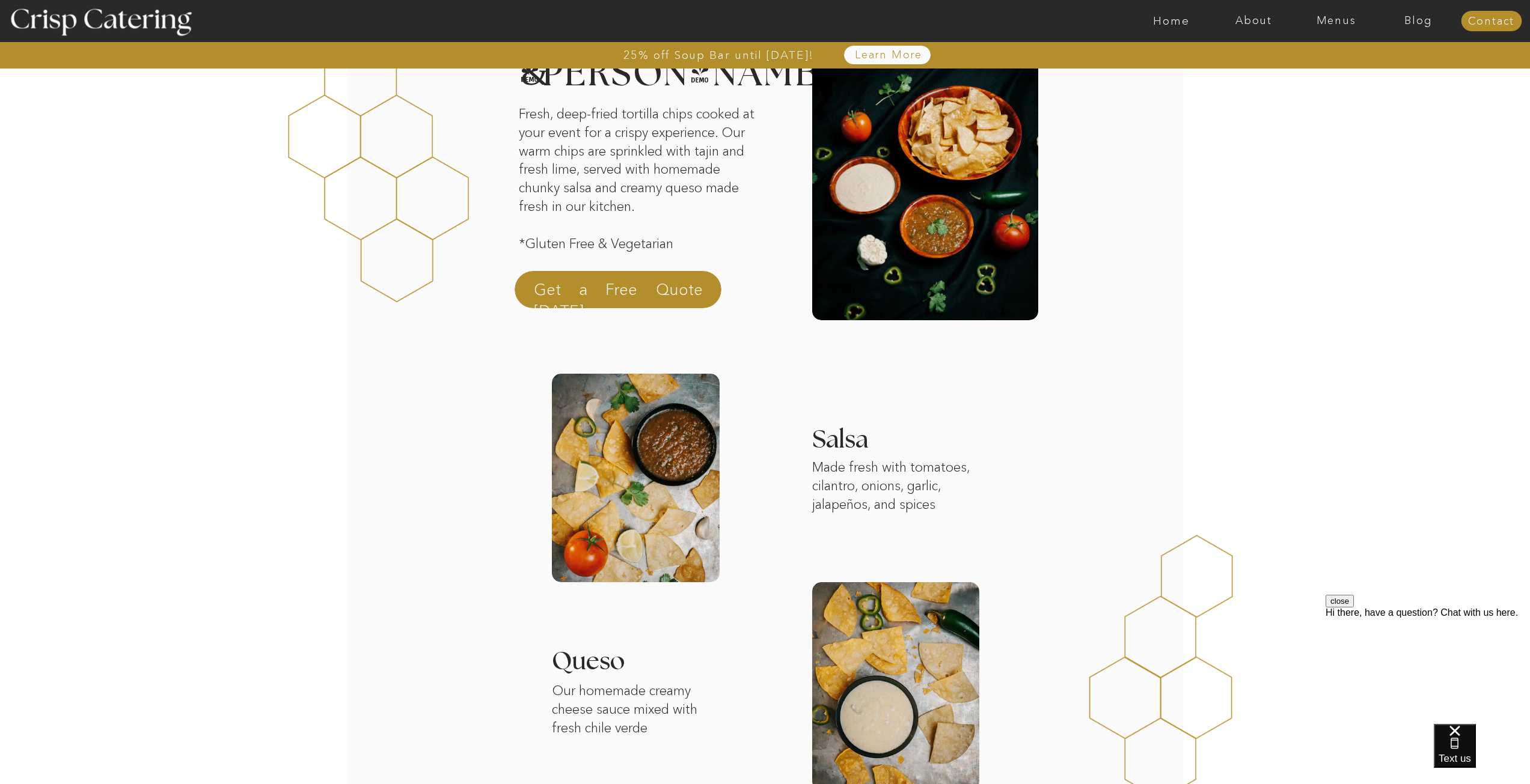
scroll to position [300, 0]
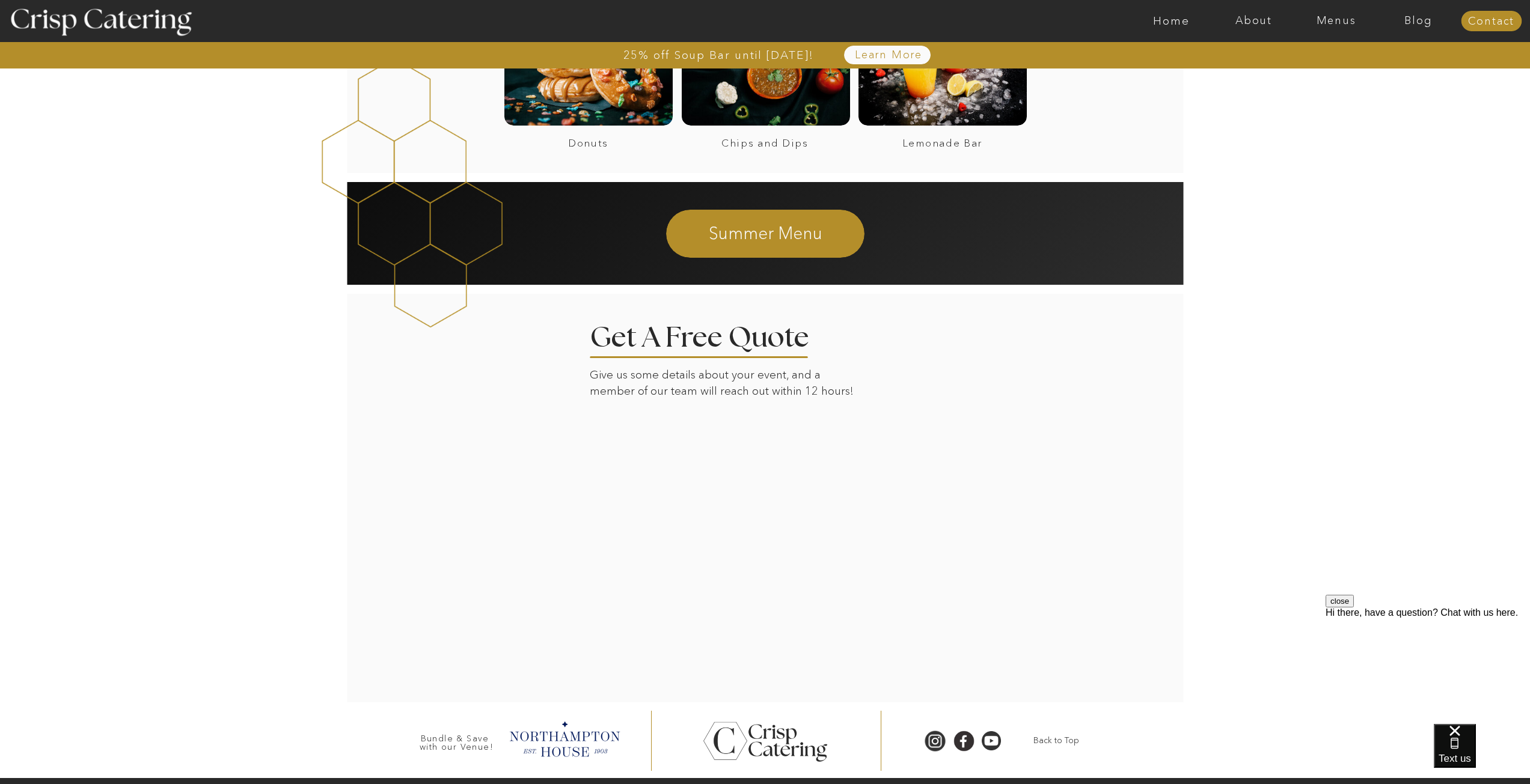
scroll to position [1074, 0]
